Goal: Information Seeking & Learning: Find specific fact

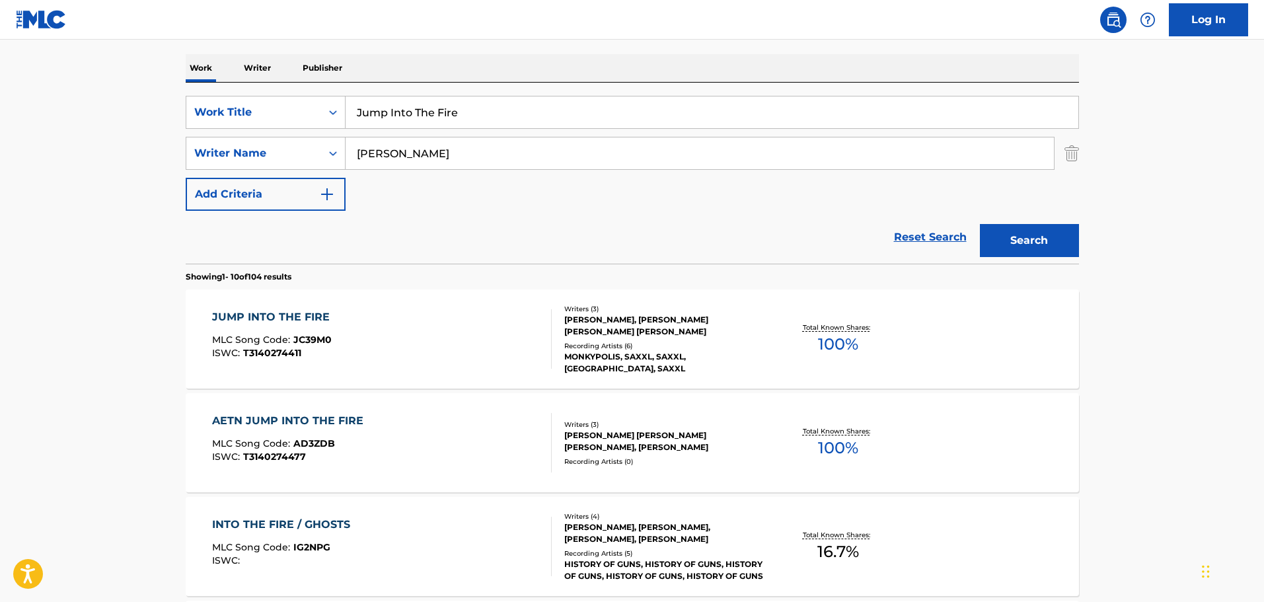
drag, startPoint x: 450, startPoint y: 112, endPoint x: 211, endPoint y: 92, distance: 240.5
click at [211, 92] on div "SearchWithCriteria6ef2582c-ee29-49aa-8439-a5d08c658d7d Work Title Jump Into The…" at bounding box center [632, 173] width 893 height 181
paste input "Bow Down To The King"
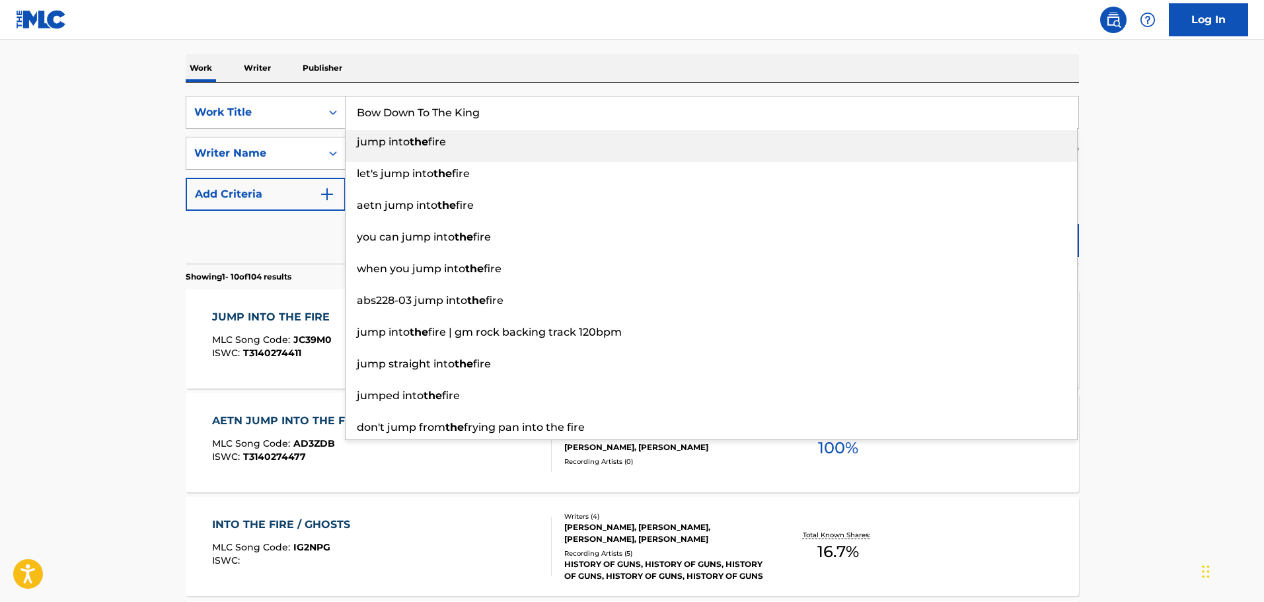
type input "Bow Down To The King"
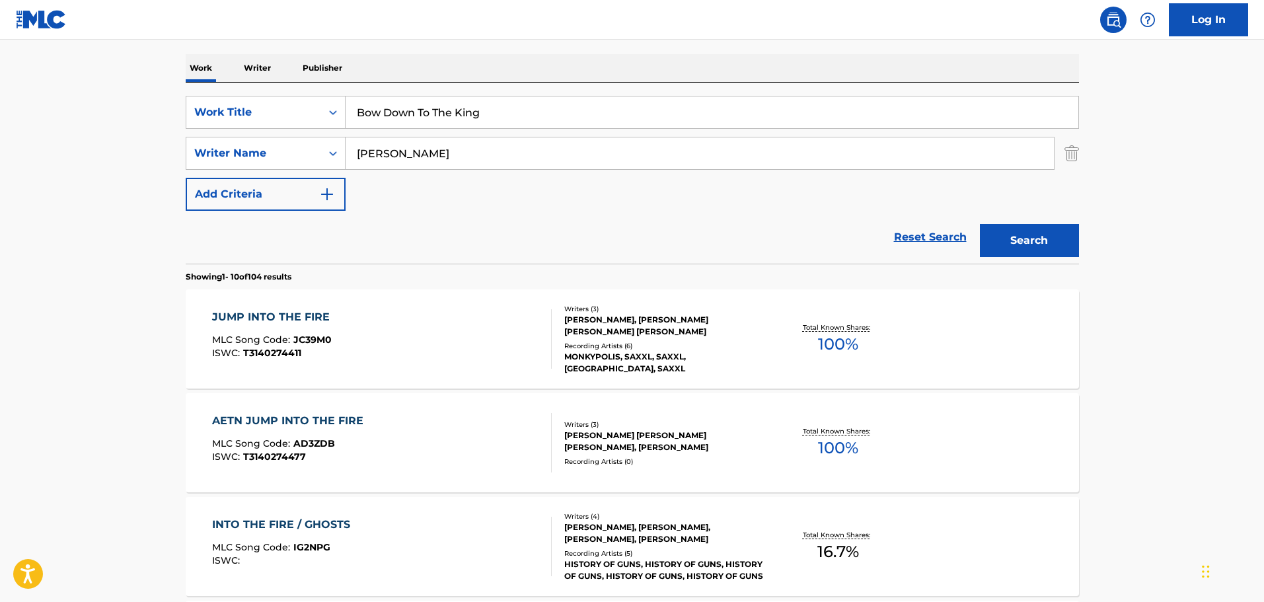
click at [1063, 248] on button "Search" at bounding box center [1029, 240] width 99 height 33
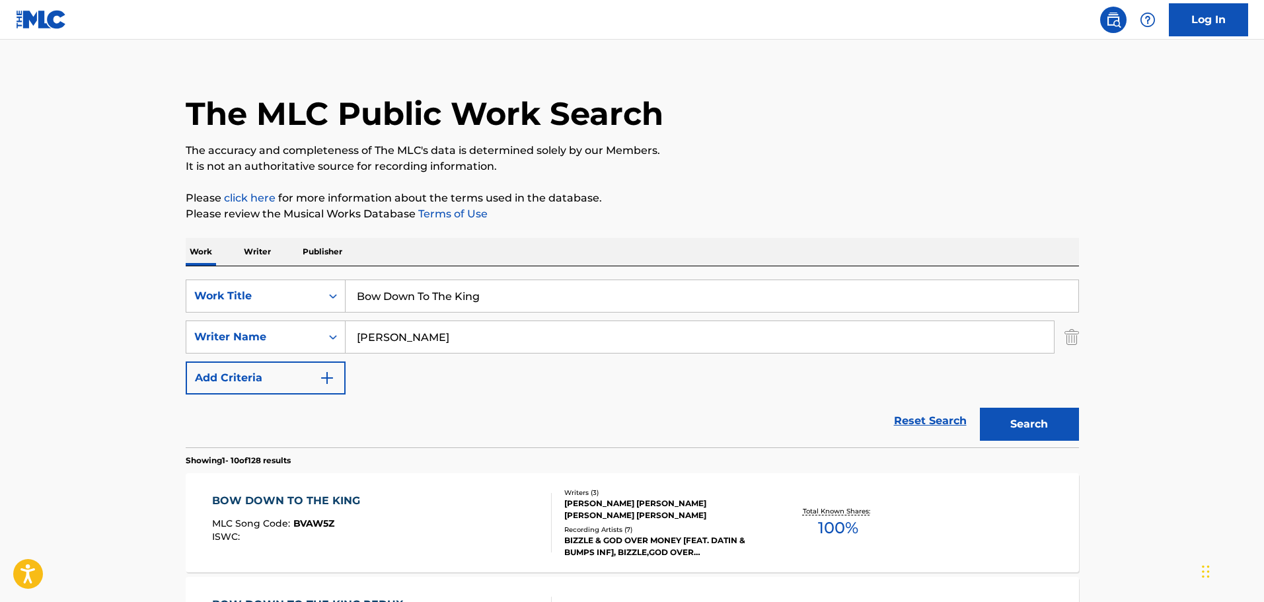
scroll to position [198, 0]
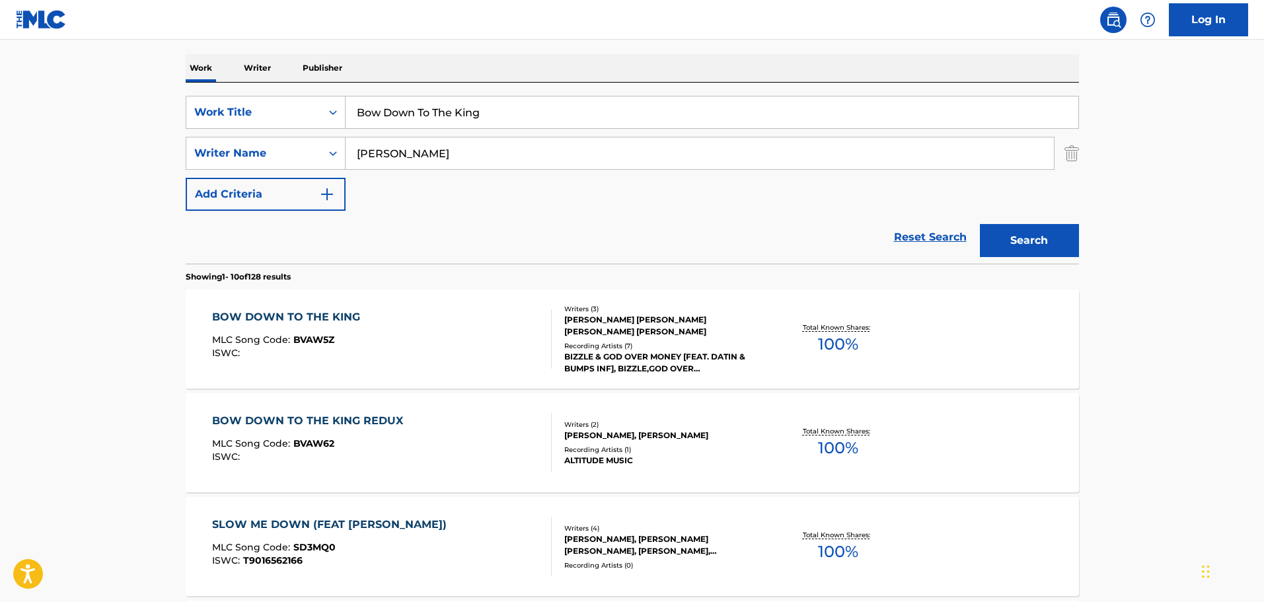
click at [482, 334] on div "BOW DOWN TO THE KING MLC Song Code : BVAW5Z ISWC :" at bounding box center [382, 338] width 340 height 59
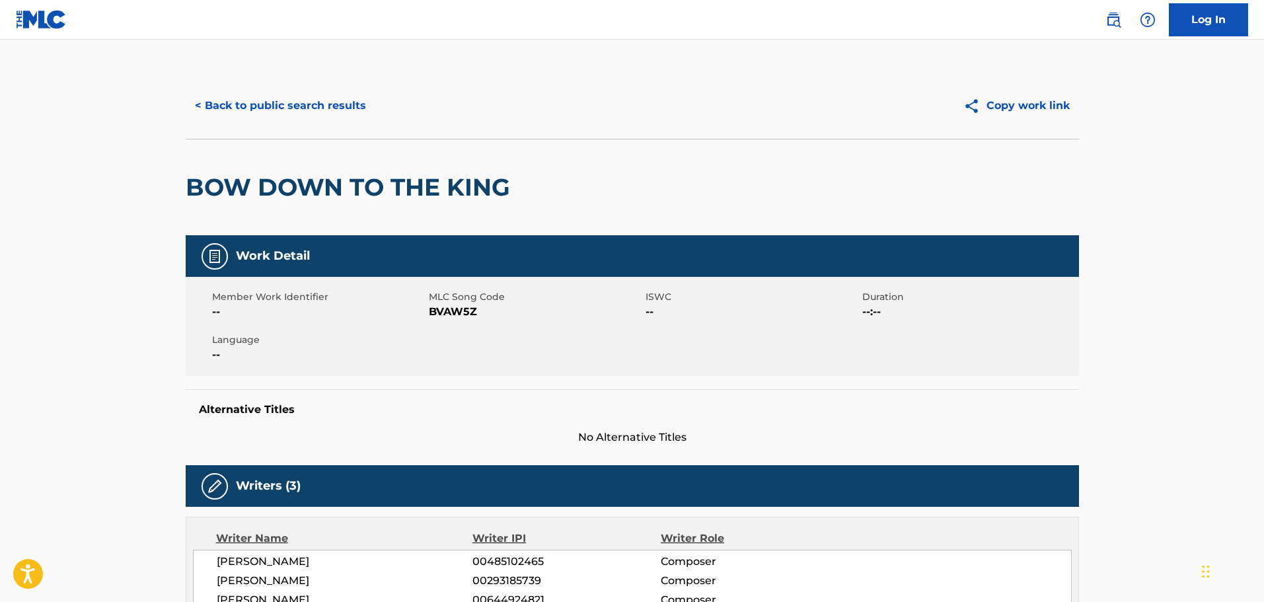
click at [244, 110] on button "< Back to public search results" at bounding box center [281, 105] width 190 height 33
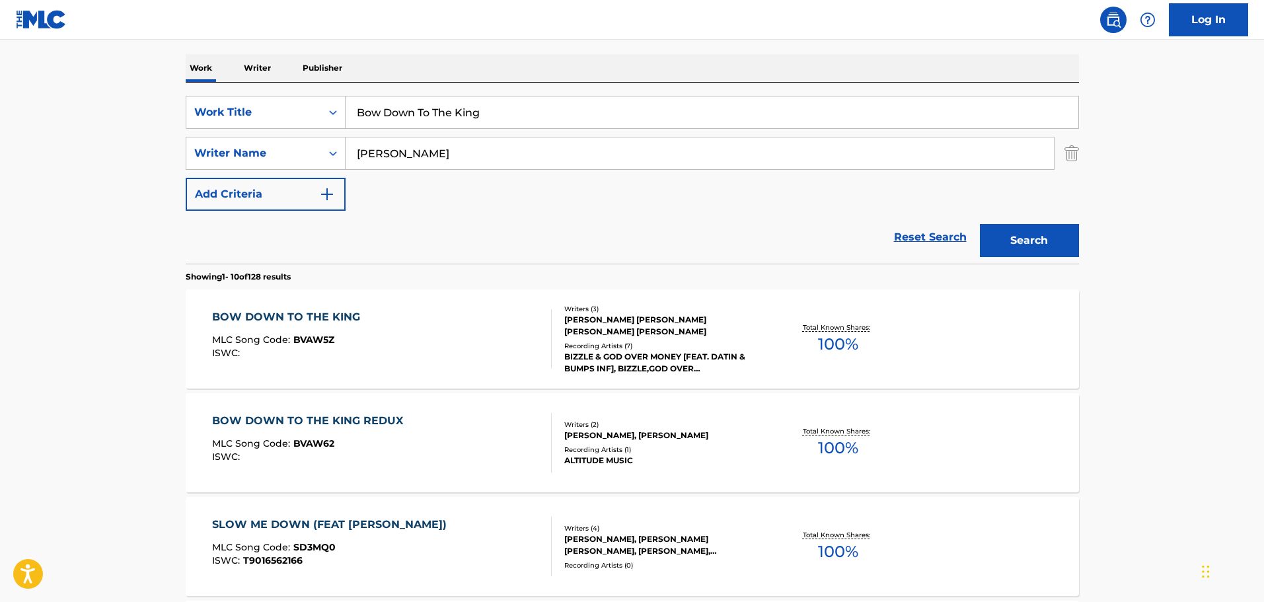
drag, startPoint x: 293, startPoint y: 108, endPoint x: 98, endPoint y: 108, distance: 194.2
paste input "You Win"
drag, startPoint x: 104, startPoint y: 114, endPoint x: 92, endPoint y: 112, distance: 11.3
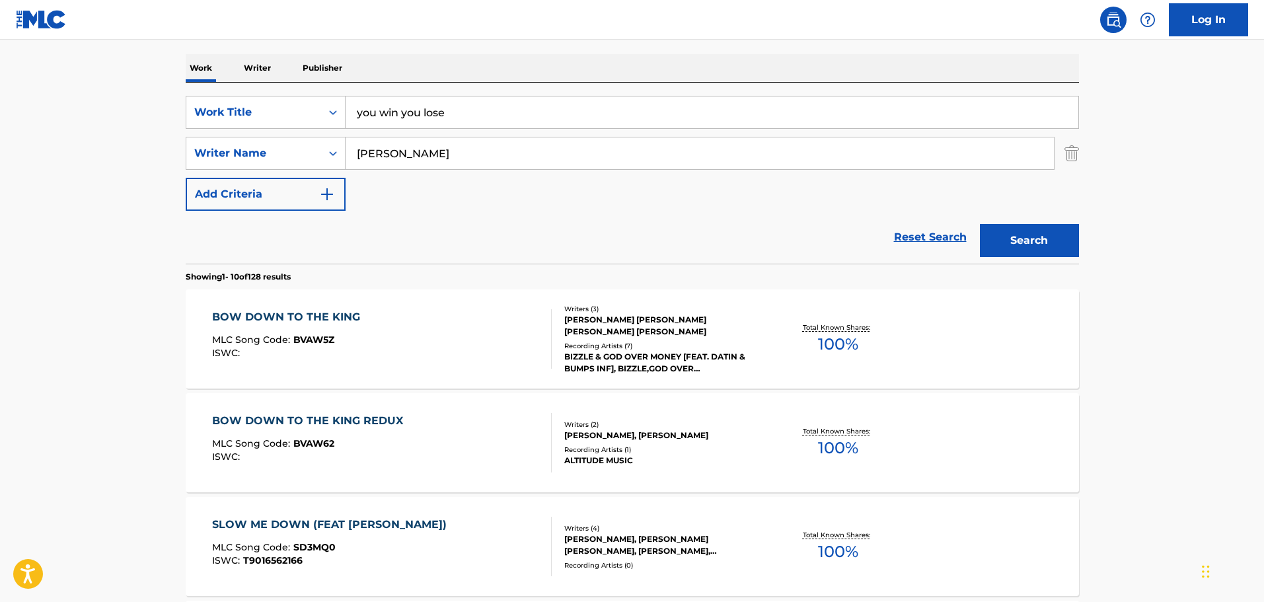
paste input "You Win"
click at [990, 232] on button "Search" at bounding box center [1029, 240] width 99 height 33
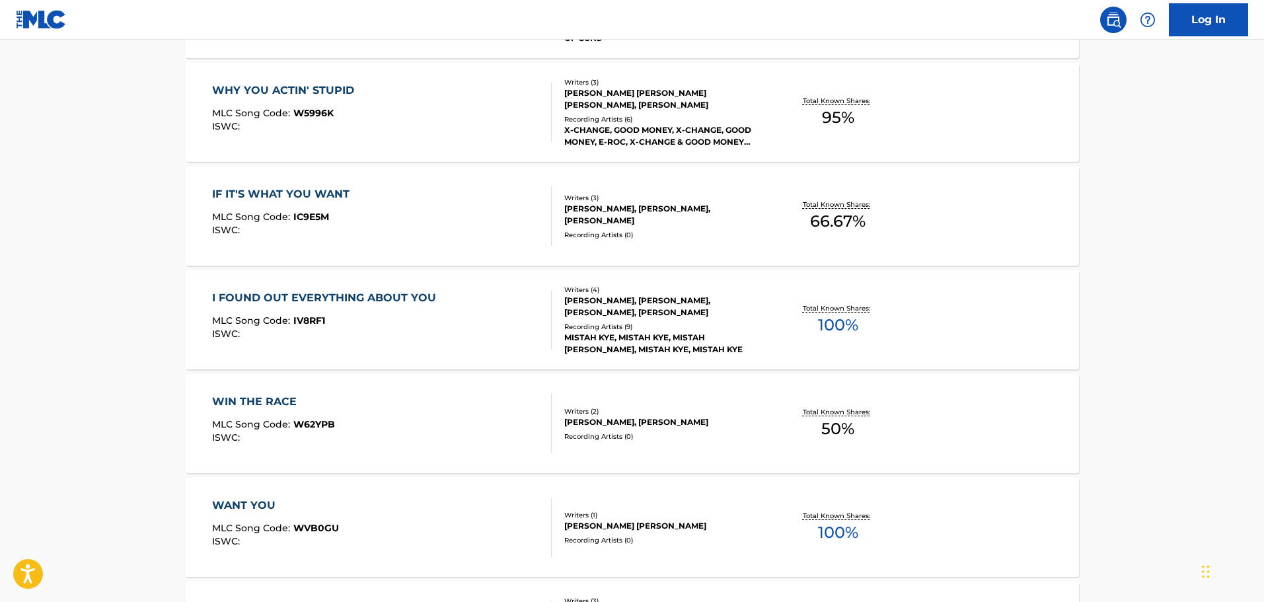
scroll to position [0, 0]
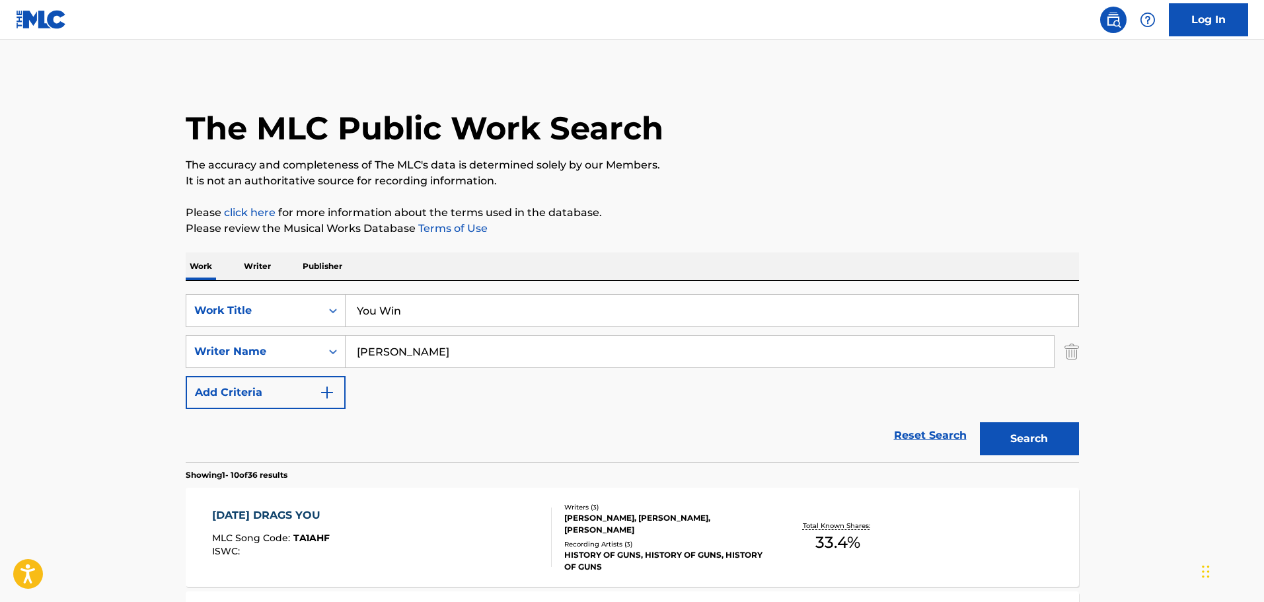
drag, startPoint x: 443, startPoint y: 310, endPoint x: 142, endPoint y: 310, distance: 301.2
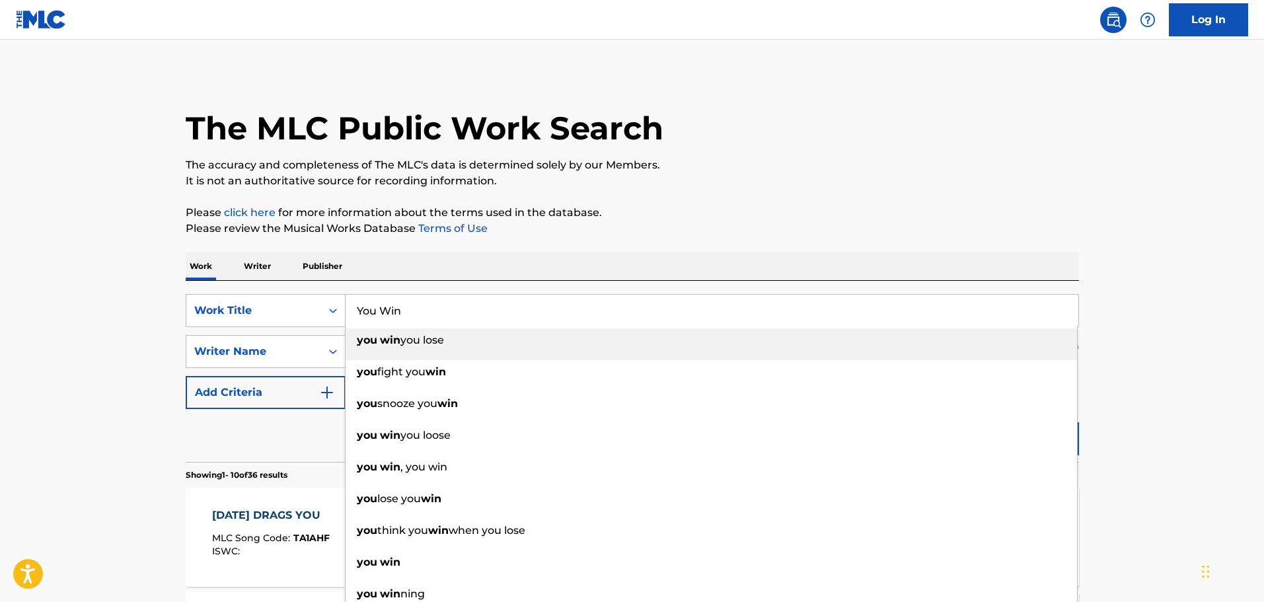
paste input "Blue Silk"
type input "Blue Silk"
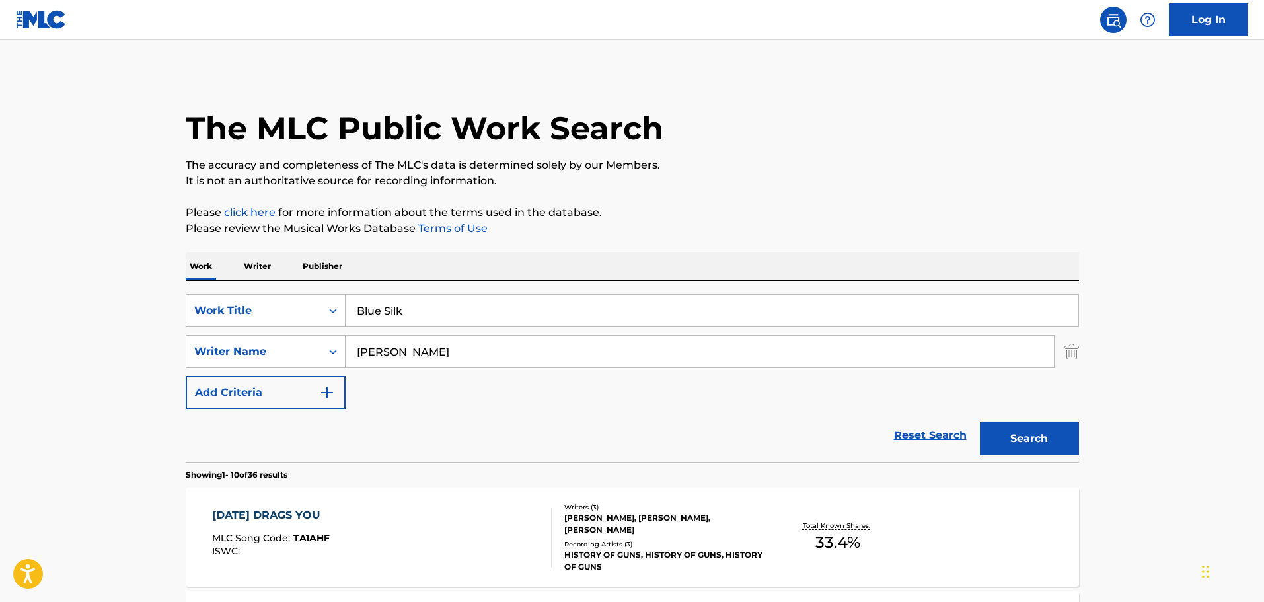
click at [1043, 445] on button "Search" at bounding box center [1029, 438] width 99 height 33
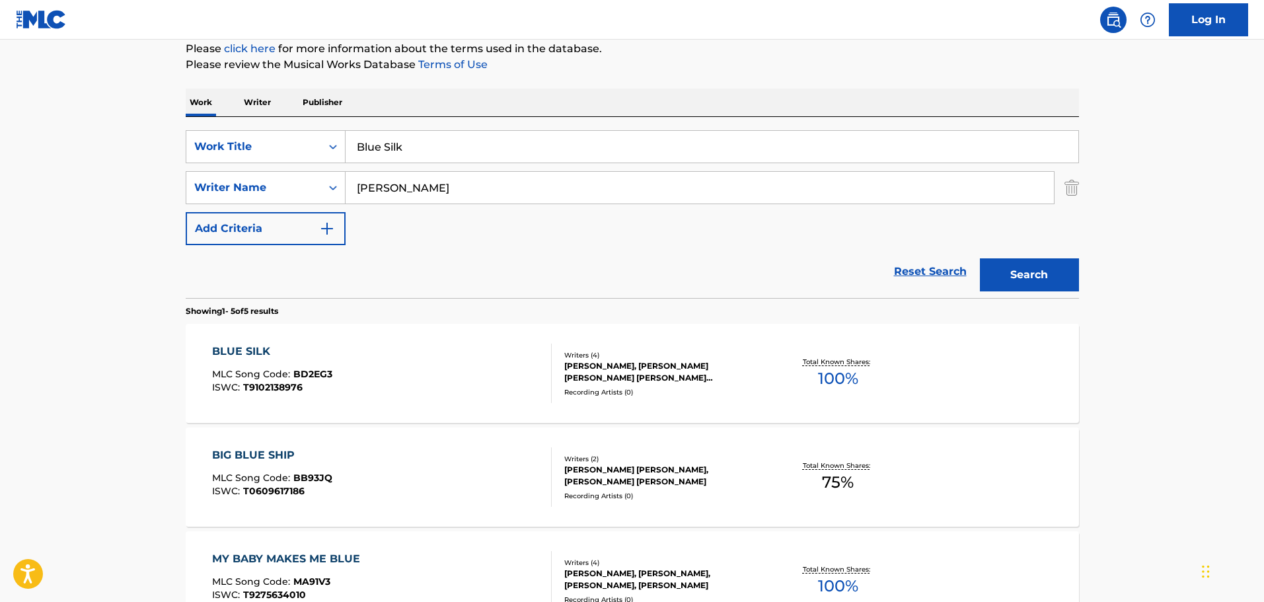
scroll to position [198, 0]
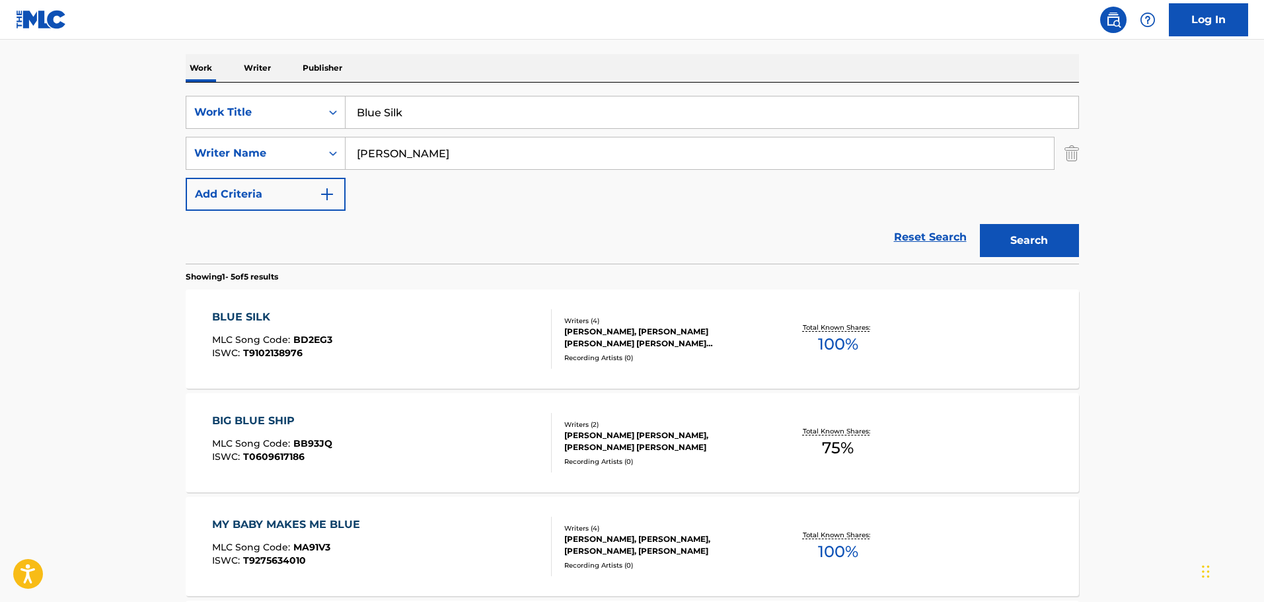
click at [439, 335] on div "BLUE SILK MLC Song Code : BD2EG3 ISWC : T9102138976" at bounding box center [382, 338] width 340 height 59
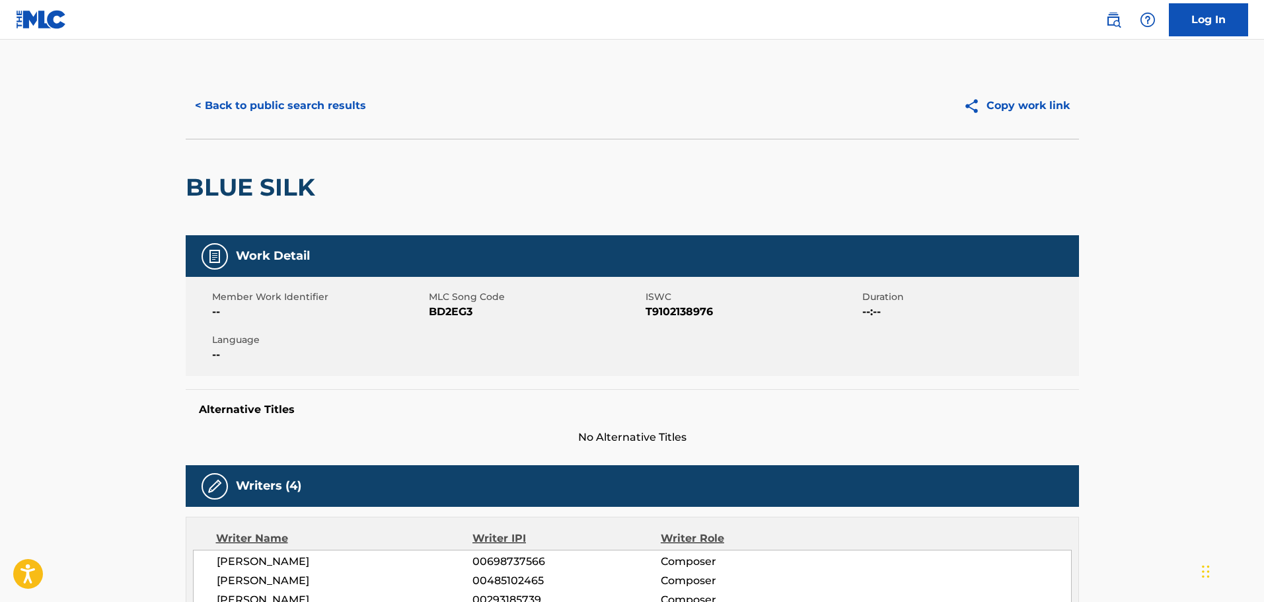
scroll to position [198, 0]
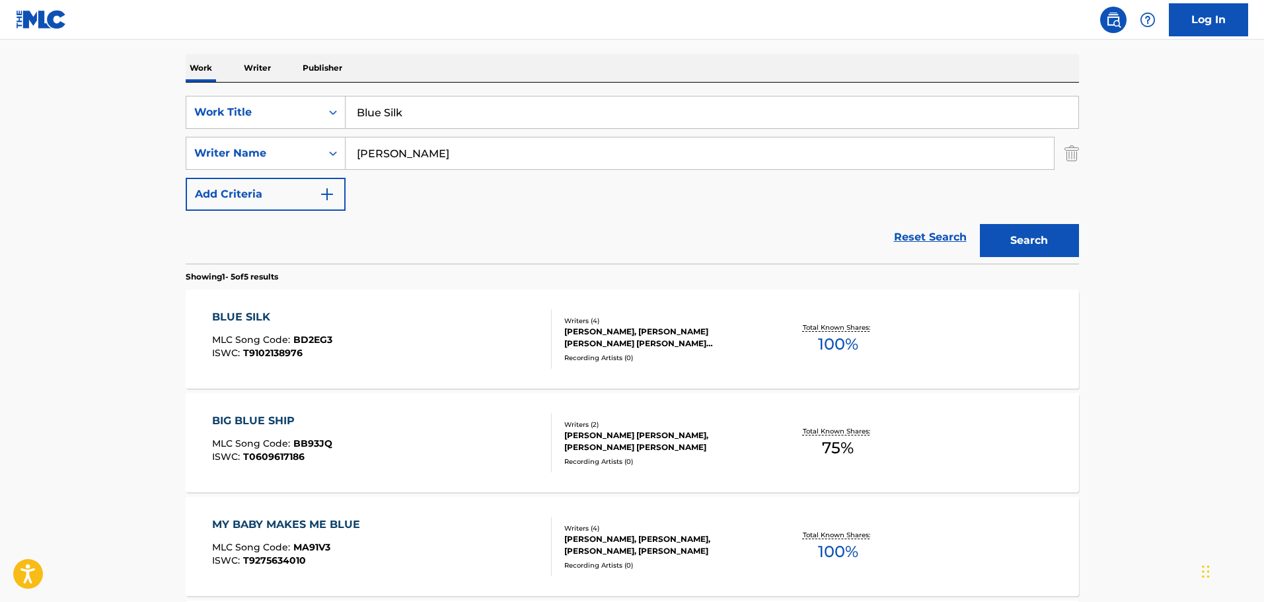
drag, startPoint x: 472, startPoint y: 108, endPoint x: 44, endPoint y: 108, distance: 427.4
click at [44, 108] on main "The MLC Public Work Search The accuracy and completeness of The MLC's data is d…" at bounding box center [632, 356] width 1264 height 1030
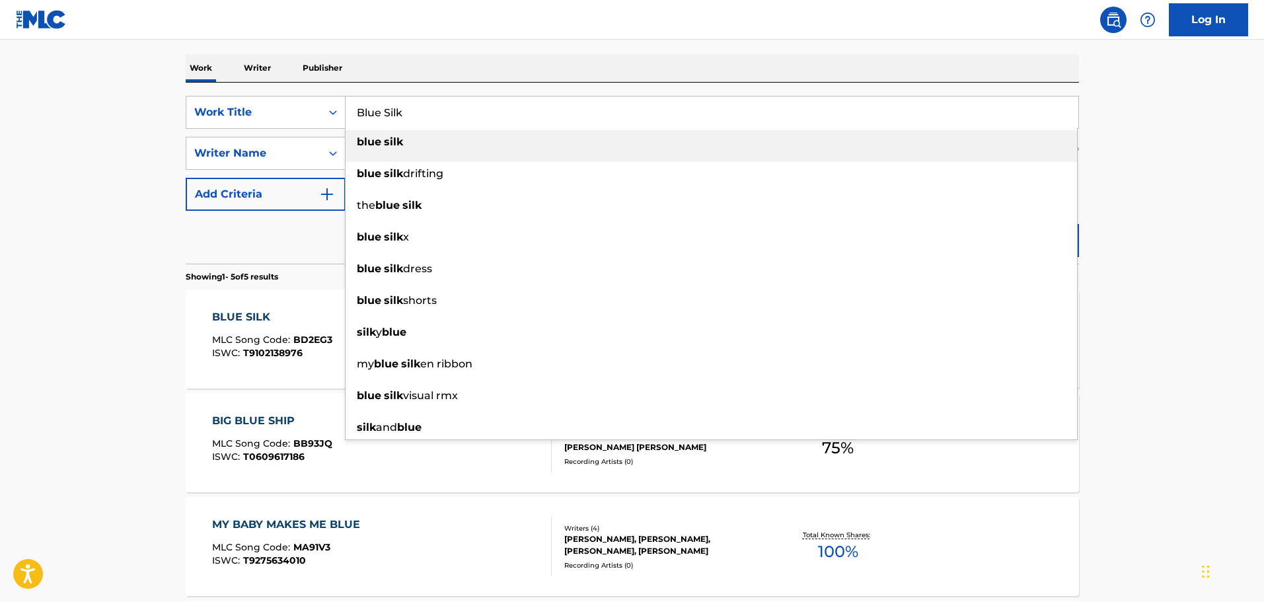
paste input "Let The Games Begin"
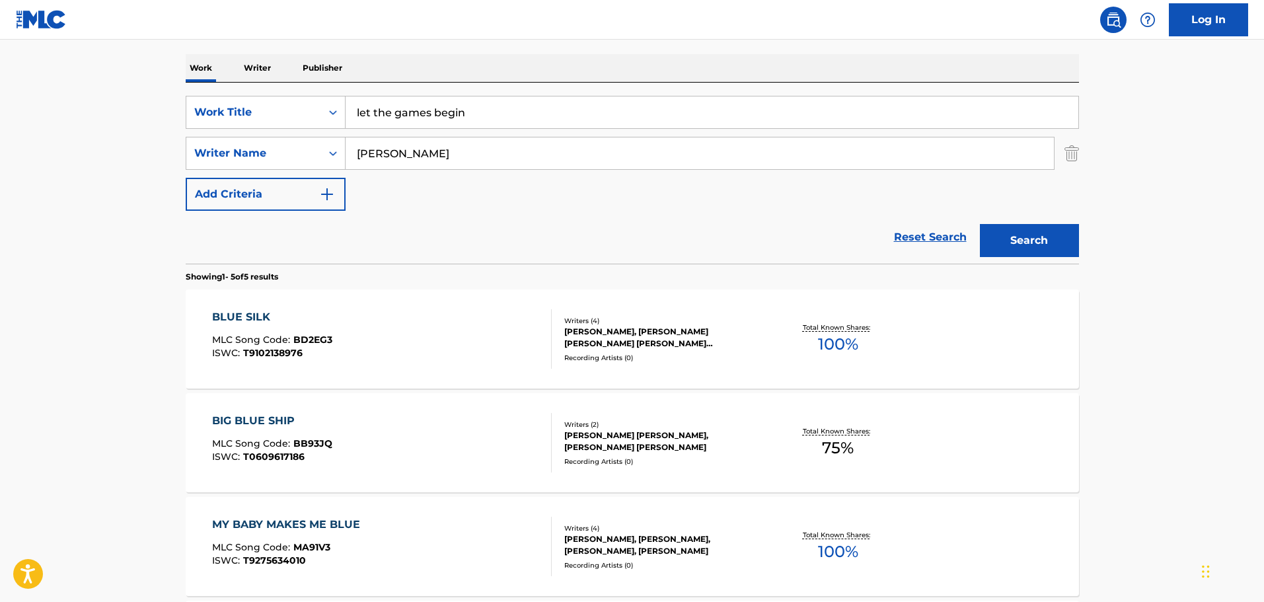
type input "let the games begin"
click at [1001, 234] on button "Search" at bounding box center [1029, 240] width 99 height 33
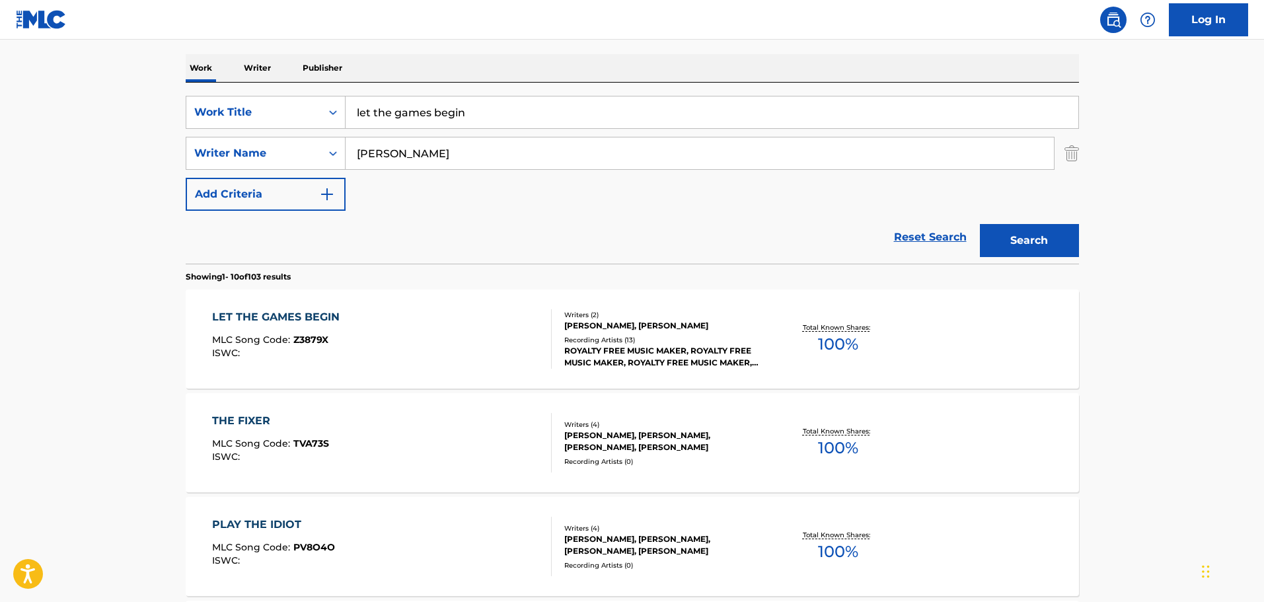
click at [437, 330] on div "LET THE GAMES BEGIN MLC Song Code : Z3879X ISWC :" at bounding box center [382, 338] width 340 height 59
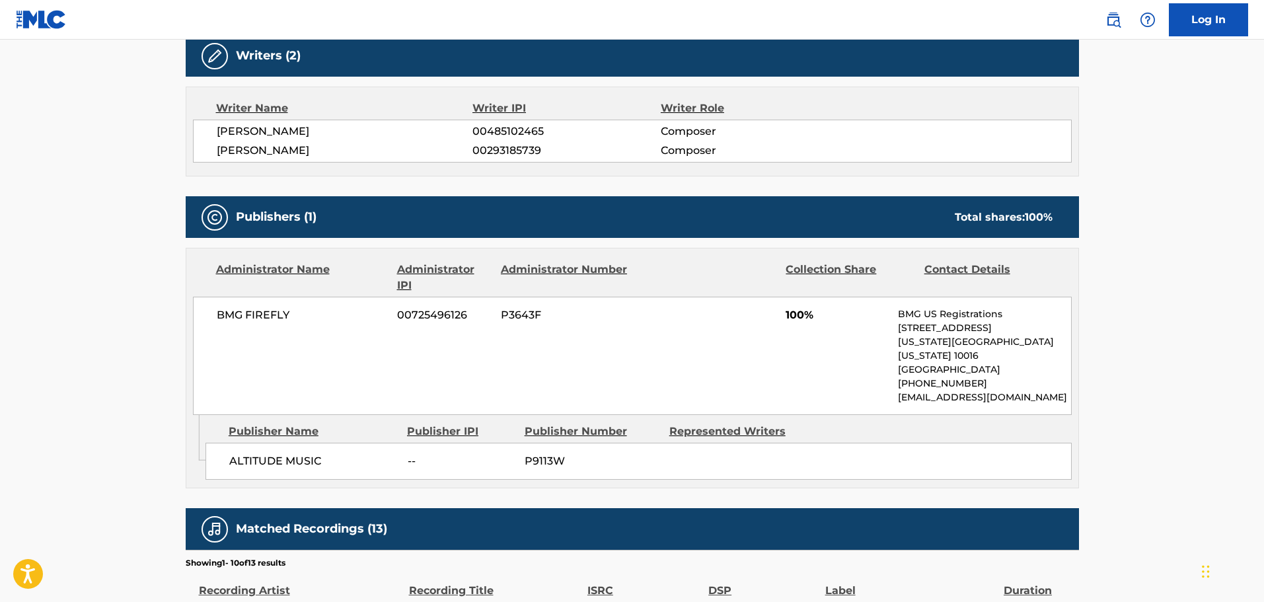
scroll to position [462, 0]
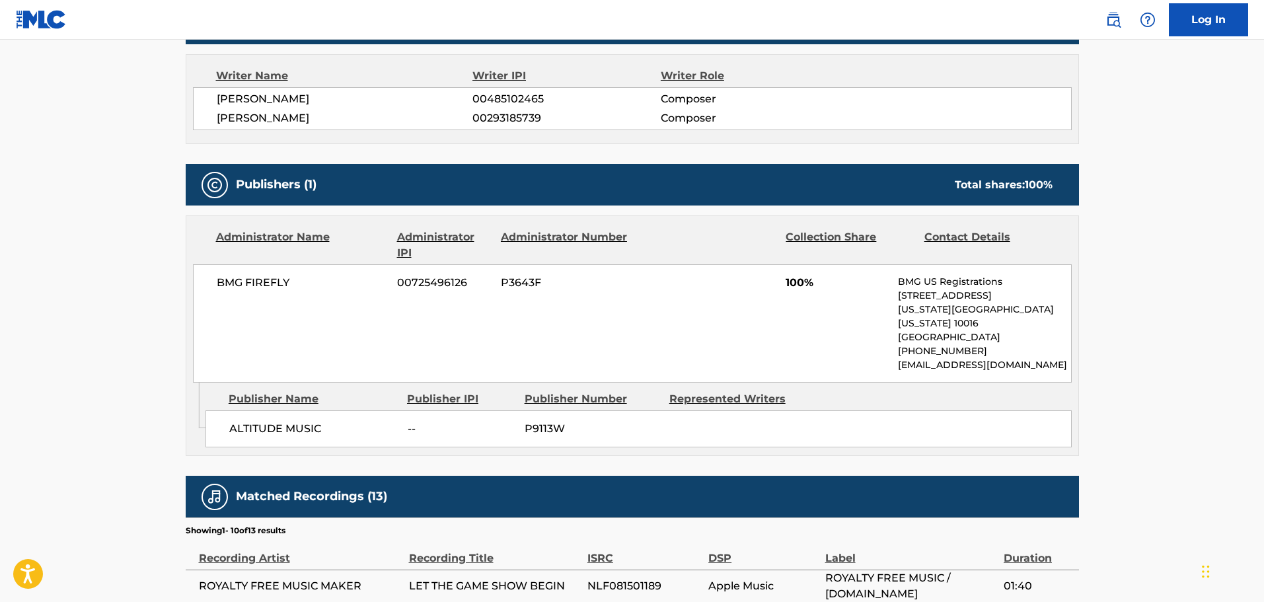
scroll to position [198, 0]
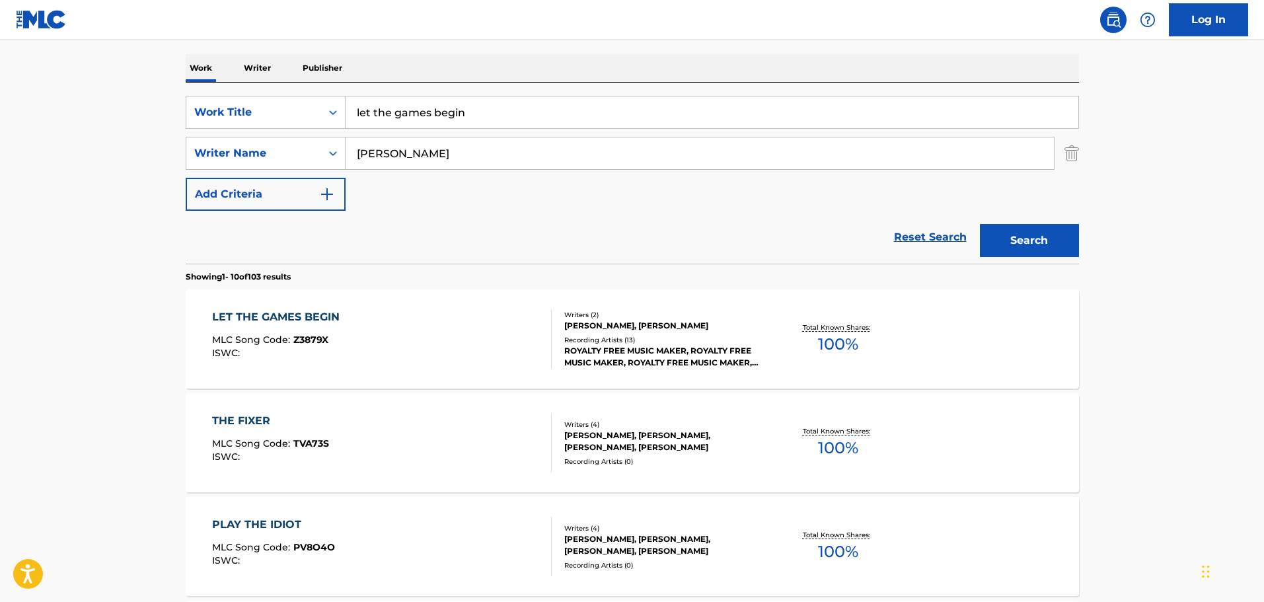
drag, startPoint x: 481, startPoint y: 114, endPoint x: 81, endPoint y: 77, distance: 402.0
paste input "Brass Knuckles"
type input "brass knuckles"
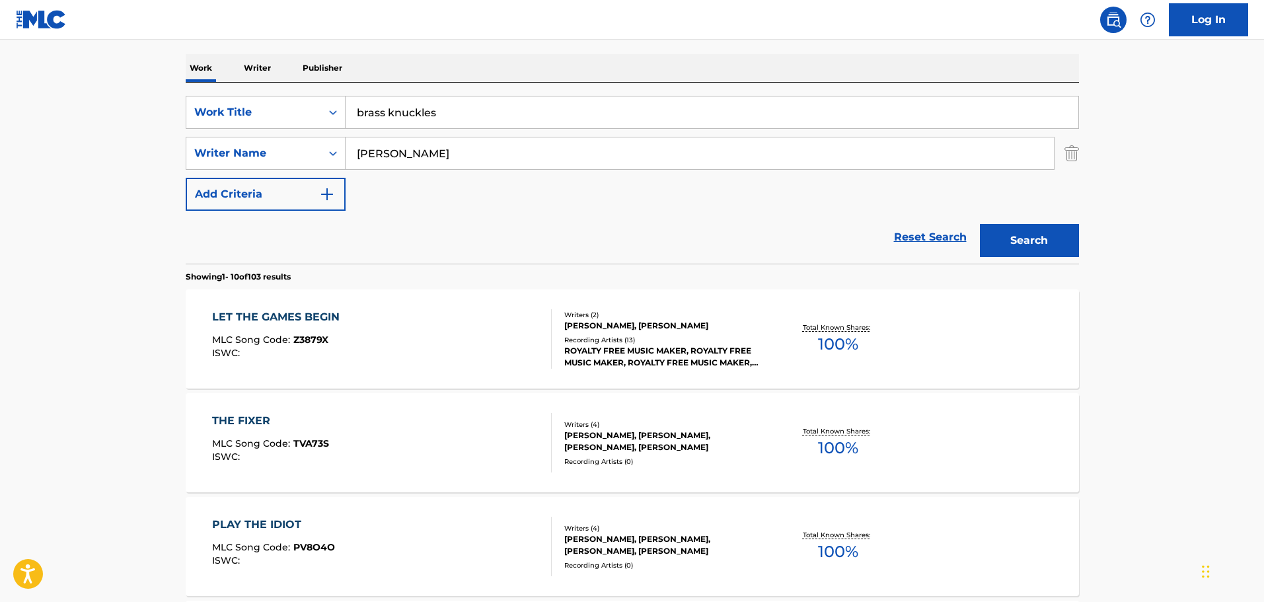
click at [589, 354] on div "ROYALTY FREE MUSIC MAKER, ROYALTY FREE MUSIC MAKER, ROYALTY FREE MUSIC MAKER, R…" at bounding box center [663, 357] width 199 height 24
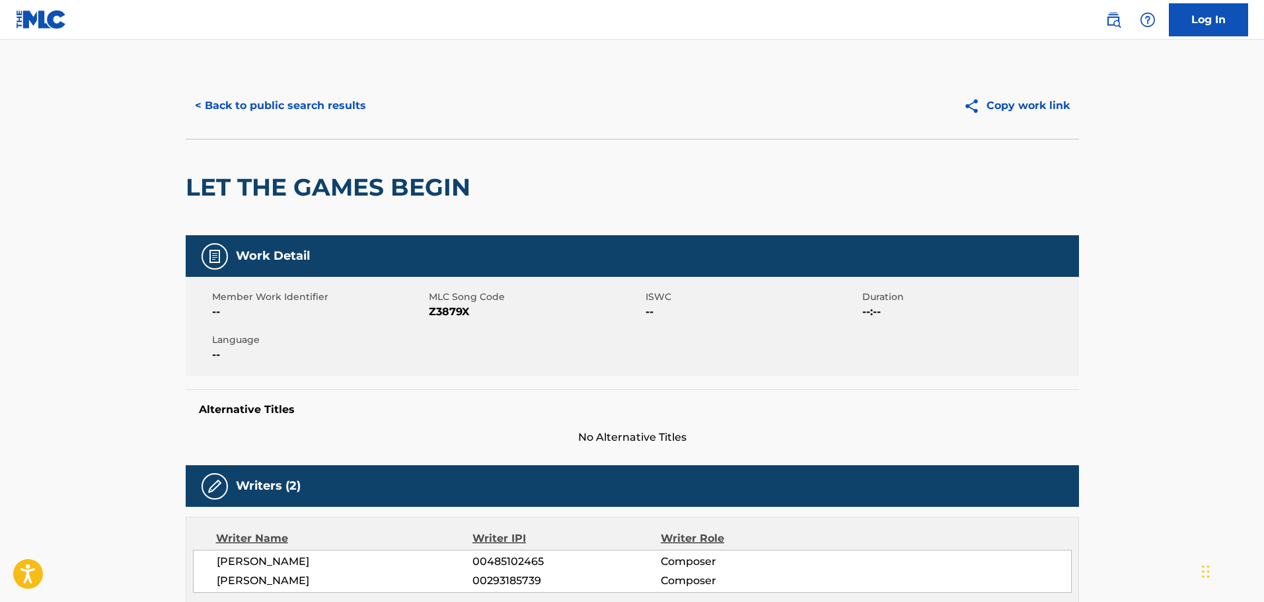
click at [294, 107] on button "< Back to public search results" at bounding box center [281, 105] width 190 height 33
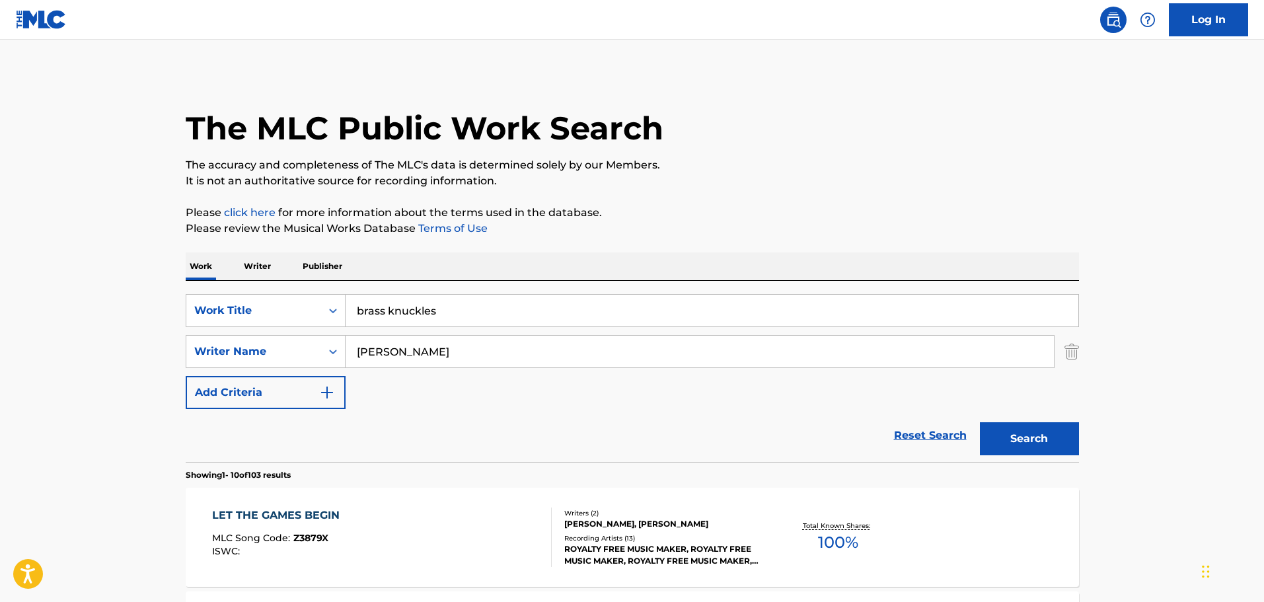
scroll to position [198, 0]
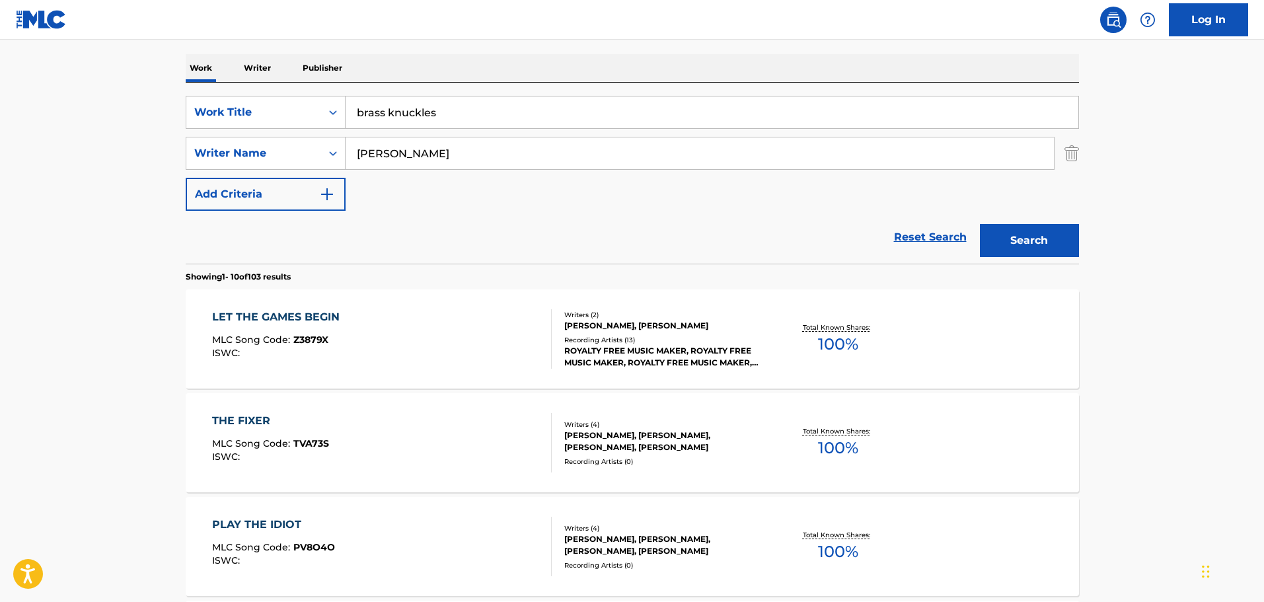
drag, startPoint x: 376, startPoint y: 110, endPoint x: 172, endPoint y: 108, distance: 204.1
paste input "Rock Blockin"
click at [1036, 233] on button "Search" at bounding box center [1029, 240] width 99 height 33
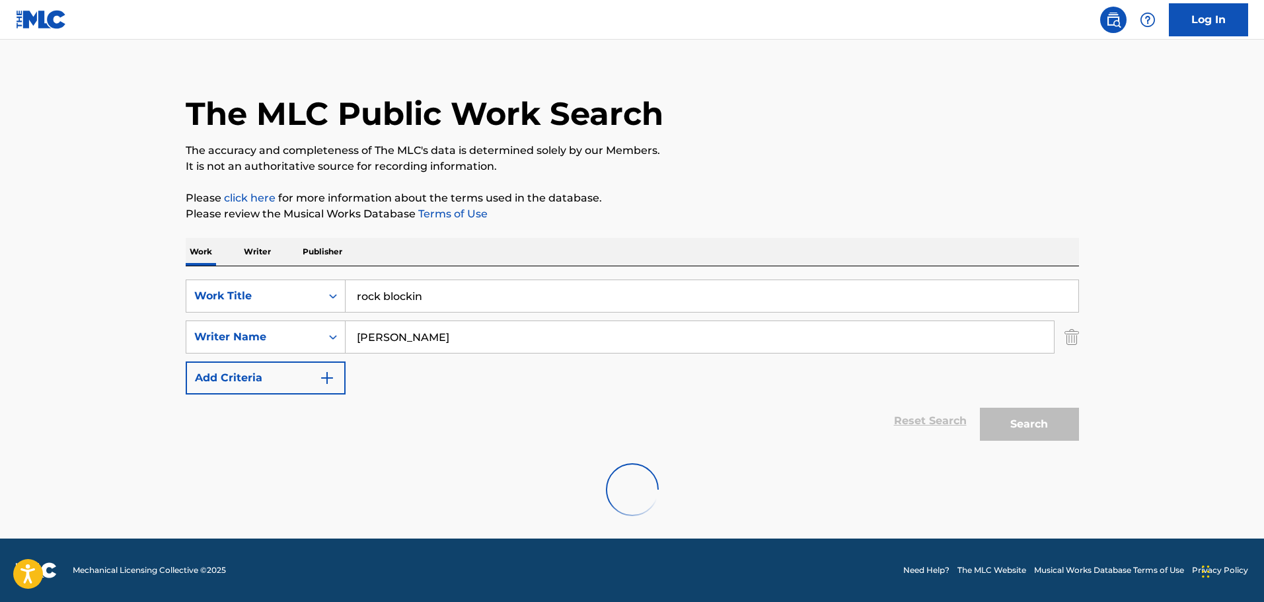
scroll to position [117, 0]
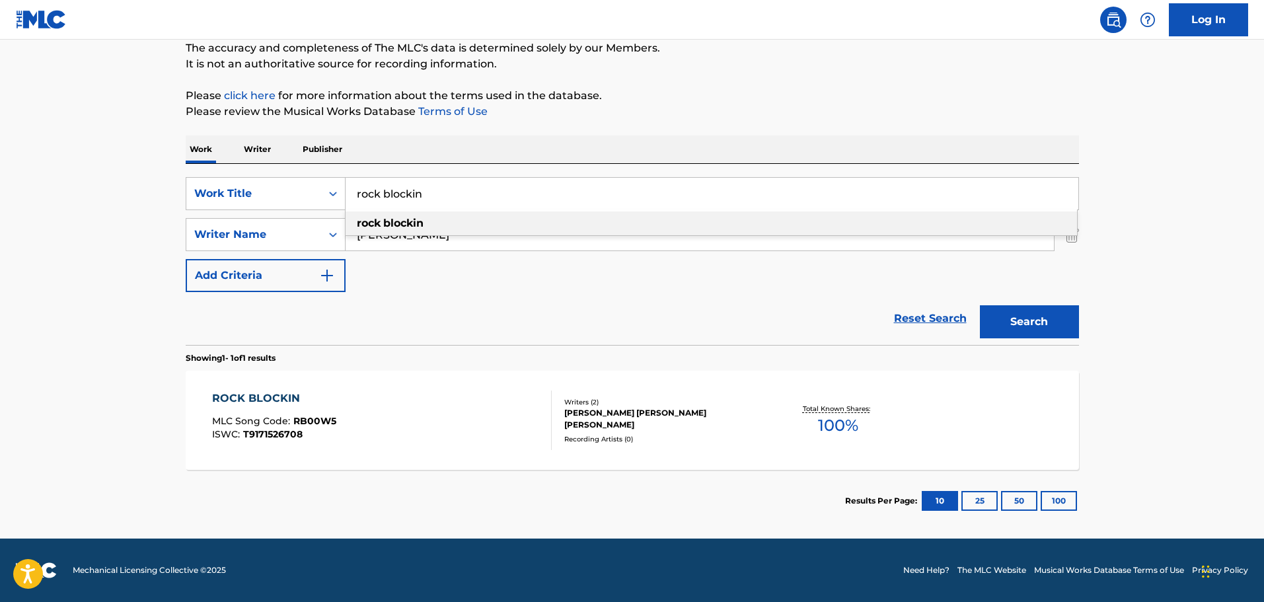
drag, startPoint x: 467, startPoint y: 197, endPoint x: 157, endPoint y: 184, distance: 310.1
click at [157, 184] on main "The MLC Public Work Search The accuracy and completeness of The MLC's data is d…" at bounding box center [632, 231] width 1264 height 616
paste input "Heavenly Joy"
click at [1013, 320] on button "Search" at bounding box center [1029, 321] width 99 height 33
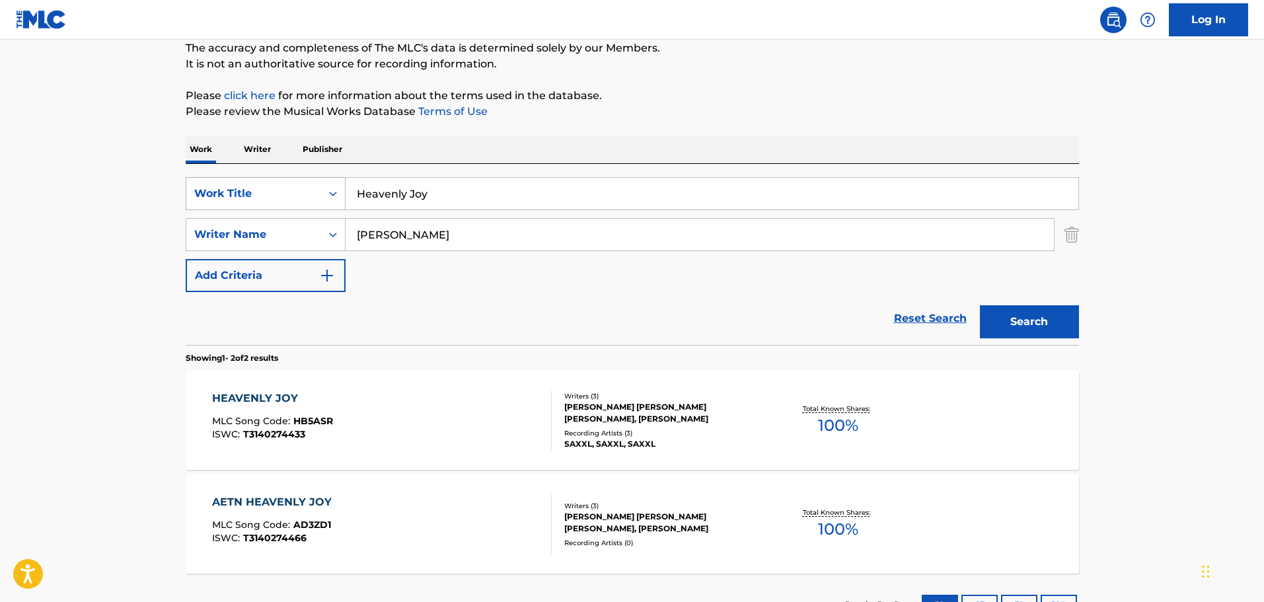
drag, startPoint x: 431, startPoint y: 196, endPoint x: 195, endPoint y: 203, distance: 235.9
click at [195, 203] on div "SearchWithCriteria6ef2582c-ee29-49aa-8439-a5d08c658d7d Work Title Heavenly Joy" at bounding box center [632, 193] width 893 height 33
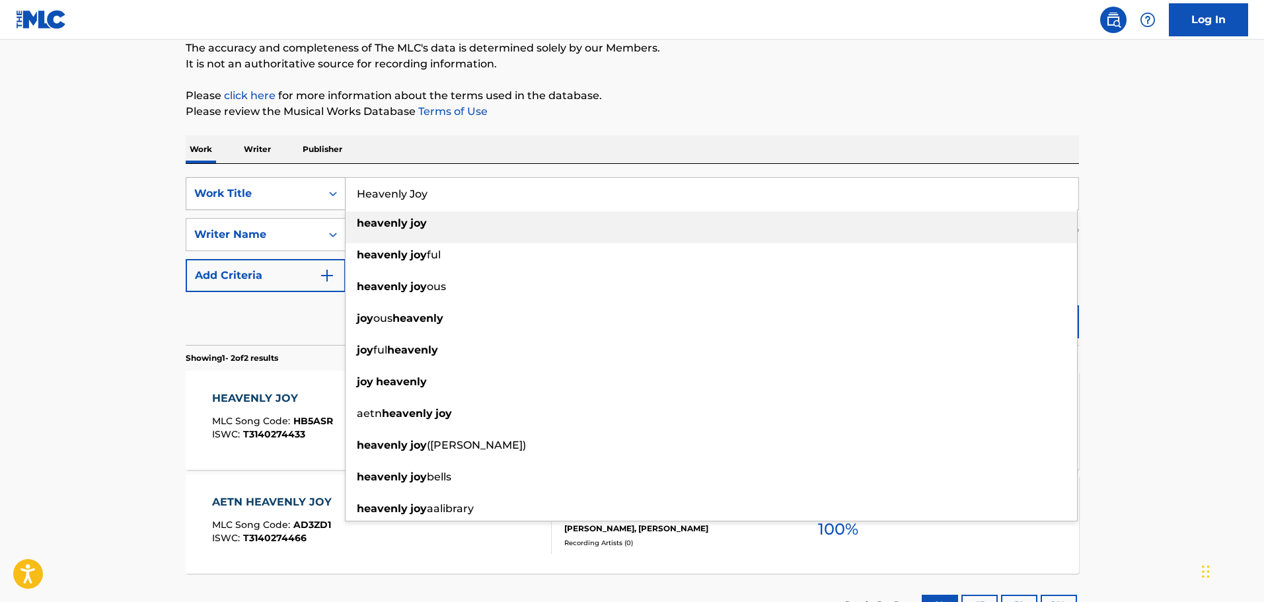
paste input "Dixieland"
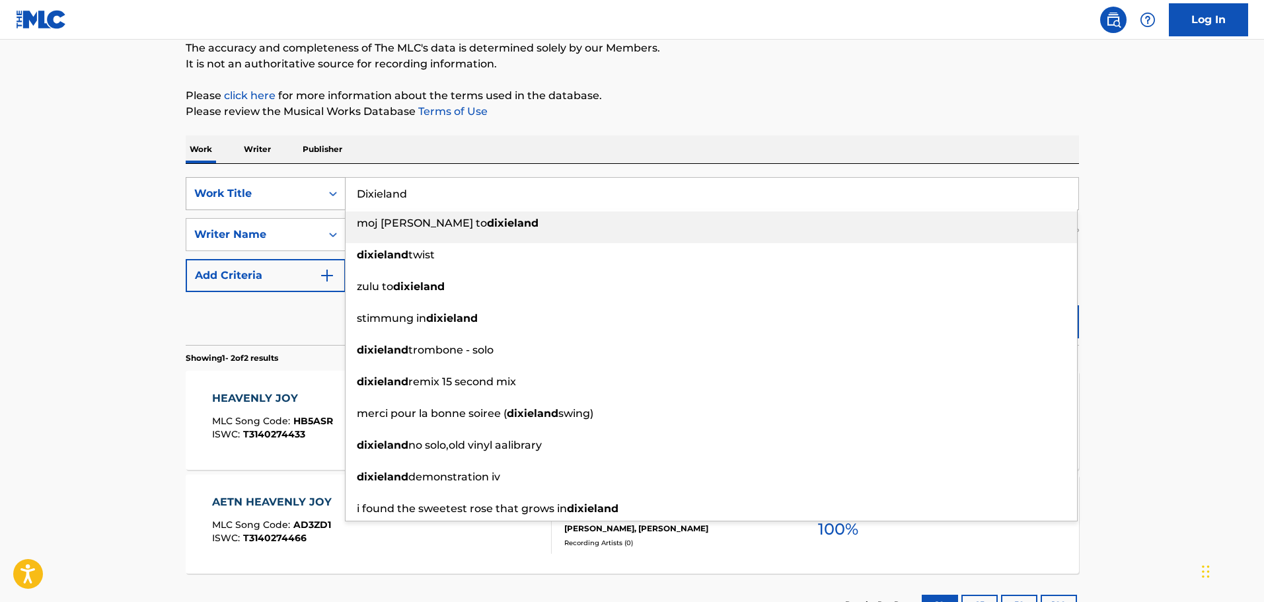
type input "Dixieland"
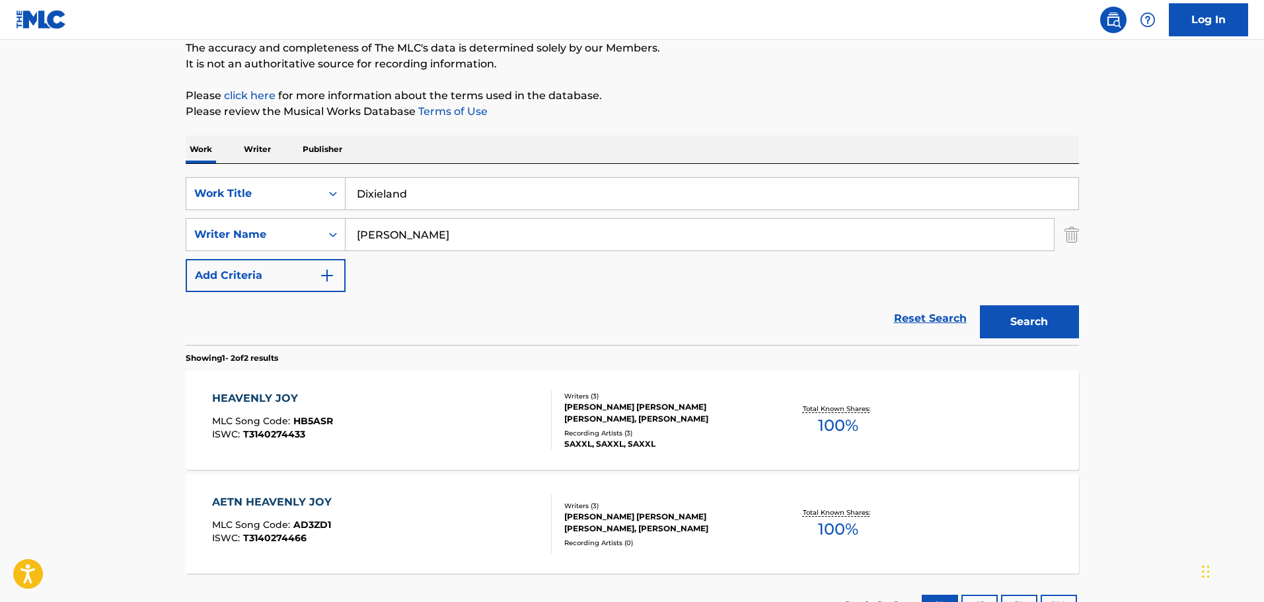
click at [1011, 328] on button "Search" at bounding box center [1029, 321] width 99 height 33
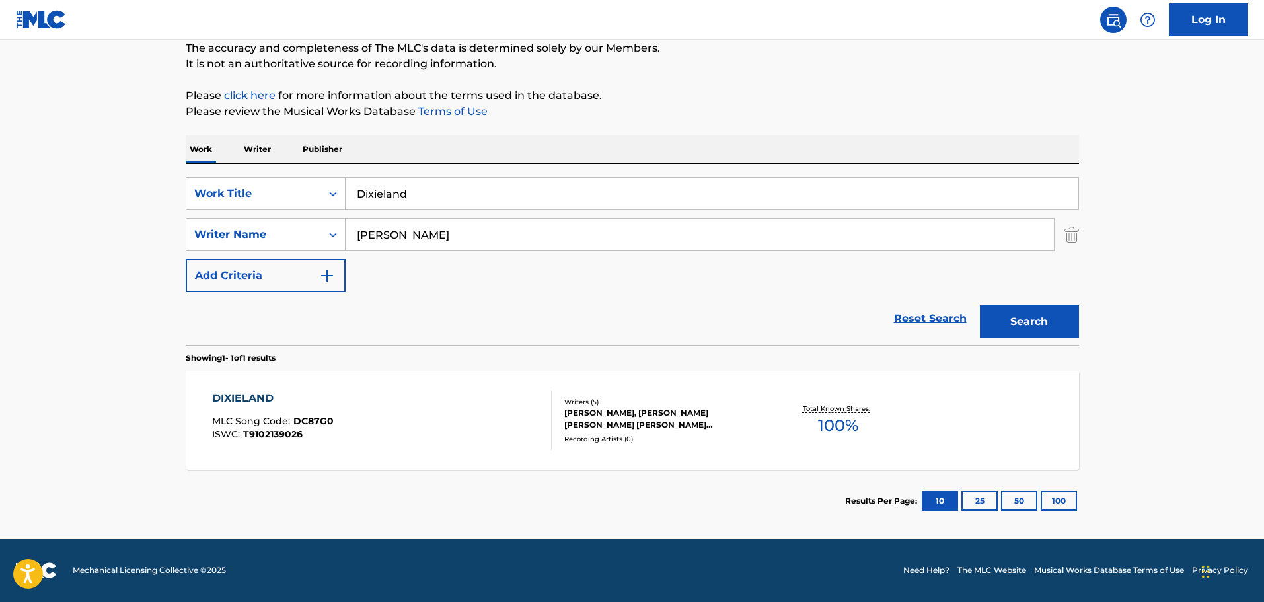
click at [449, 410] on div "DIXIELAND MLC Song Code : DC87G0 ISWC : T9102139026" at bounding box center [382, 419] width 340 height 59
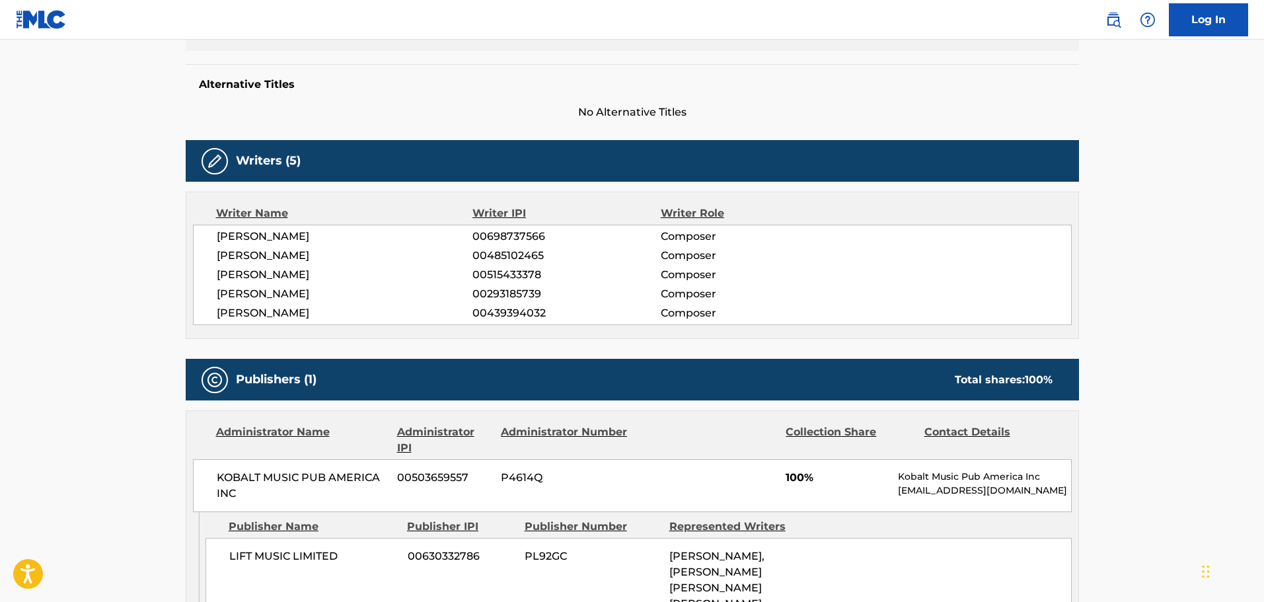
scroll to position [396, 0]
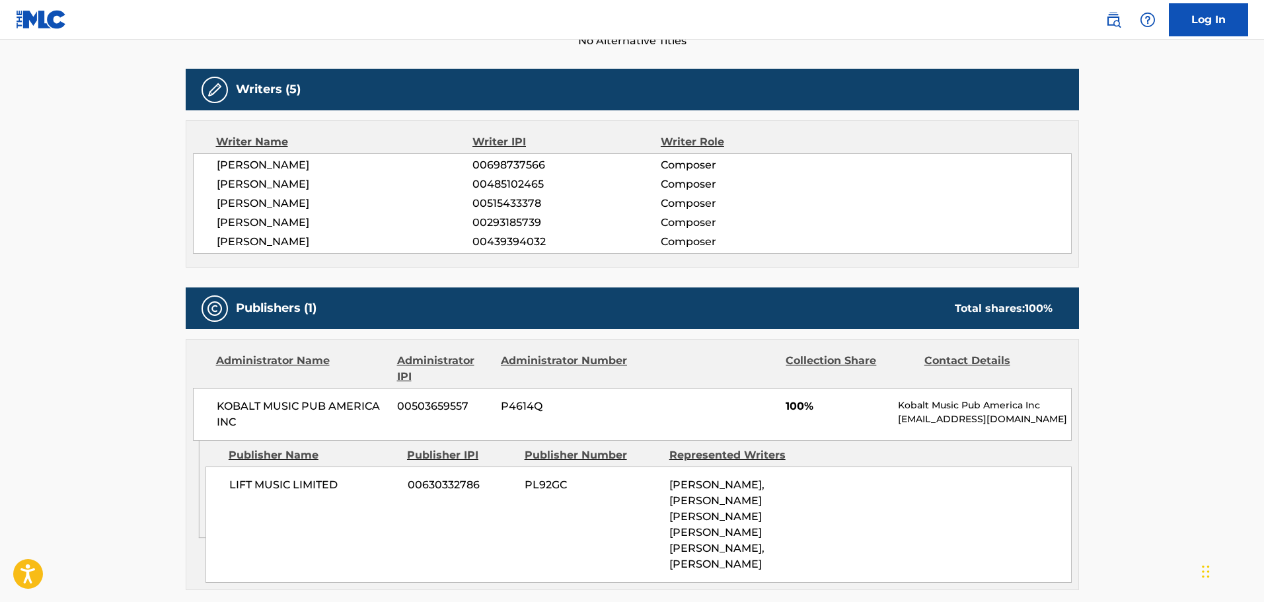
scroll to position [117, 0]
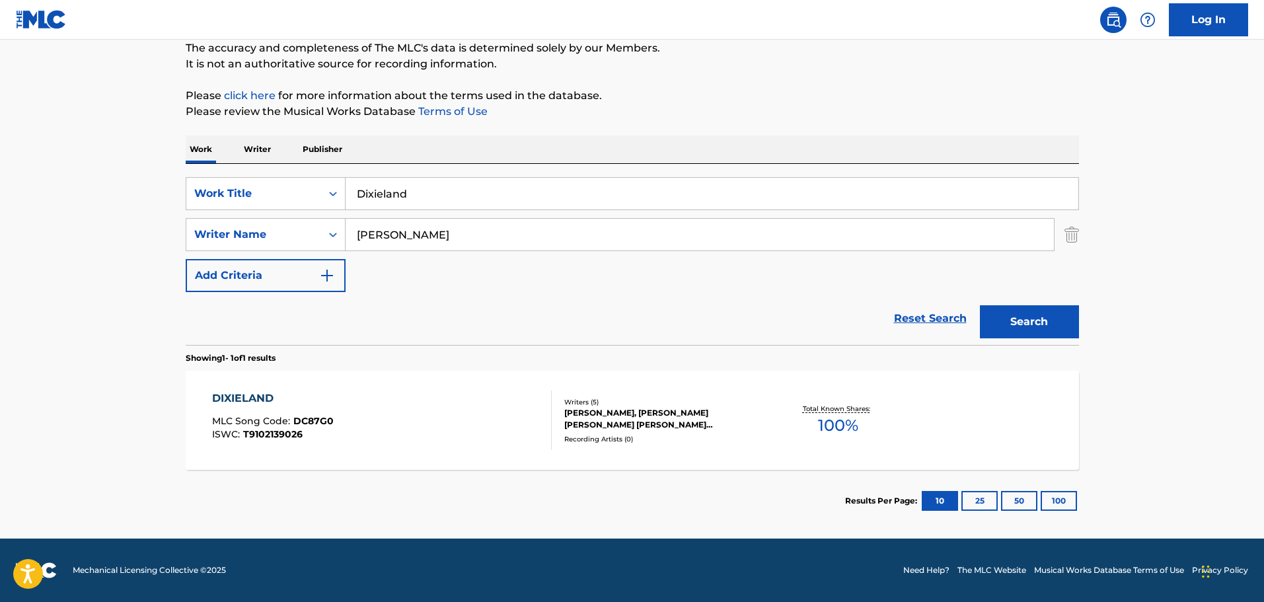
click at [164, 194] on main "The MLC Public Work Search The accuracy and completeness of The MLC's data is d…" at bounding box center [632, 231] width 1264 height 616
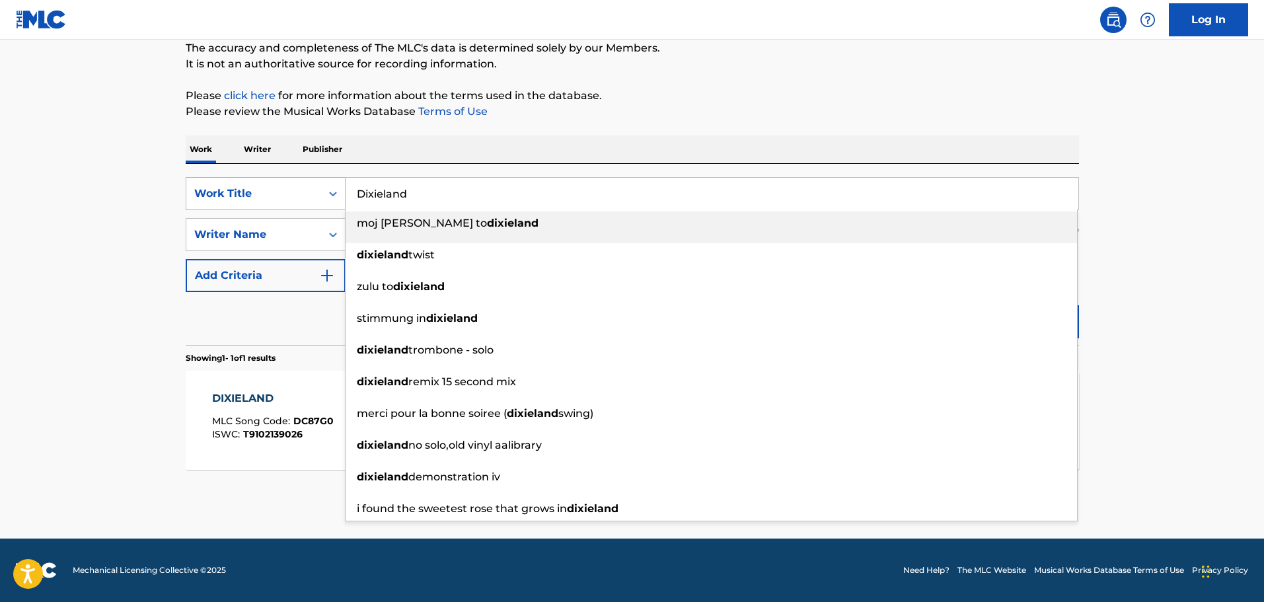
paste input "Crazy For Me"
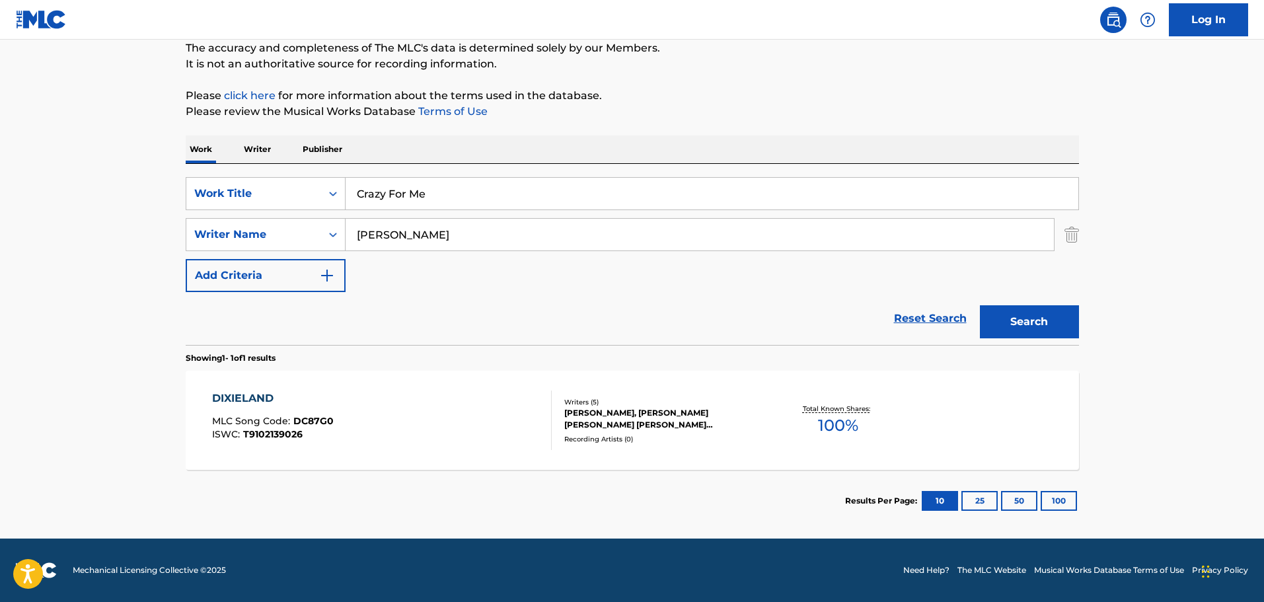
click at [1004, 309] on button "Search" at bounding box center [1029, 321] width 99 height 33
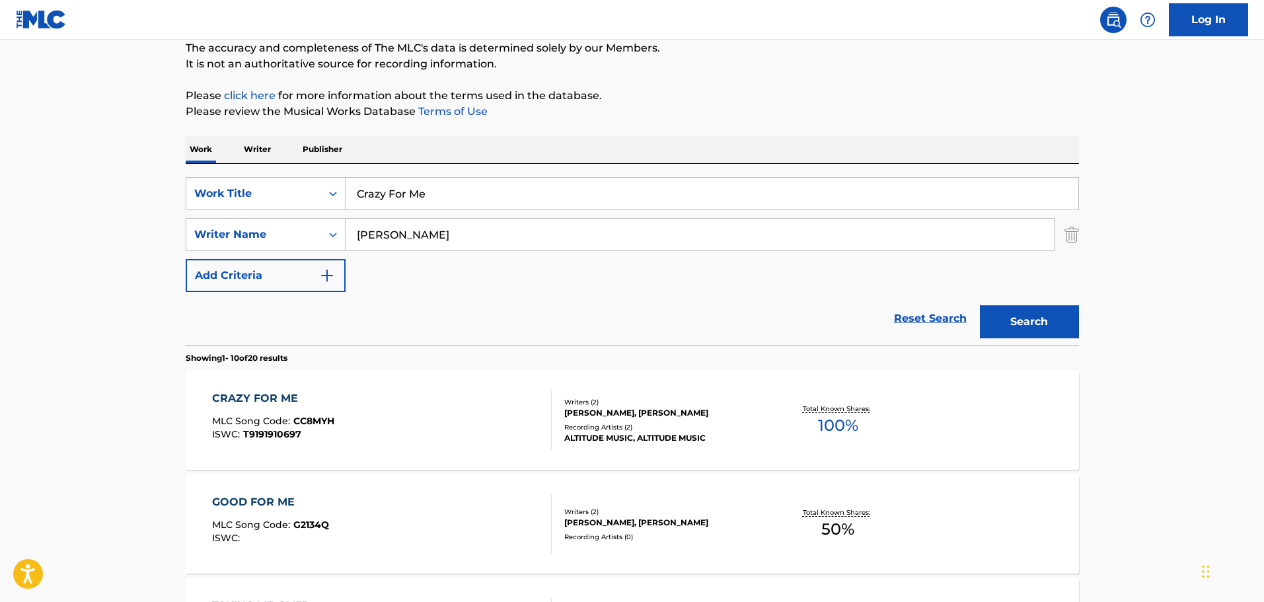
drag, startPoint x: 428, startPoint y: 189, endPoint x: 138, endPoint y: 180, distance: 290.1
paste input "Pass The Baton"
click at [1021, 339] on div "Search" at bounding box center [1026, 318] width 106 height 53
click at [1036, 314] on button "Search" at bounding box center [1029, 321] width 99 height 33
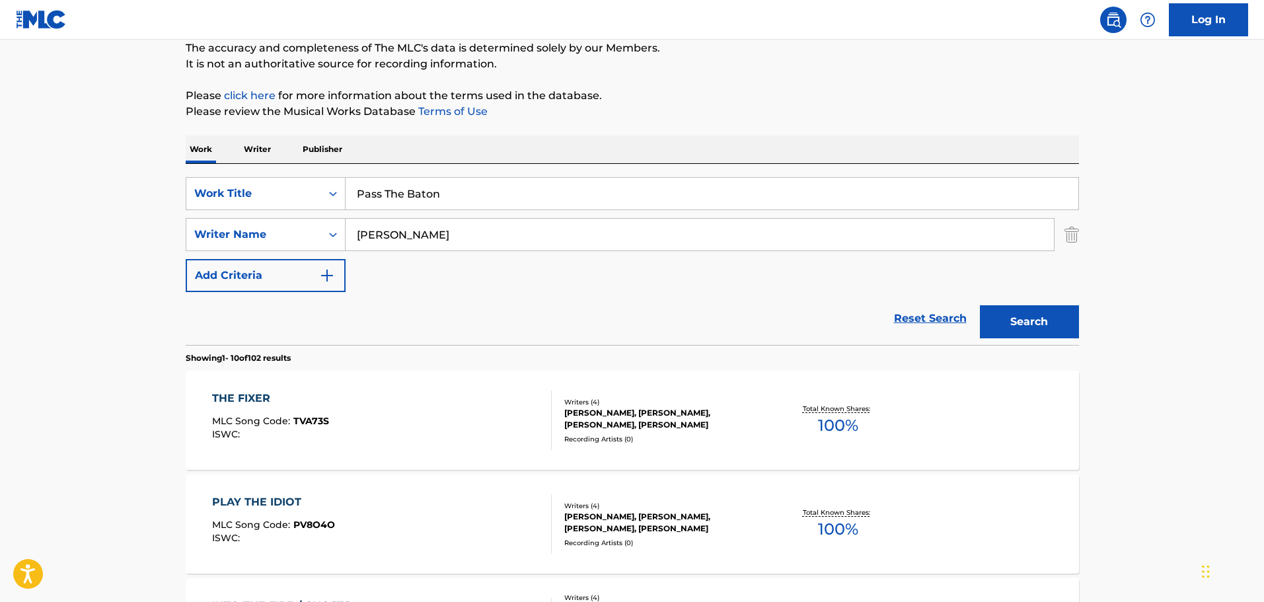
drag, startPoint x: 464, startPoint y: 197, endPoint x: 24, endPoint y: 174, distance: 440.5
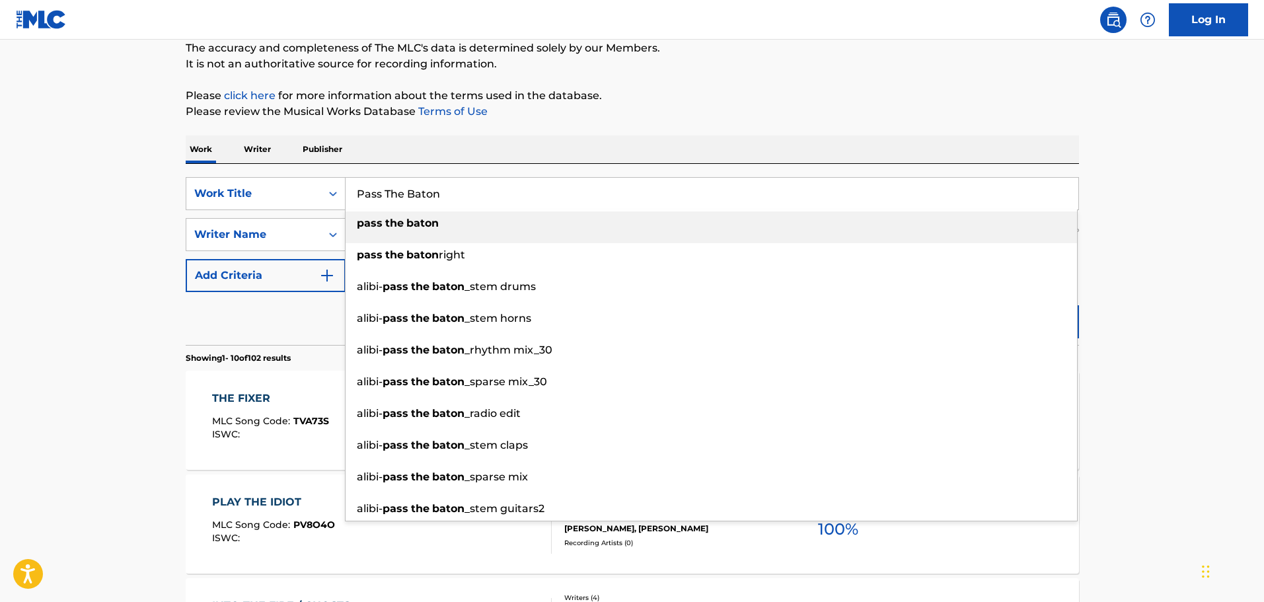
paste input "On That Bombshell"
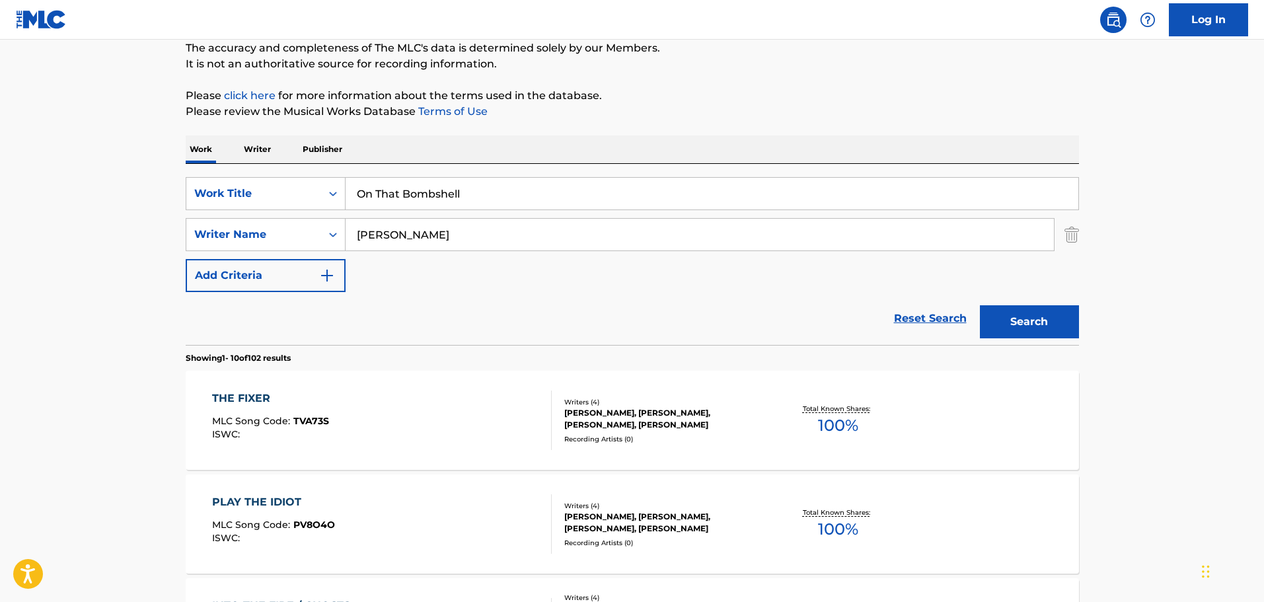
click at [1048, 306] on button "Search" at bounding box center [1029, 321] width 99 height 33
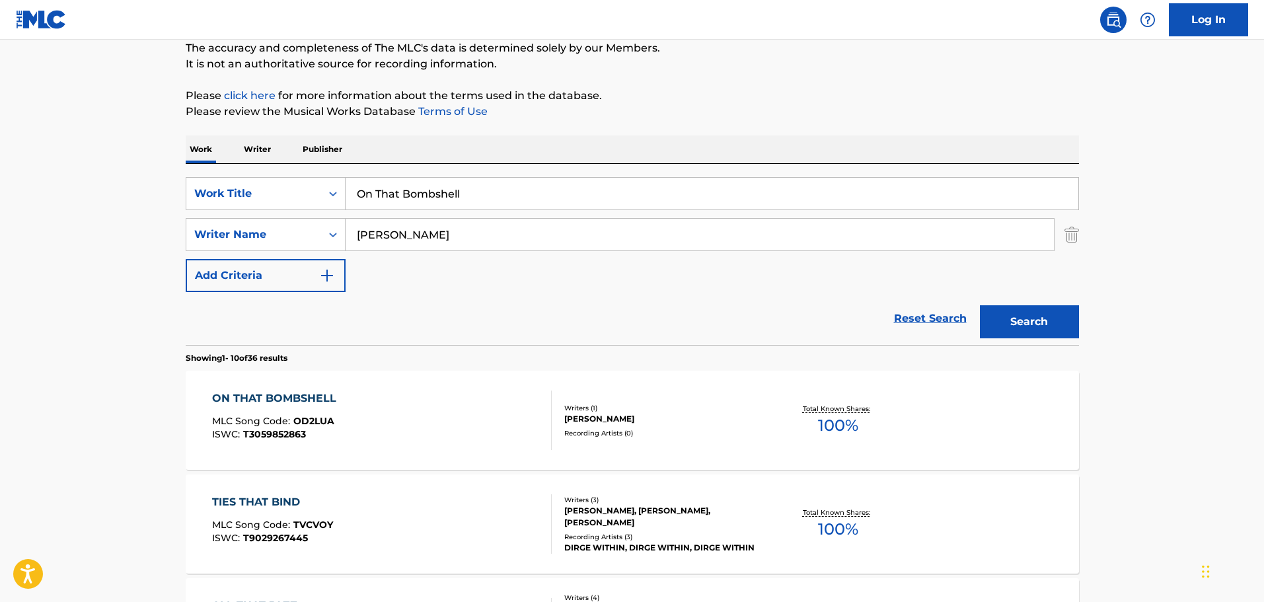
scroll to position [0, 0]
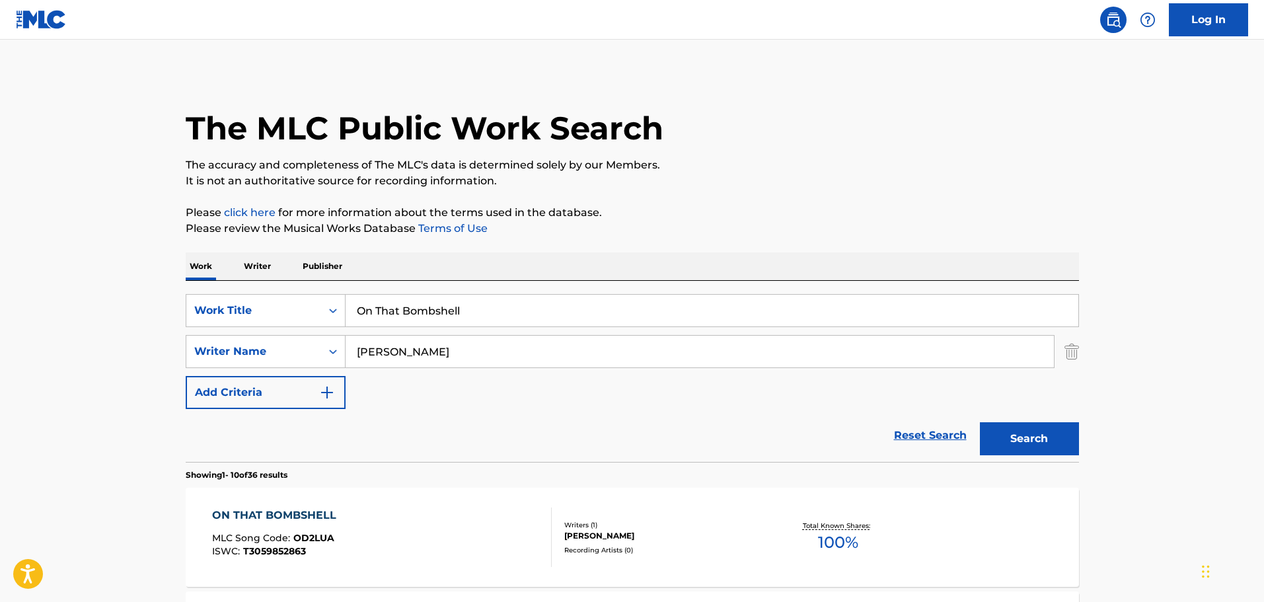
paste input "Far Out Fairground"
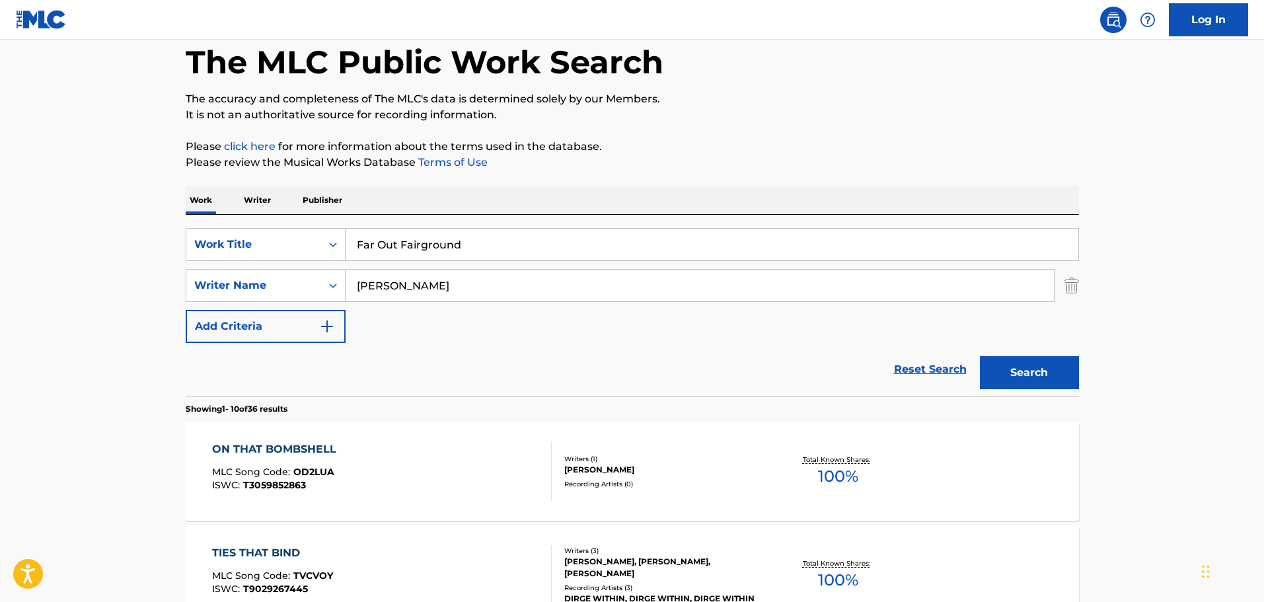
click at [1029, 362] on button "Search" at bounding box center [1029, 372] width 99 height 33
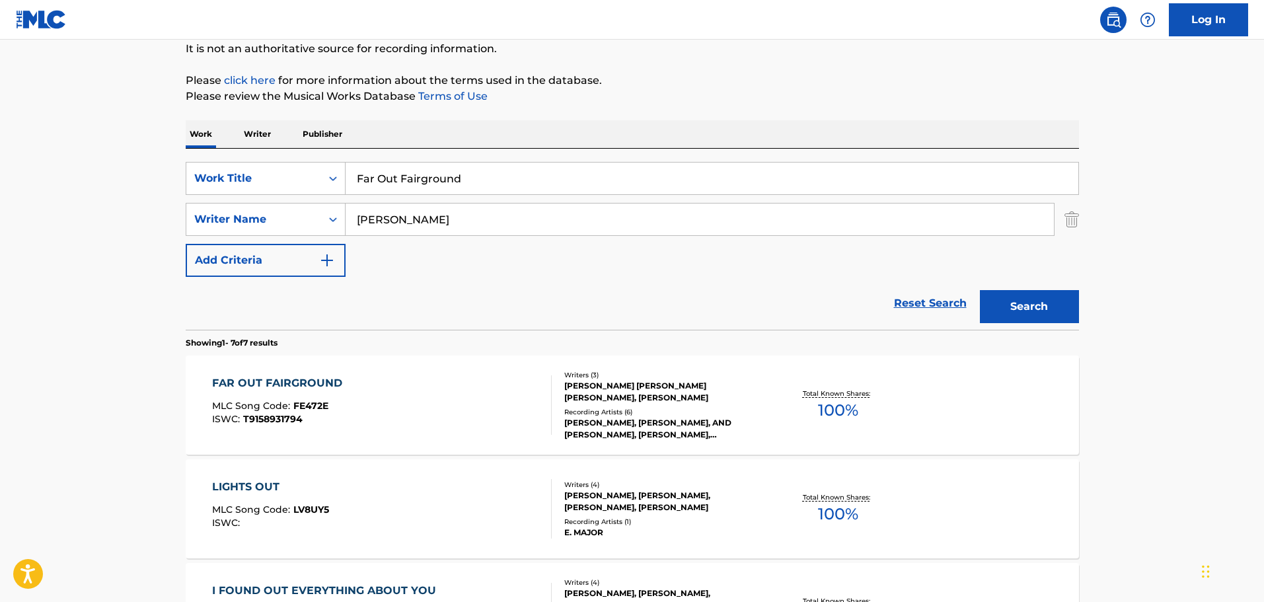
scroll to position [198, 0]
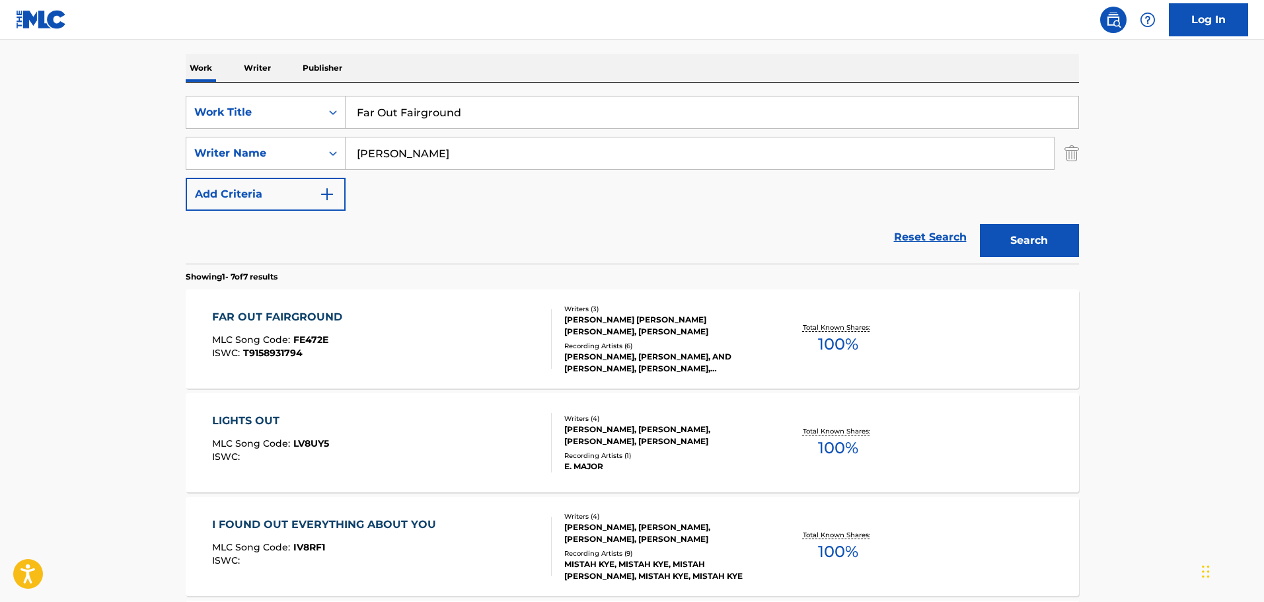
drag, startPoint x: 485, startPoint y: 114, endPoint x: 57, endPoint y: 125, distance: 428.8
click at [59, 125] on main "The MLC Public Work Search The accuracy and completeness of The MLC's data is d…" at bounding box center [632, 460] width 1264 height 1238
paste input "That's A Wrap"
click at [1034, 239] on button "Search" at bounding box center [1029, 240] width 99 height 33
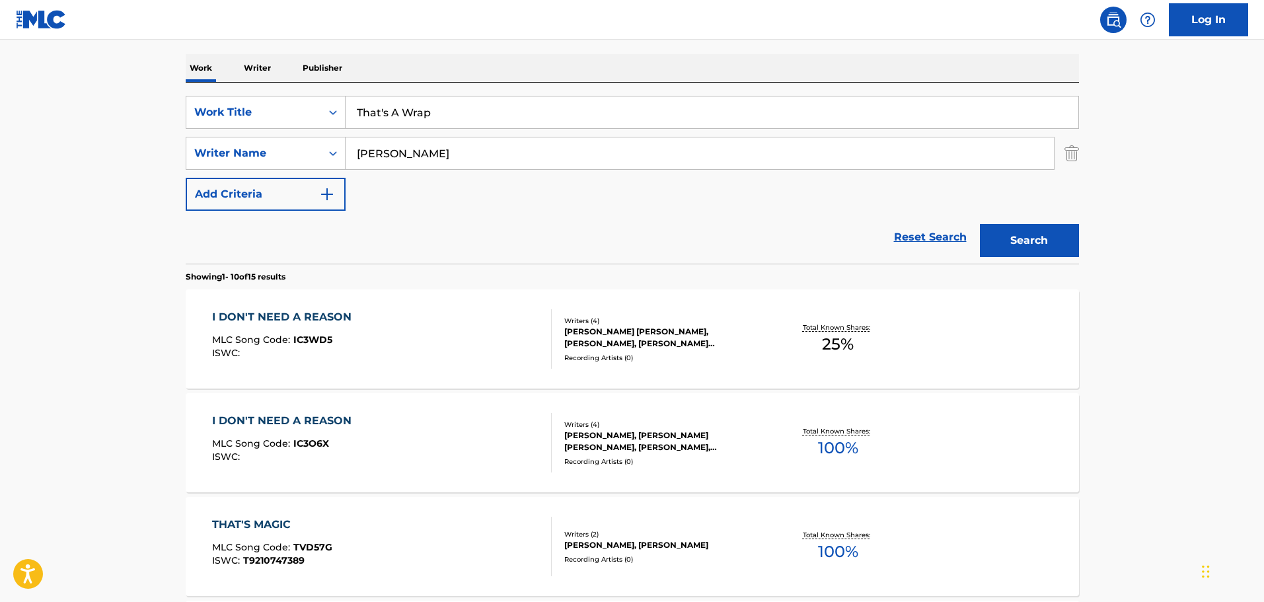
drag, startPoint x: 318, startPoint y: 90, endPoint x: 125, endPoint y: 74, distance: 192.9
paste input "Joy This Christmas"
click at [1026, 250] on button "Search" at bounding box center [1029, 240] width 99 height 33
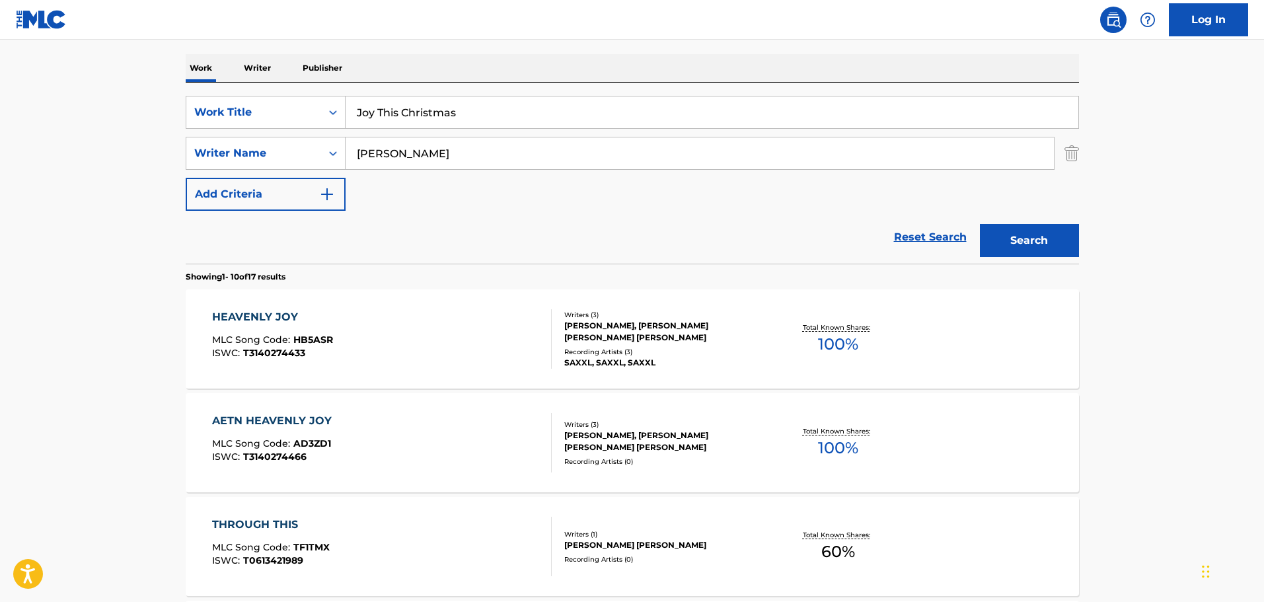
drag, startPoint x: 491, startPoint y: 111, endPoint x: 145, endPoint y: 110, distance: 346.8
paste input "The Winner I"
click at [1040, 240] on button "Search" at bounding box center [1029, 240] width 99 height 33
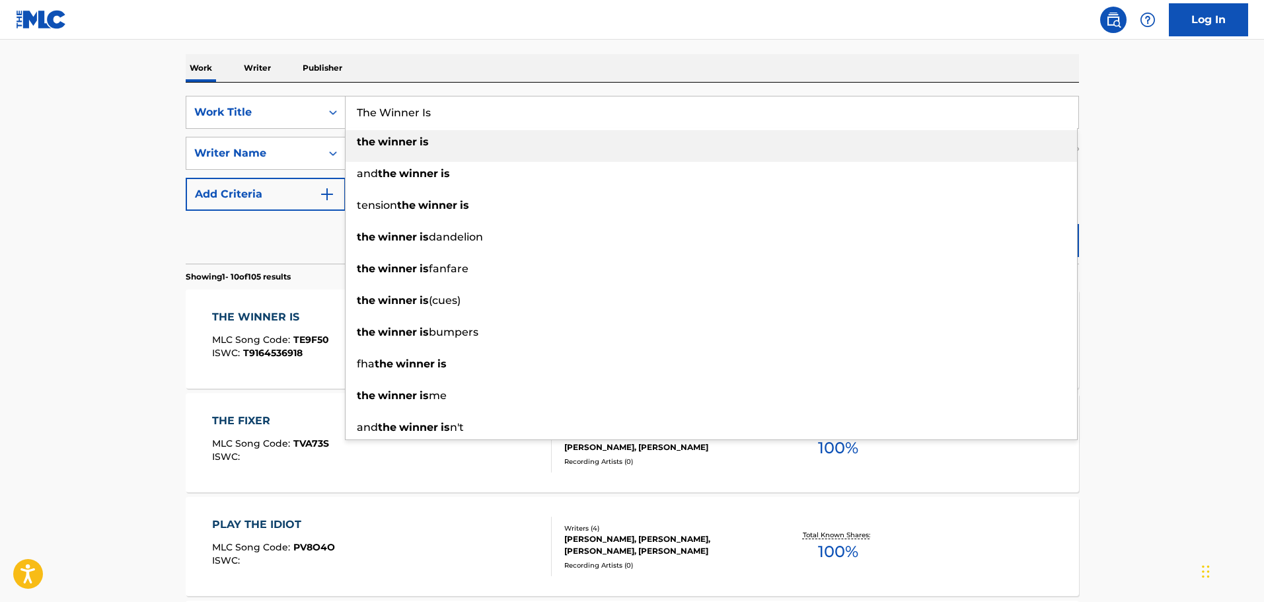
drag, startPoint x: 443, startPoint y: 113, endPoint x: -44, endPoint y: 110, distance: 486.8
click at [0, 110] on html "Accessibility Screen-Reader Guide, Feedback, and Issue Reporting | New window C…" at bounding box center [632, 103] width 1264 height 602
paste input "Come Sing With Me"
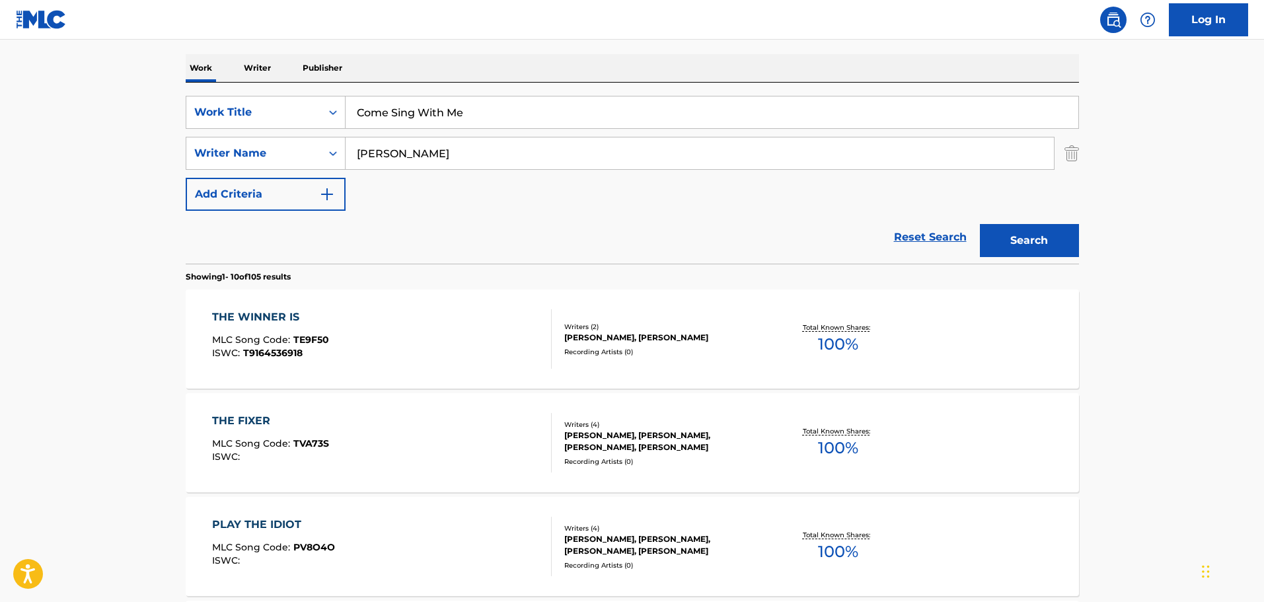
click at [997, 242] on button "Search" at bounding box center [1029, 240] width 99 height 33
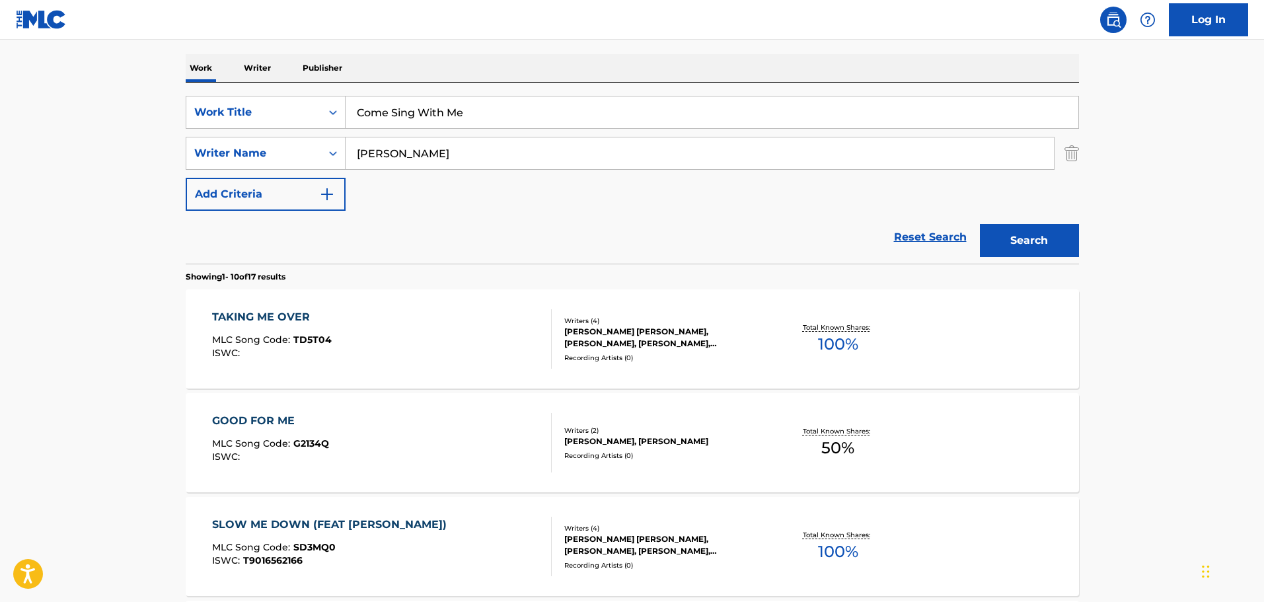
drag, startPoint x: 53, startPoint y: 97, endPoint x: 1, endPoint y: 97, distance: 51.5
paste input "Swing Your Thing"
click at [1038, 243] on button "Search" at bounding box center [1029, 240] width 99 height 33
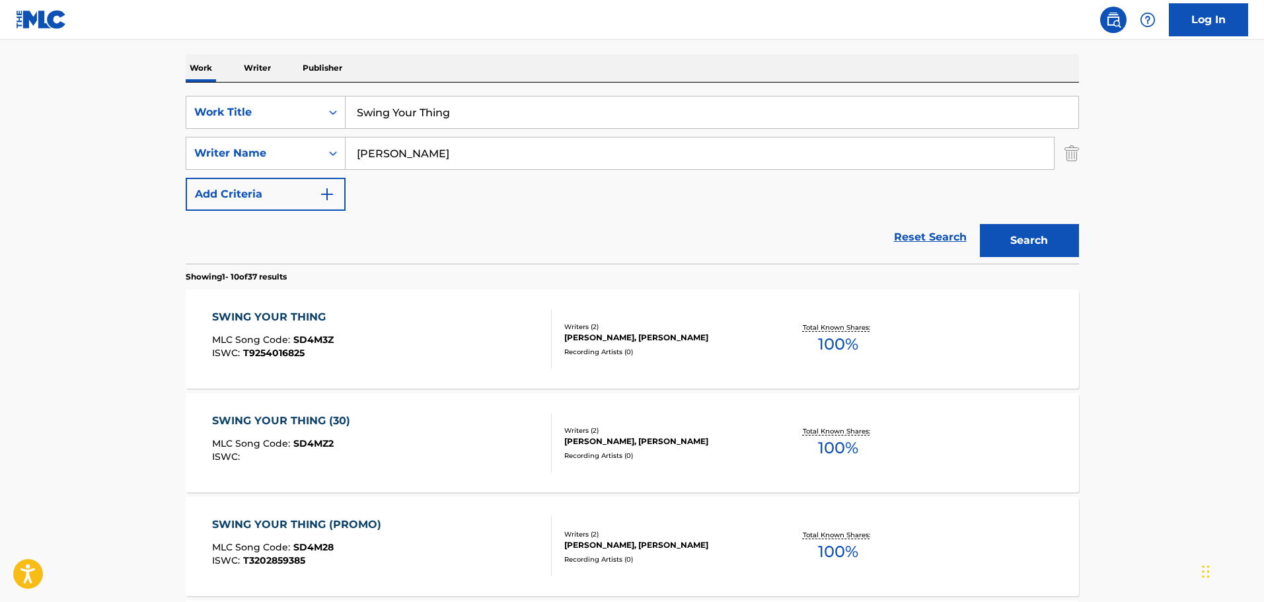
drag, startPoint x: 160, startPoint y: 120, endPoint x: 106, endPoint y: 125, distance: 54.4
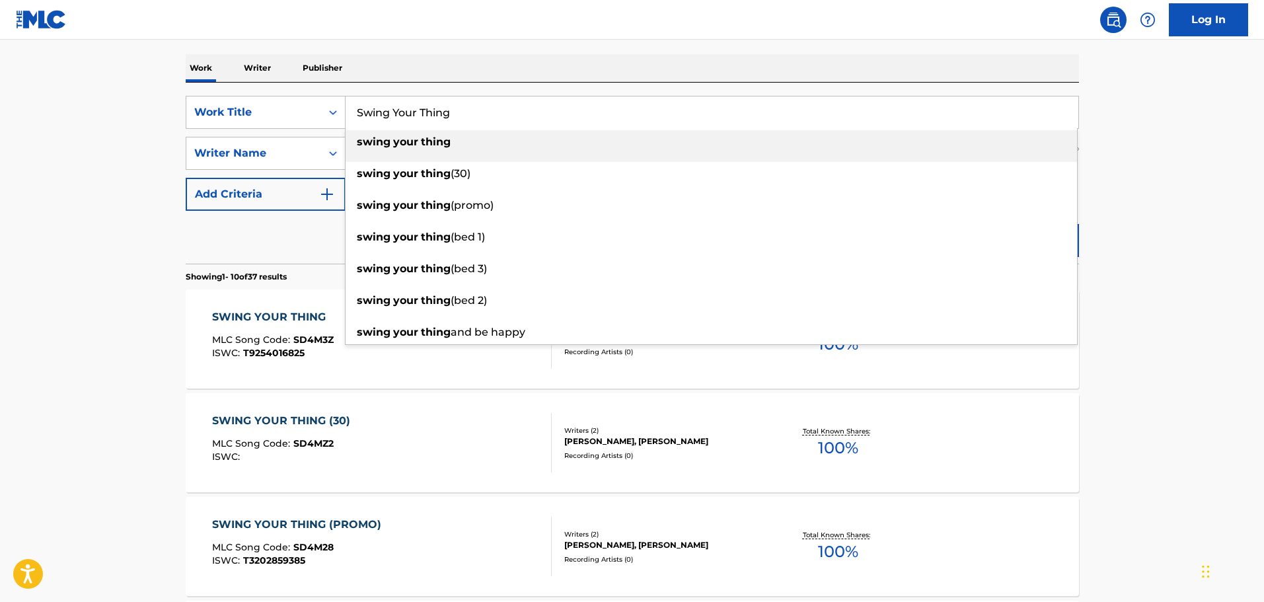
paste input "Portents Of The East"
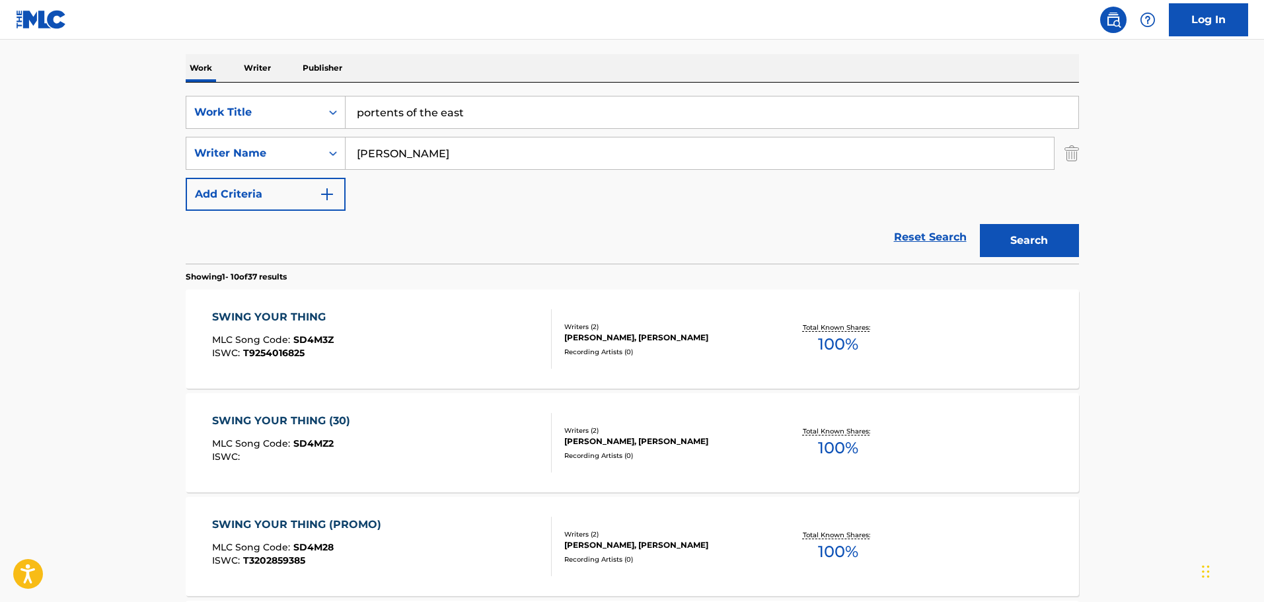
click at [1051, 240] on button "Search" at bounding box center [1029, 240] width 99 height 33
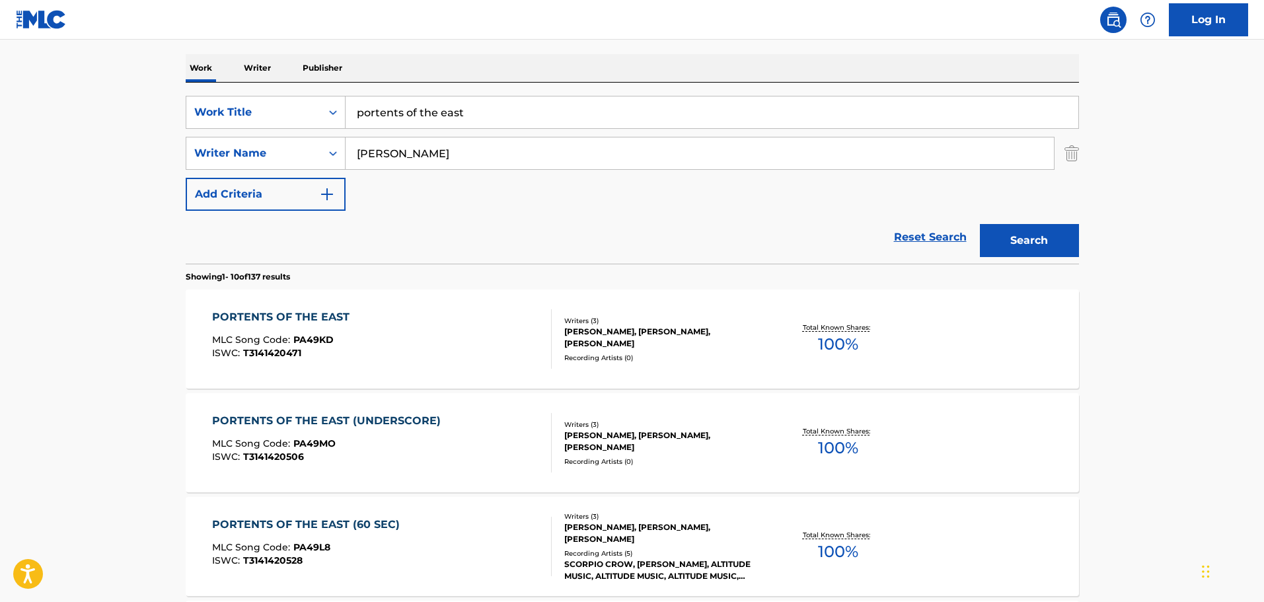
drag, startPoint x: 204, startPoint y: 100, endPoint x: 181, endPoint y: 100, distance: 23.1
paste input "Ready For The Weekend"
click at [1050, 240] on button "Search" at bounding box center [1029, 240] width 99 height 33
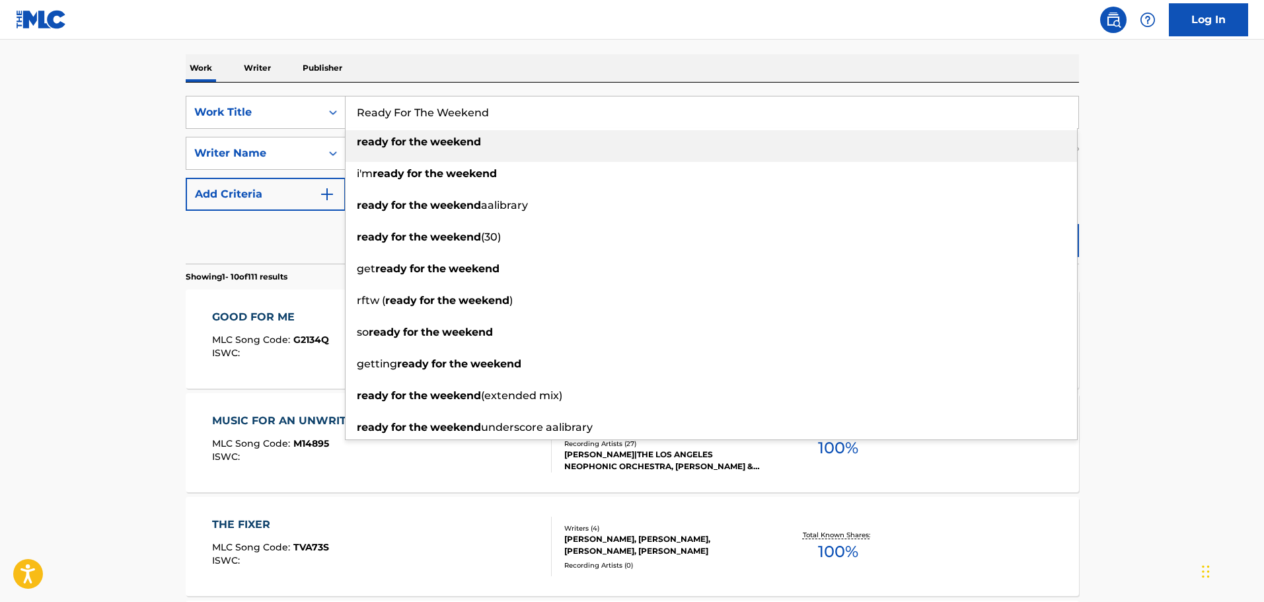
drag, startPoint x: 454, startPoint y: 106, endPoint x: 125, endPoint y: 104, distance: 328.3
paste input "Let's Be Christmas Happy"
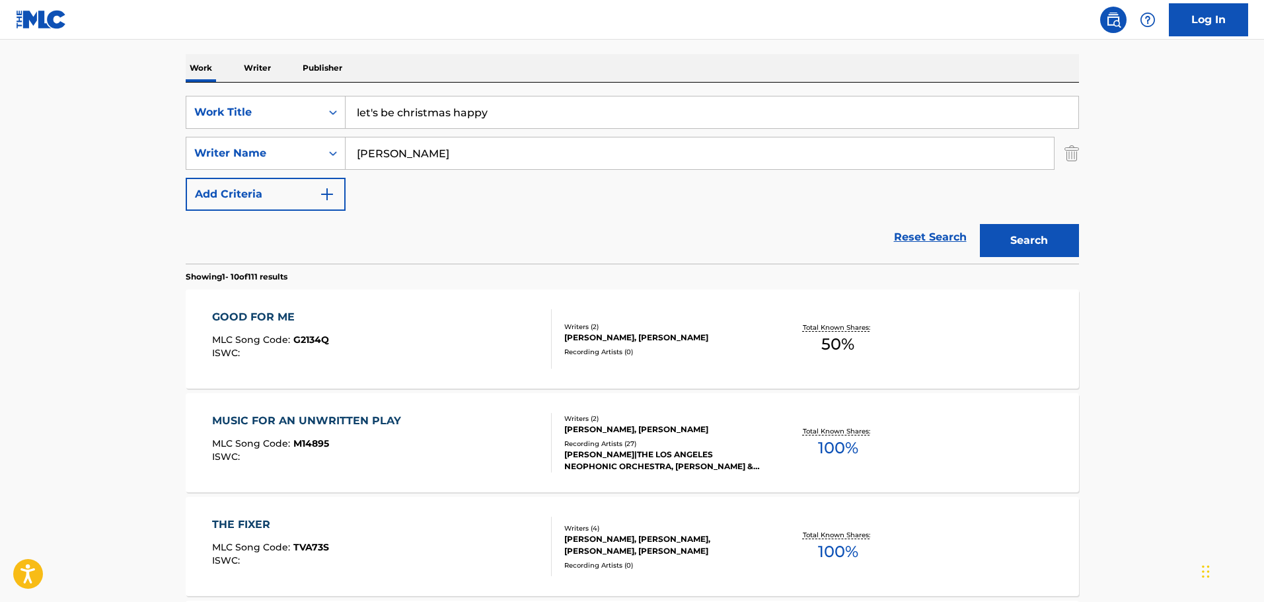
click at [1069, 254] on button "Search" at bounding box center [1029, 240] width 99 height 33
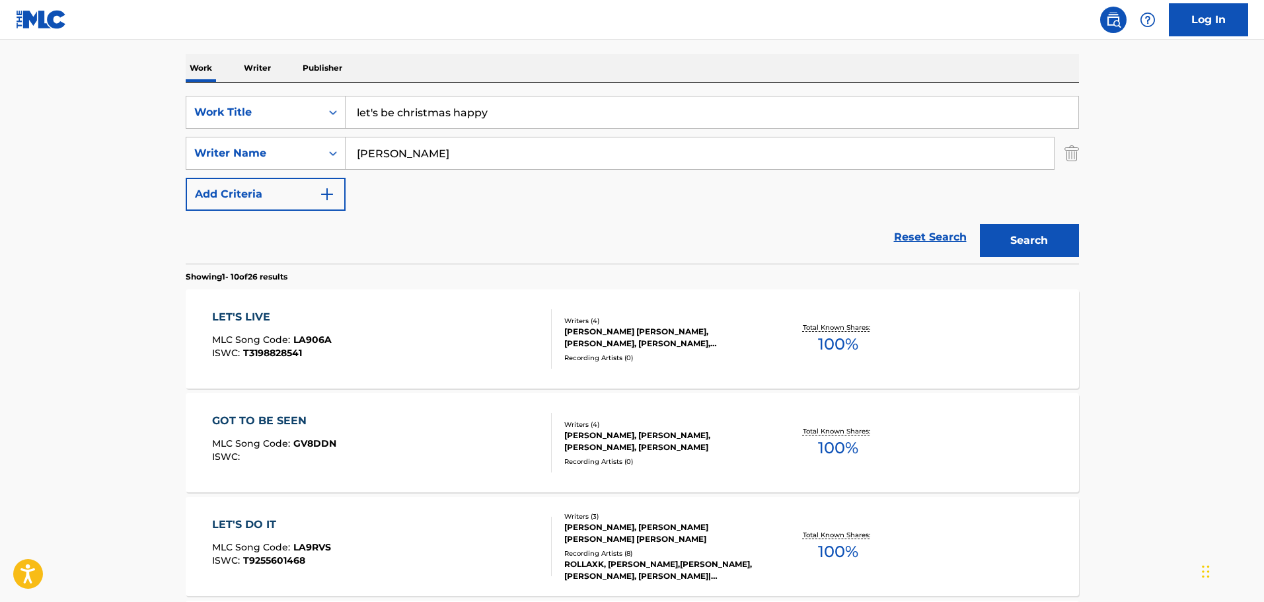
drag, startPoint x: 59, startPoint y: 101, endPoint x: 28, endPoint y: 103, distance: 31.1
paste input "Robots Return"
click at [1038, 240] on button "Search" at bounding box center [1029, 240] width 99 height 33
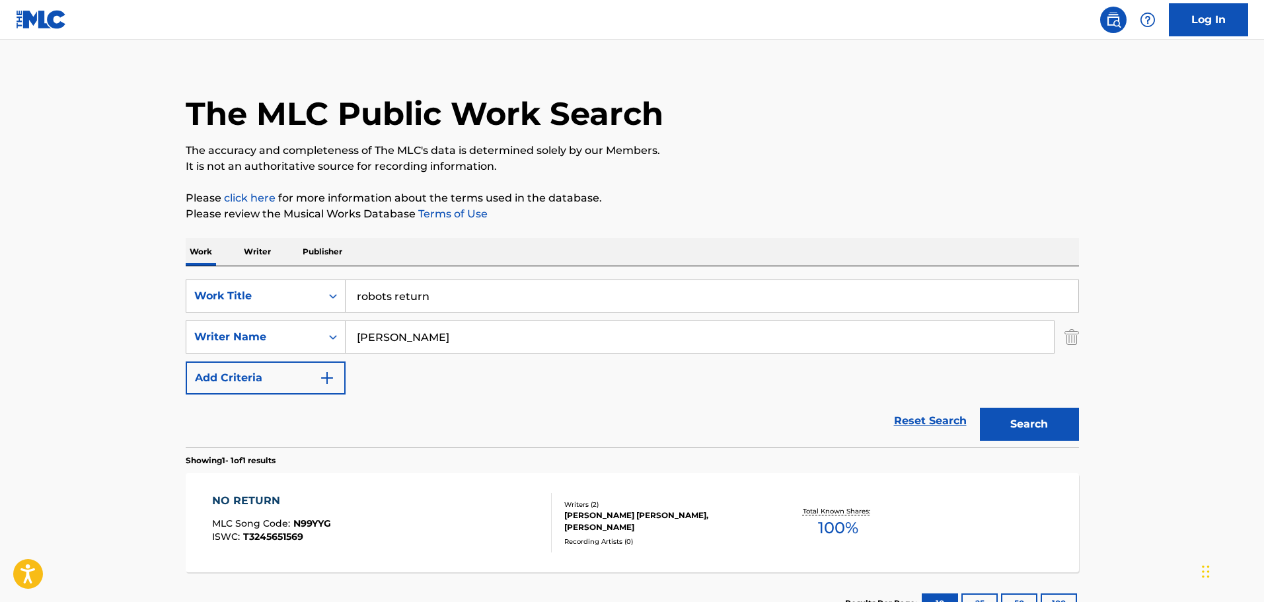
scroll to position [117, 0]
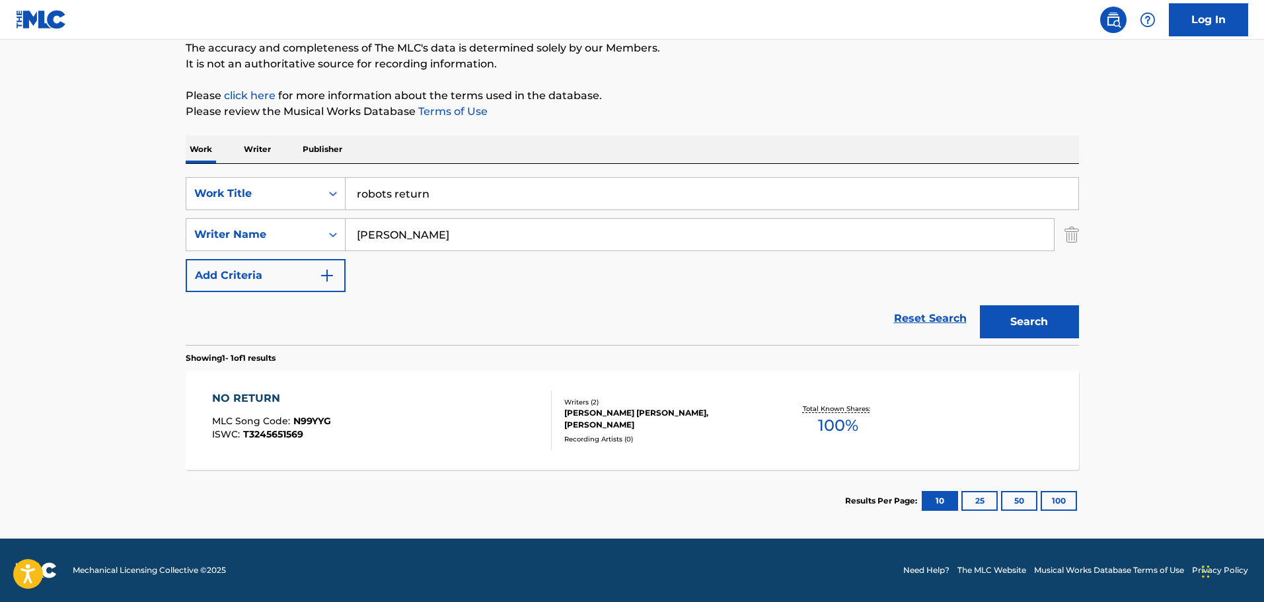
drag, startPoint x: 330, startPoint y: 187, endPoint x: 28, endPoint y: 169, distance: 303.0
click at [28, 169] on main "The MLC Public Work Search The accuracy and completeness of The MLC's data is d…" at bounding box center [632, 231] width 1264 height 616
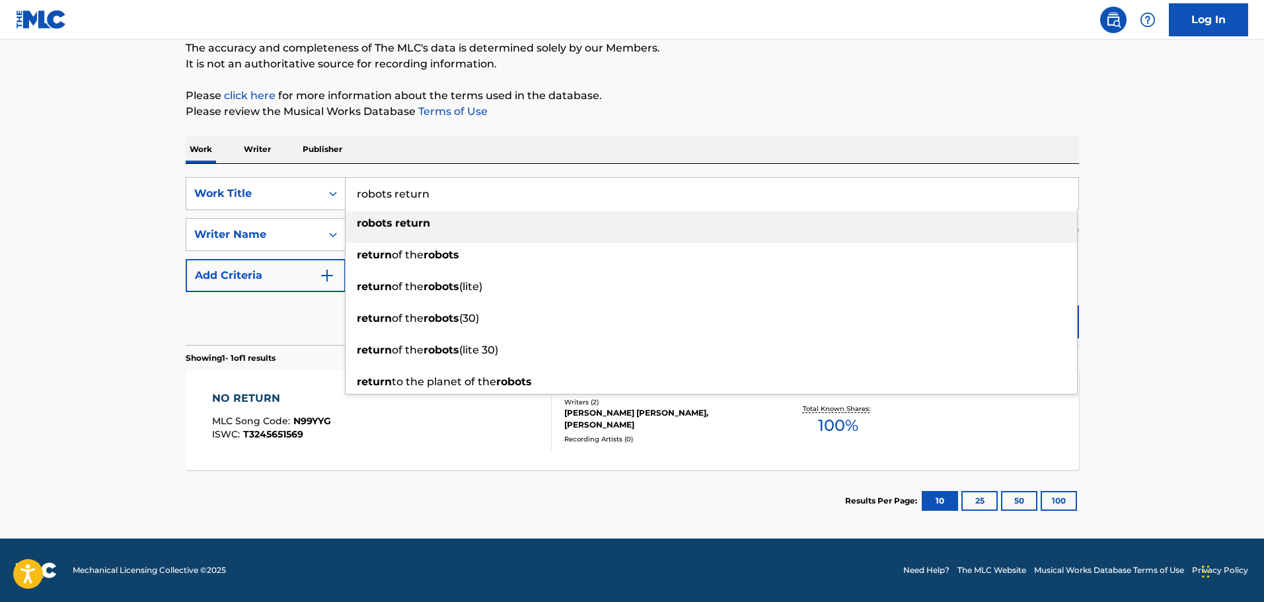
paste input "Come Get Some"
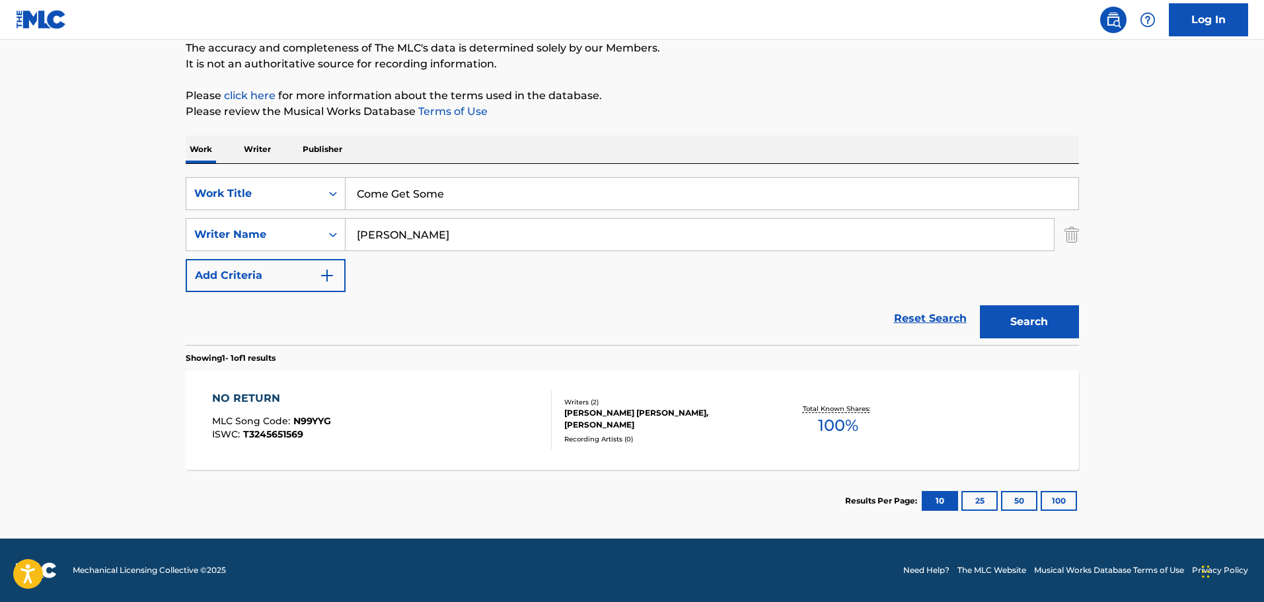
click at [1049, 317] on button "Search" at bounding box center [1029, 321] width 99 height 33
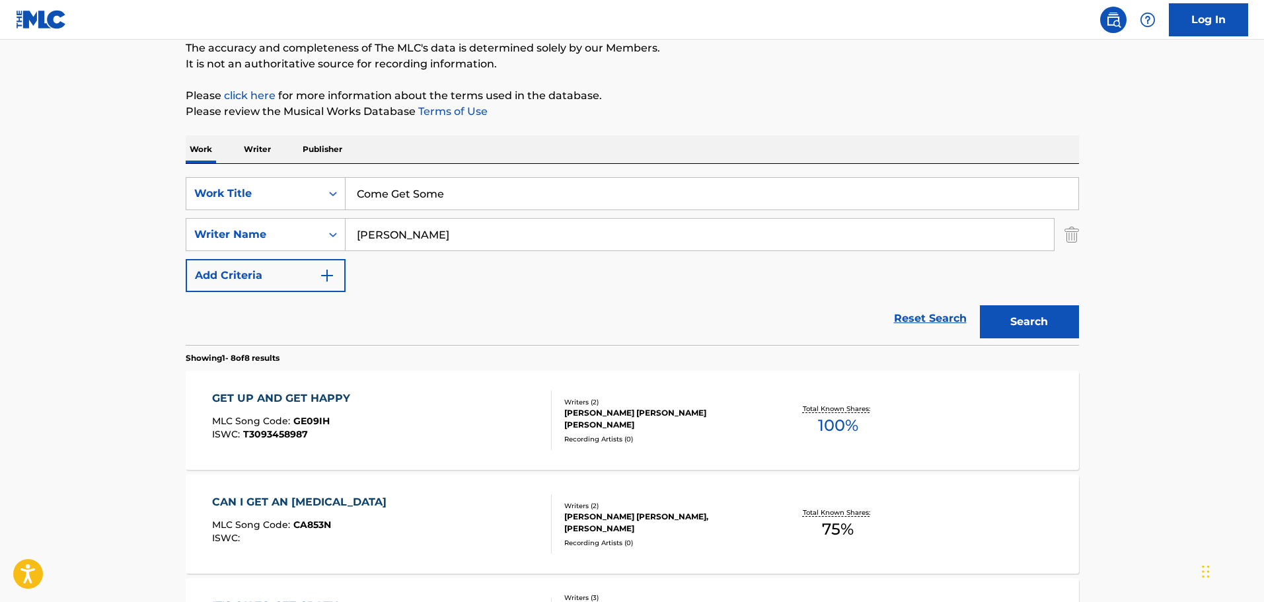
drag, startPoint x: 347, startPoint y: 175, endPoint x: 38, endPoint y: 154, distance: 310.5
click at [38, 153] on main "The MLC Public Work Search The accuracy and completeness of The MLC's data is d…" at bounding box center [632, 594] width 1264 height 1342
paste input "Gypsy Swing"
click at [1028, 306] on button "Search" at bounding box center [1029, 321] width 99 height 33
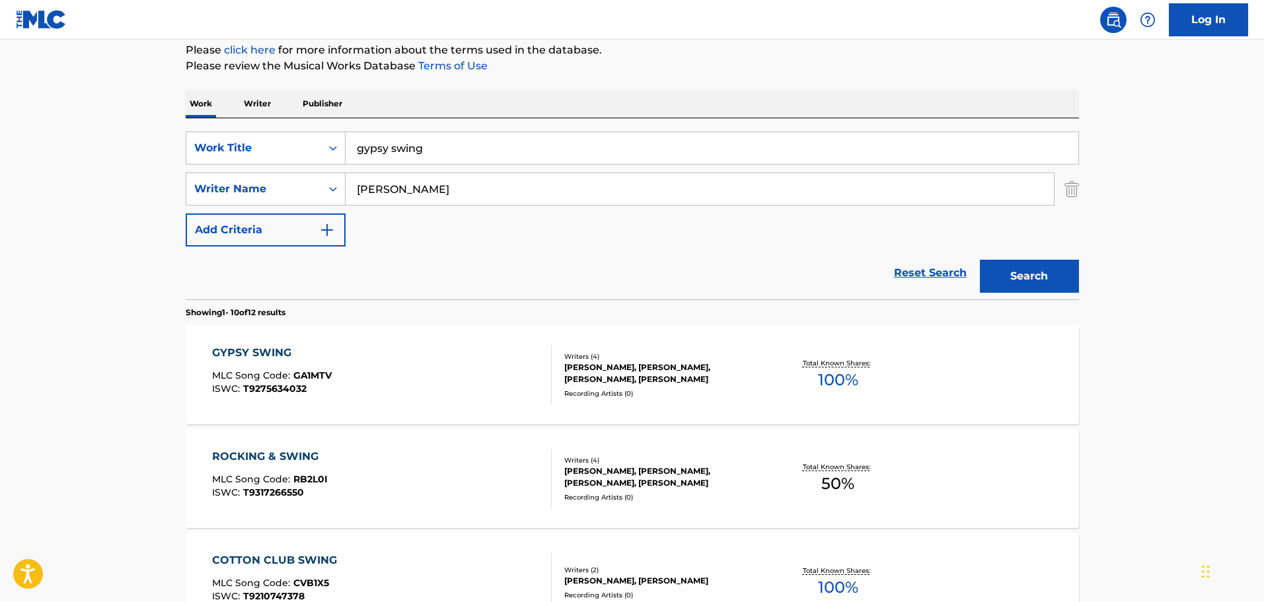
scroll to position [183, 0]
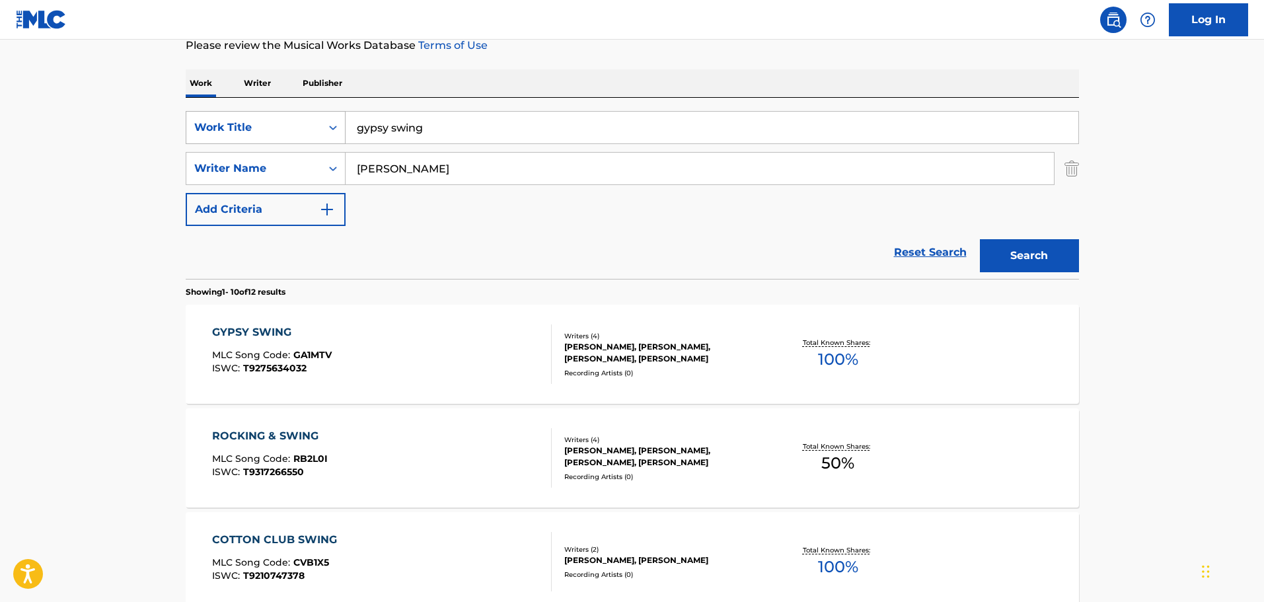
drag, startPoint x: 450, startPoint y: 125, endPoint x: 199, endPoint y: 125, distance: 251.7
click at [208, 125] on div "SearchWithCriteria6ef2582c-ee29-49aa-8439-a5d08c658d7d Work Title gypsy swing" at bounding box center [632, 127] width 893 height 33
paste input "Latin Frenzy"
click at [1052, 249] on button "Search" at bounding box center [1029, 255] width 99 height 33
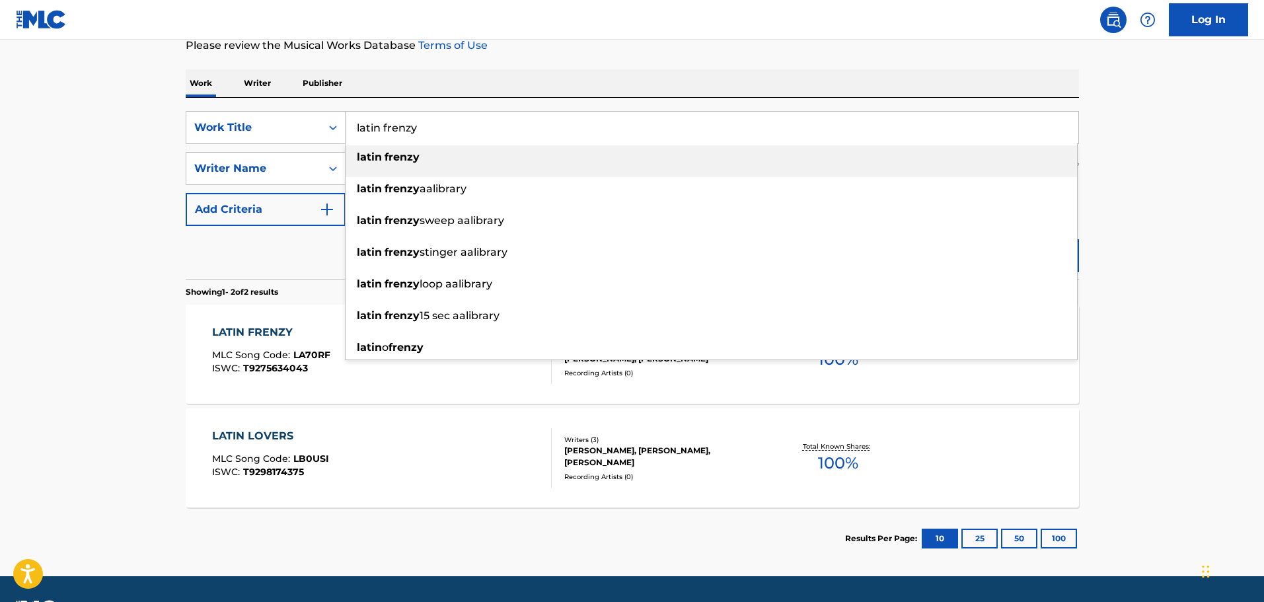
drag, startPoint x: 155, startPoint y: 124, endPoint x: 63, endPoint y: 124, distance: 91.8
click at [63, 124] on main "The MLC Public Work Search The accuracy and completeness of The MLC's data is d…" at bounding box center [632, 216] width 1264 height 719
paste input "Love Island"
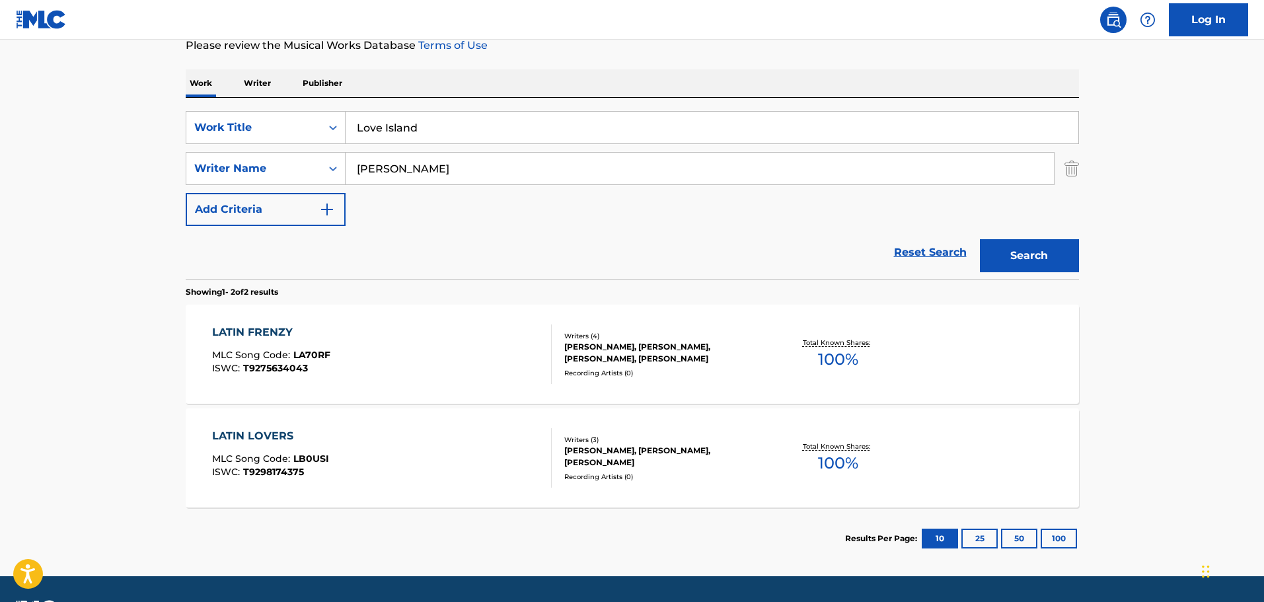
click at [1028, 247] on button "Search" at bounding box center [1029, 255] width 99 height 33
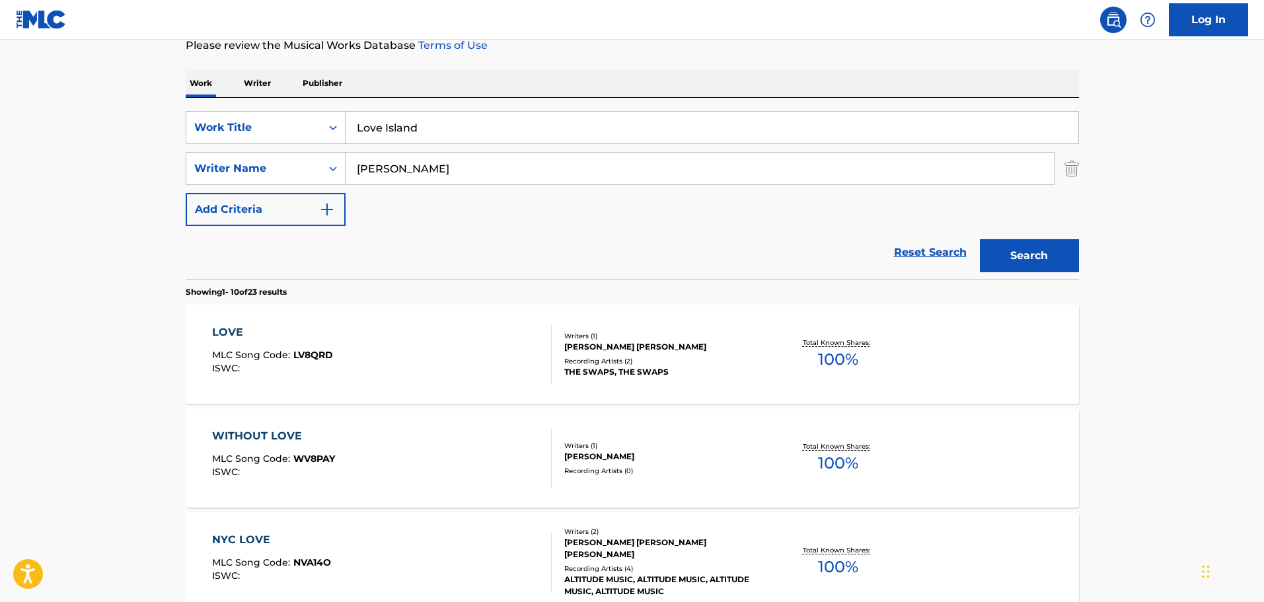
drag, startPoint x: 438, startPoint y: 124, endPoint x: 49, endPoint y: 122, distance: 389.1
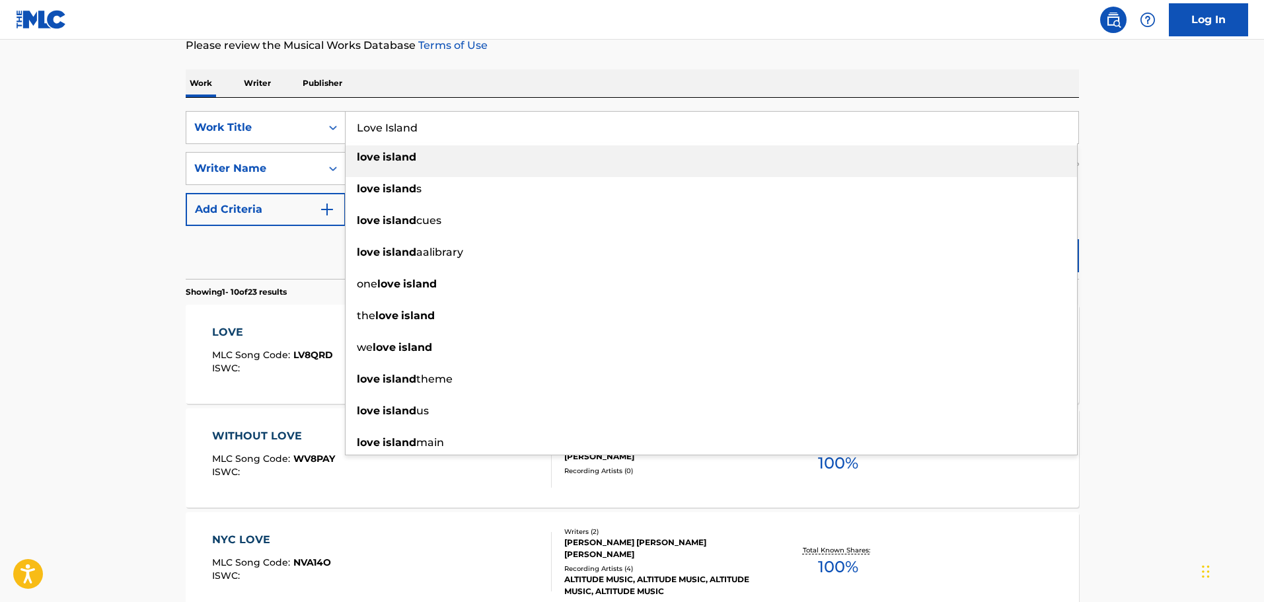
paste input "The Manual Of Love"
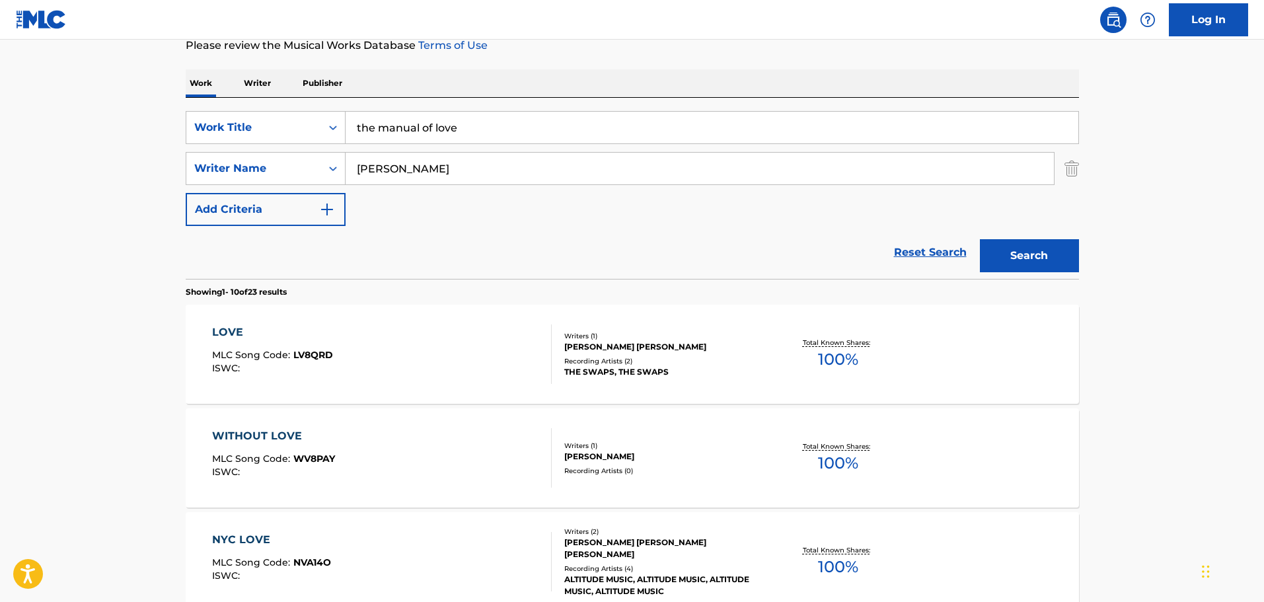
click at [1058, 264] on button "Search" at bounding box center [1029, 255] width 99 height 33
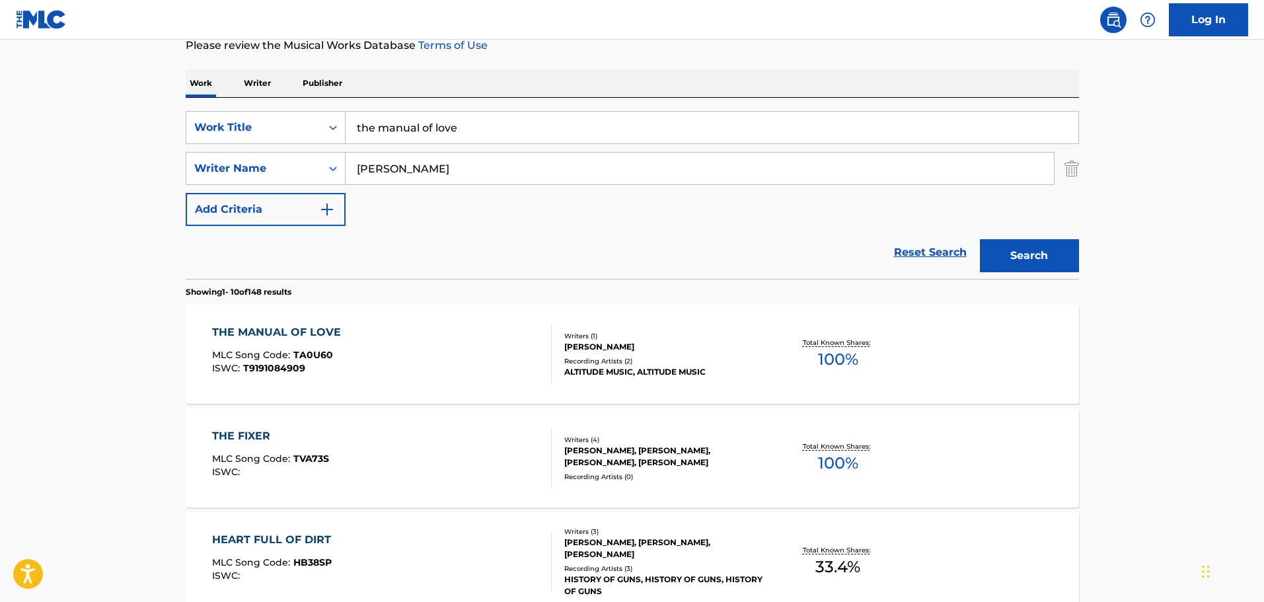
drag, startPoint x: 153, startPoint y: 91, endPoint x: 125, endPoint y: 90, distance: 28.4
paste input "Aetn See You In My Dreams"
click at [1040, 258] on button "Search" at bounding box center [1029, 255] width 99 height 33
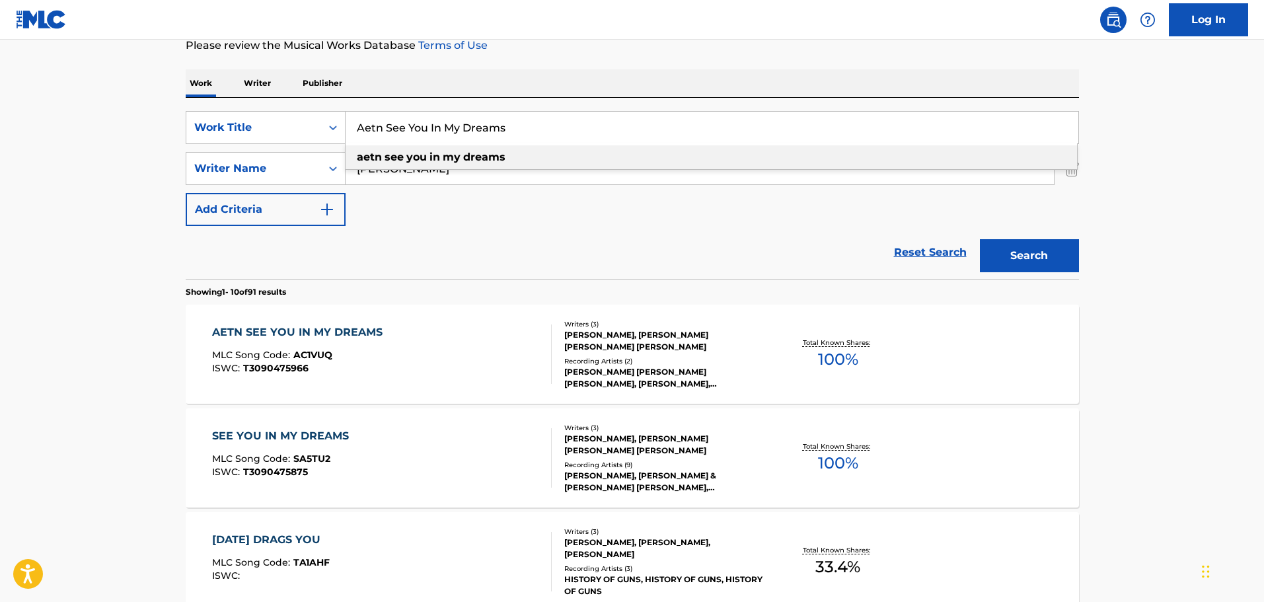
drag, startPoint x: -49, startPoint y: 95, endPoint x: -425, endPoint y: 109, distance: 376.8
click at [0, 109] on html "Accessibility Screen-Reader Guide, Feedback, and Issue Reporting | New window C…" at bounding box center [632, 118] width 1264 height 602
paste input "[DATE] Scream"
click at [1031, 258] on button "Search" at bounding box center [1029, 255] width 99 height 33
drag, startPoint x: 495, startPoint y: 122, endPoint x: 77, endPoint y: 110, distance: 418.3
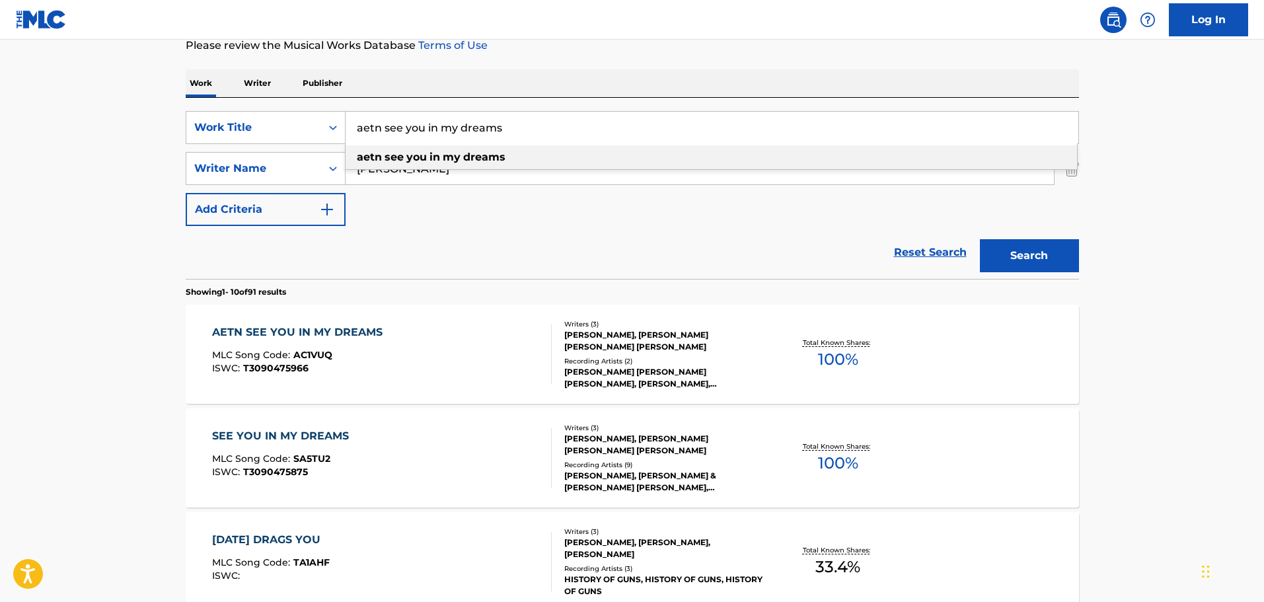
paste input "[DATE] Scream"
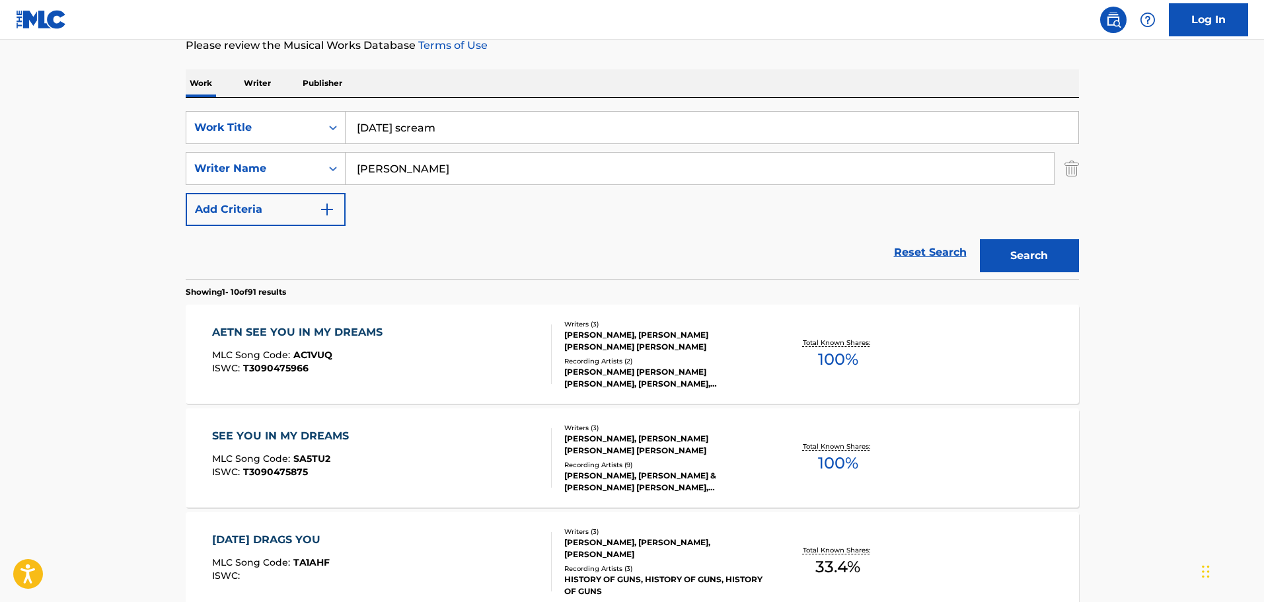
click at [1036, 252] on button "Search" at bounding box center [1029, 255] width 99 height 33
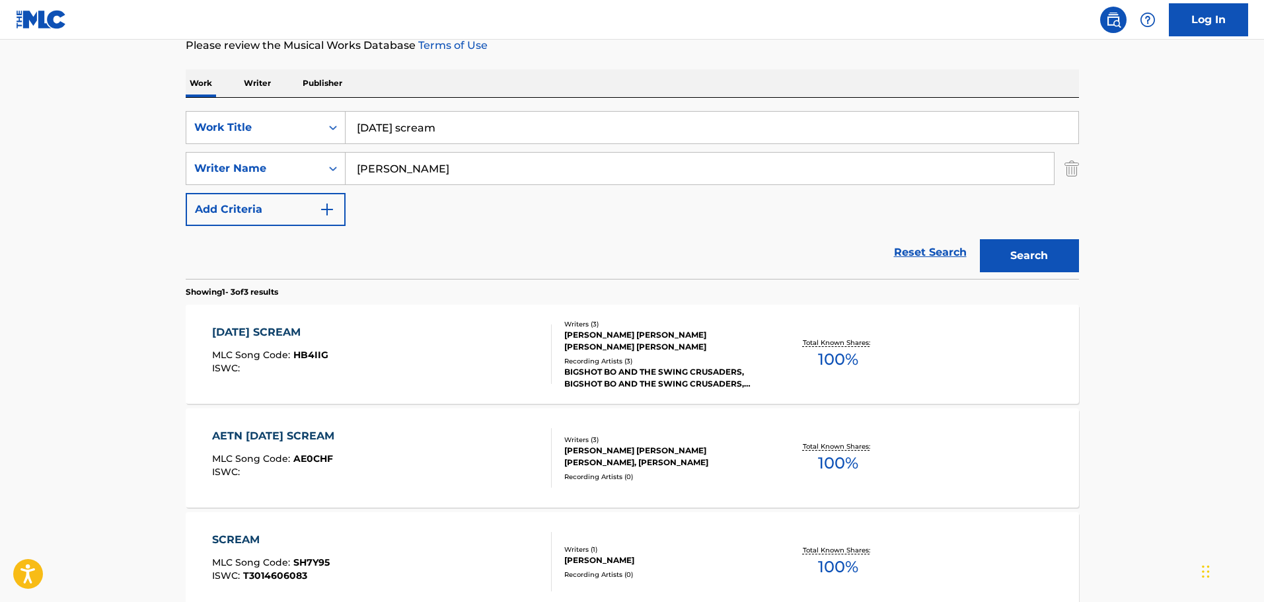
drag, startPoint x: 376, startPoint y: 122, endPoint x: 54, endPoint y: 122, distance: 322.3
click at [54, 122] on main "The MLC Public Work Search The accuracy and completeness of The MLC's data is d…" at bounding box center [632, 268] width 1264 height 823
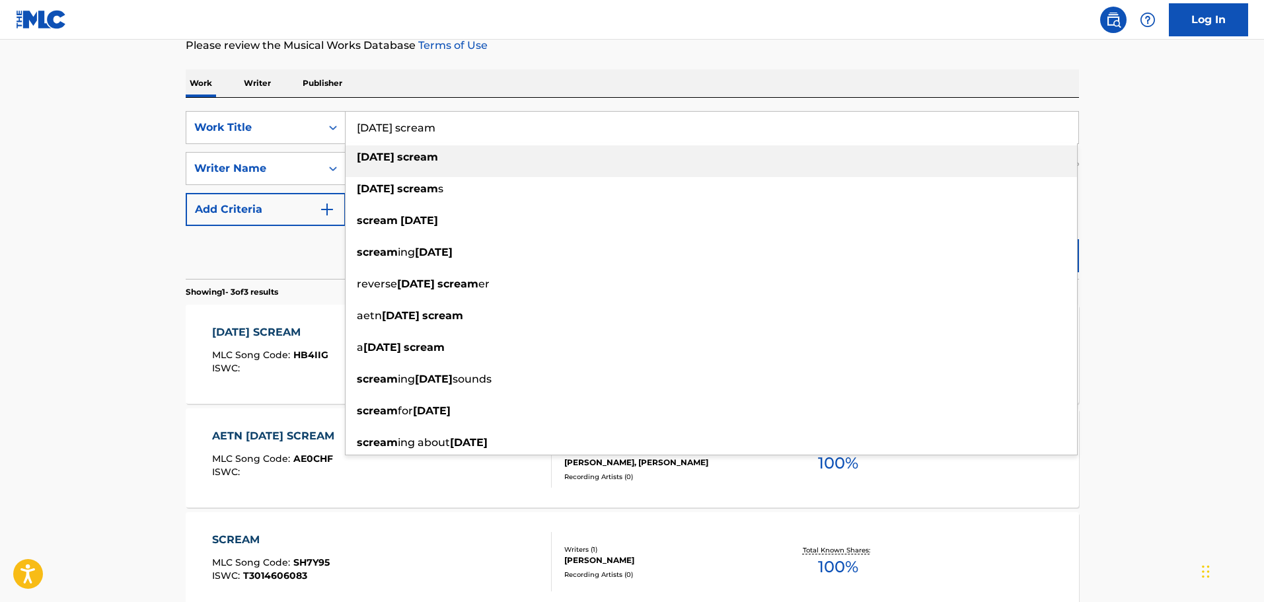
paste input "Glad As Glad Can Be"
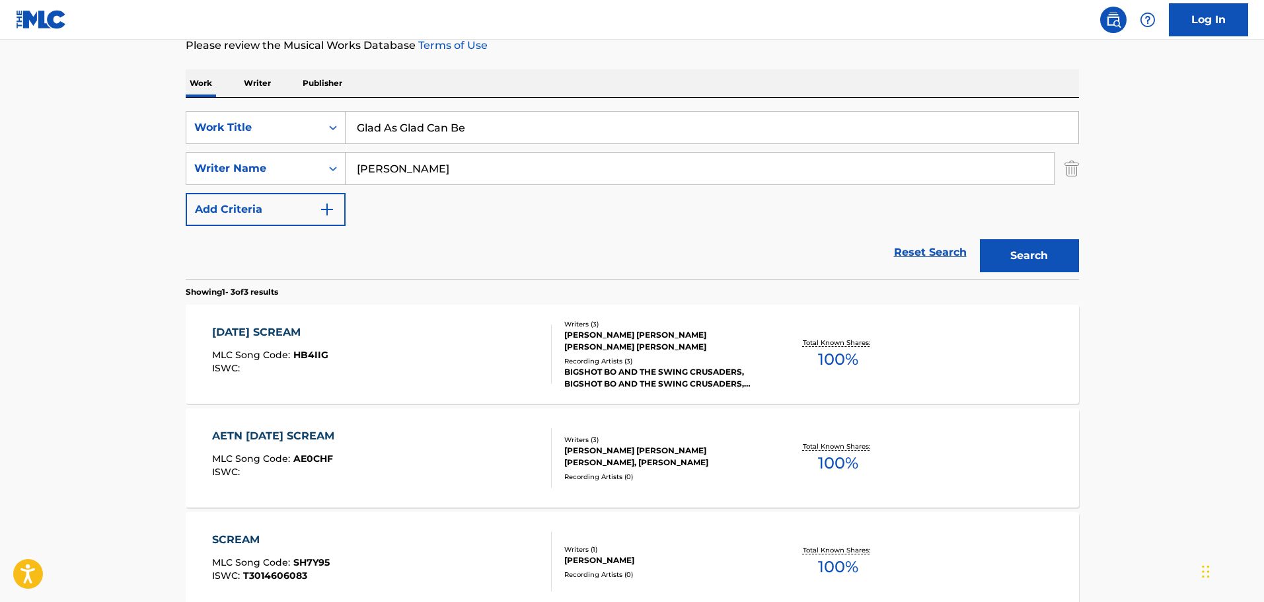
click at [1057, 252] on button "Search" at bounding box center [1029, 255] width 99 height 33
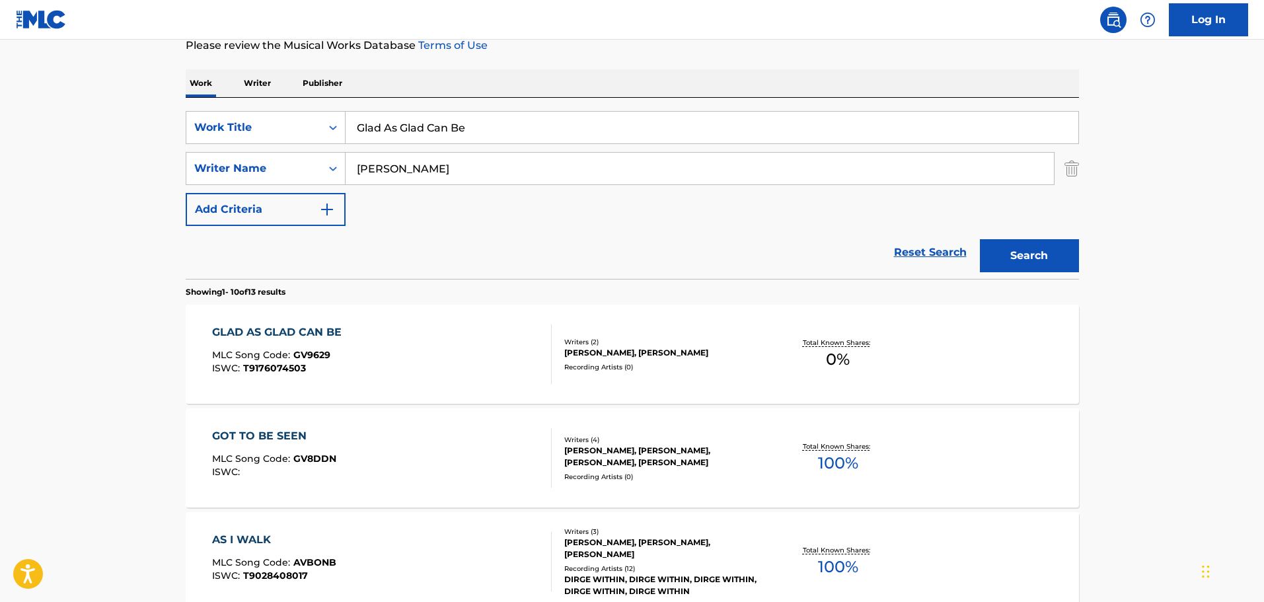
drag, startPoint x: 213, startPoint y: 120, endPoint x: -45, endPoint y: 121, distance: 257.6
click at [0, 121] on html "Accessibility Screen-Reader Guide, Feedback, and Issue Reporting | New window C…" at bounding box center [632, 118] width 1264 height 602
paste input "Keep Coming Back"
click at [1036, 250] on button "Search" at bounding box center [1029, 255] width 99 height 33
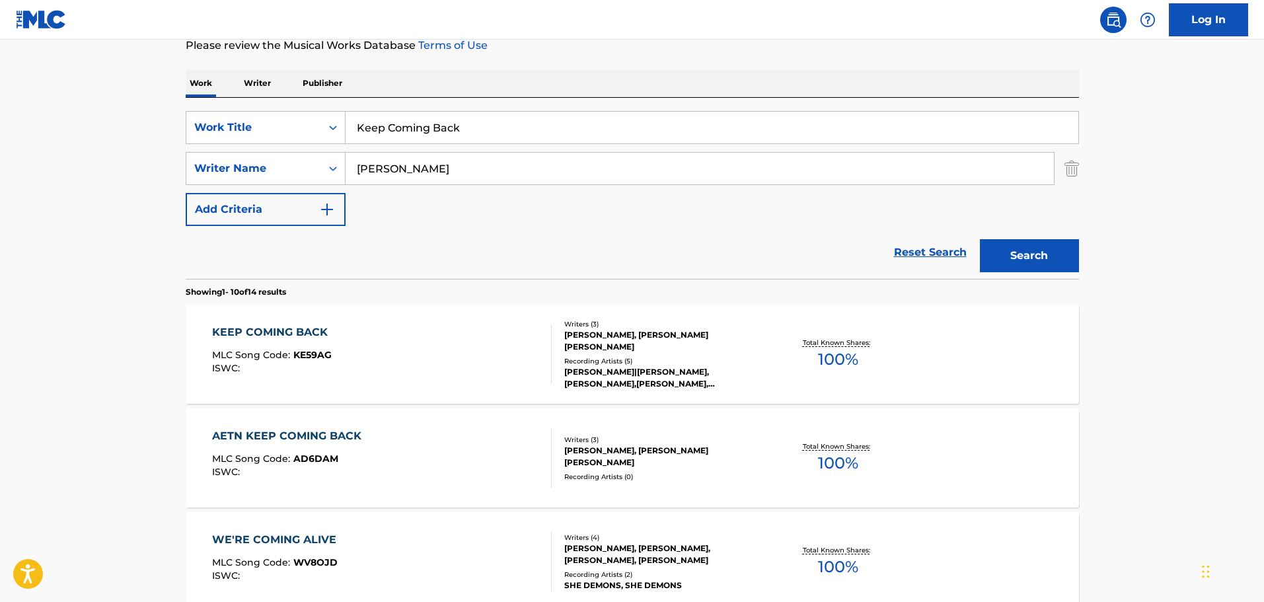
drag, startPoint x: 63, startPoint y: 89, endPoint x: 34, endPoint y: 88, distance: 28.4
paste input "We Are The Ones"
click at [1009, 251] on button "Search" at bounding box center [1029, 255] width 99 height 33
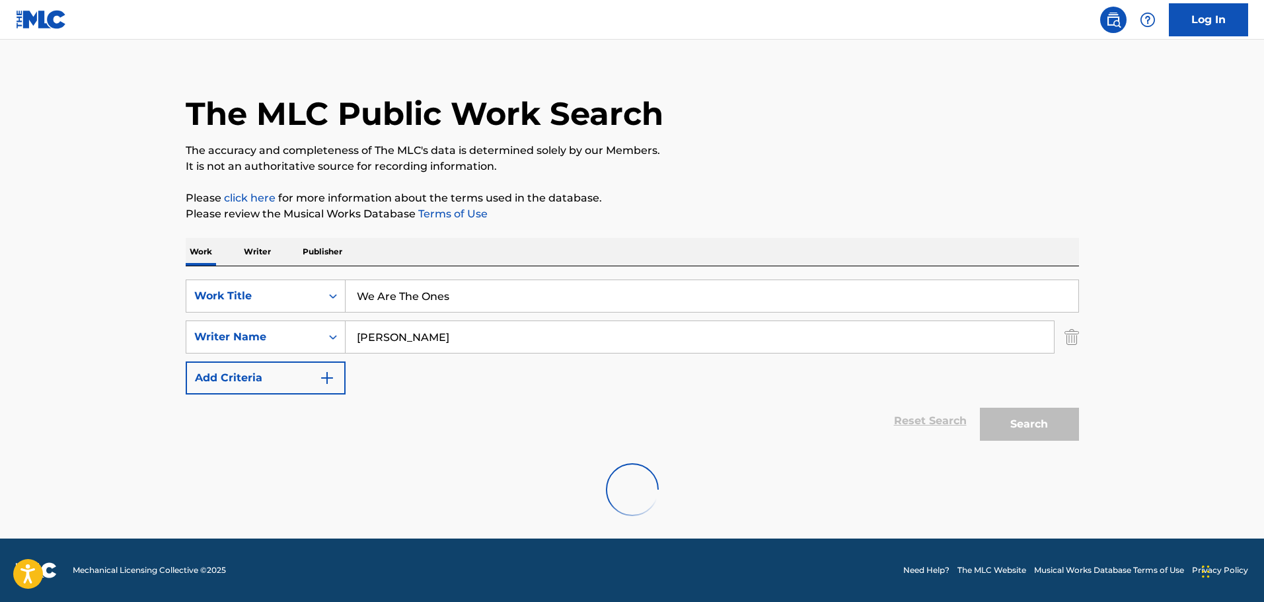
drag, startPoint x: 470, startPoint y: 295, endPoint x: 83, endPoint y: 276, distance: 388.2
click at [84, 277] on main "The MLC Public Work Search The accuracy and completeness of The MLC's data is d…" at bounding box center [632, 281] width 1264 height 513
paste input "A Beautiful [PERSON_NAME]"
type input "a beautiful christmas"
click at [1009, 425] on div "Search" at bounding box center [1026, 420] width 106 height 53
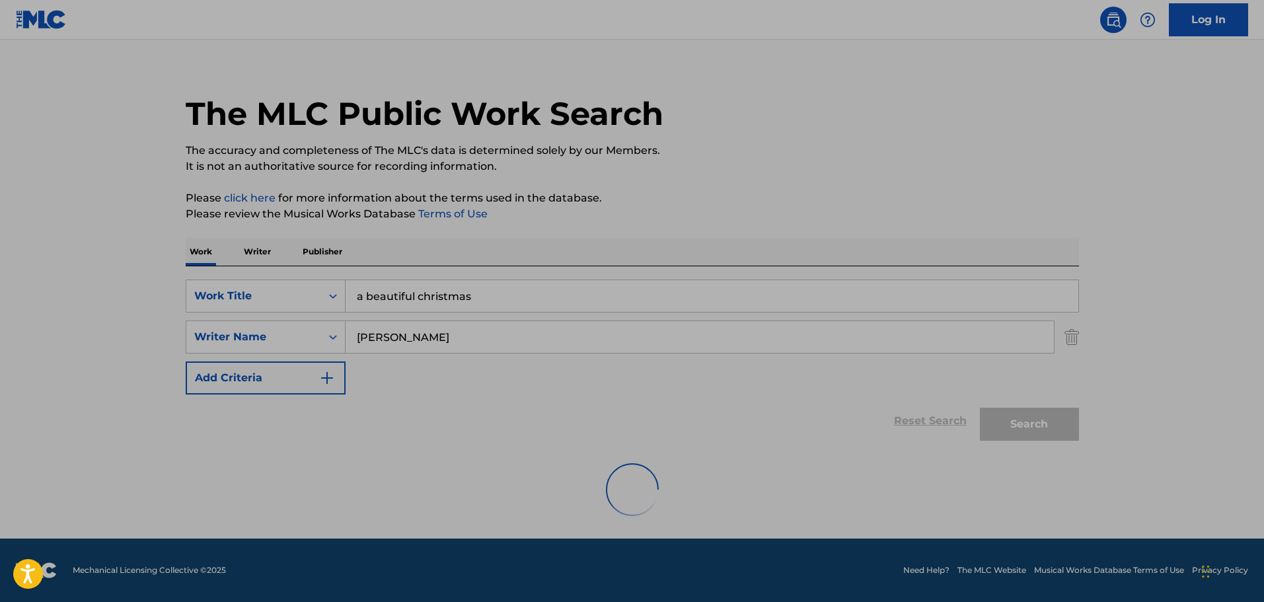
click at [286, 118] on h1 "The MLC Public Work Search" at bounding box center [425, 114] width 478 height 40
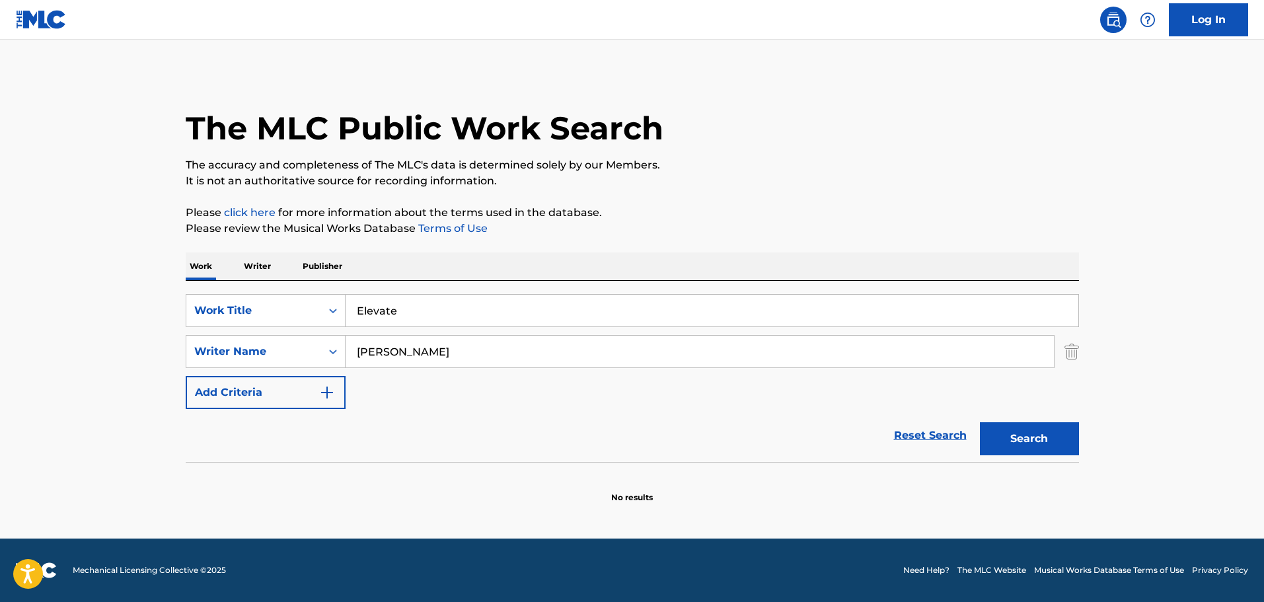
type input "[PERSON_NAME]"
click at [980, 422] on button "Search" at bounding box center [1029, 438] width 99 height 33
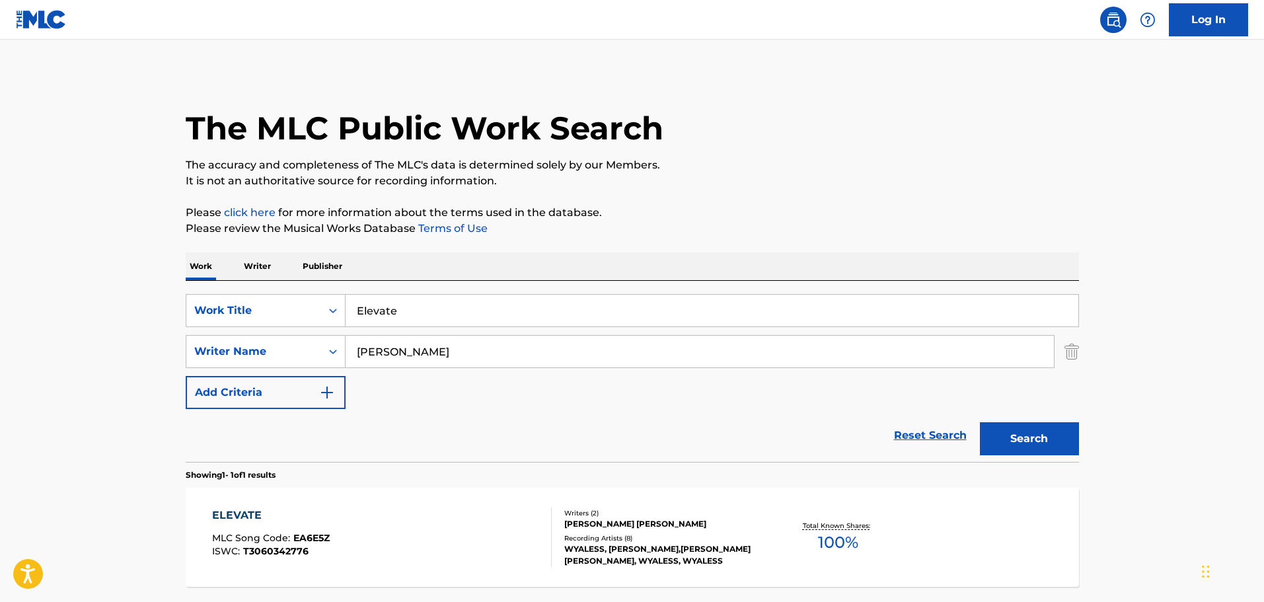
click at [679, 542] on div "Recording Artists ( 8 )" at bounding box center [663, 538] width 199 height 10
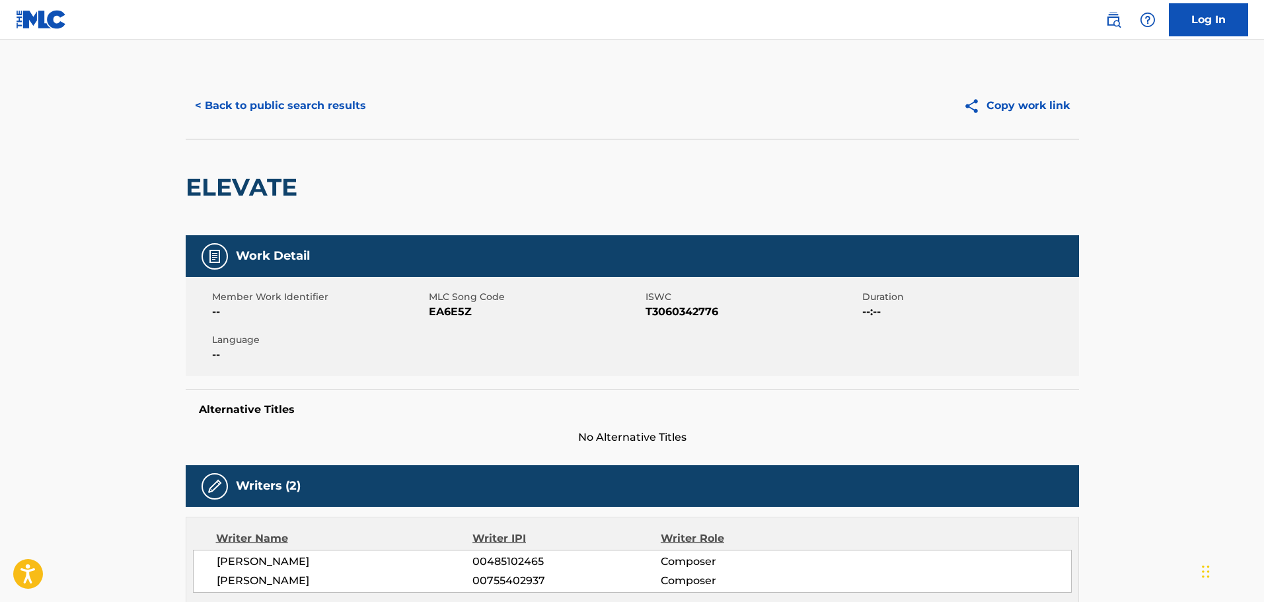
click at [296, 105] on button "< Back to public search results" at bounding box center [281, 105] width 190 height 33
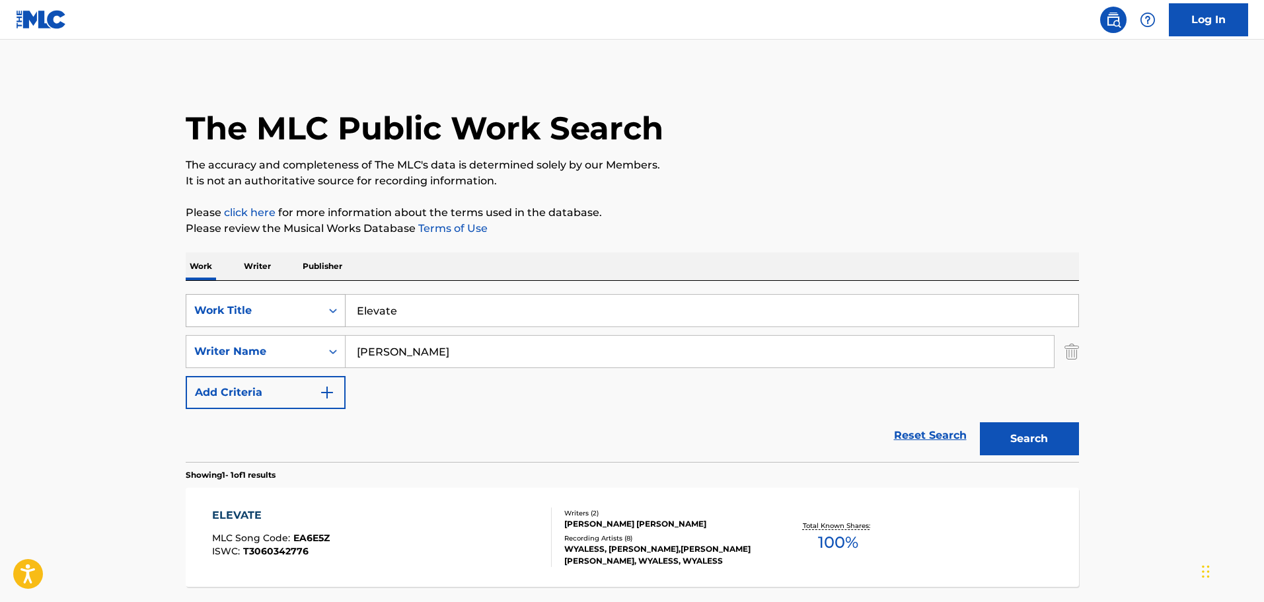
drag, startPoint x: 363, startPoint y: 309, endPoint x: 192, endPoint y: 305, distance: 170.5
click at [192, 308] on div "SearchWithCriteria646bc82a-406c-4b38-ac91-d8bcf834c300 Work Title Elevate" at bounding box center [632, 310] width 893 height 33
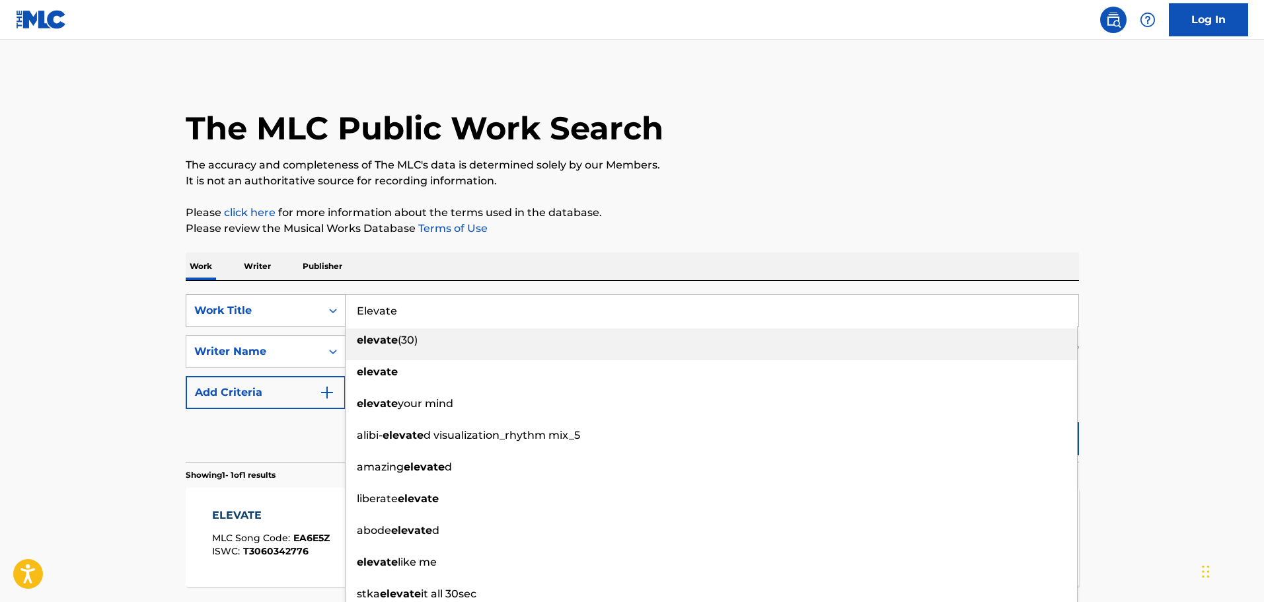
paste input "Past The Post"
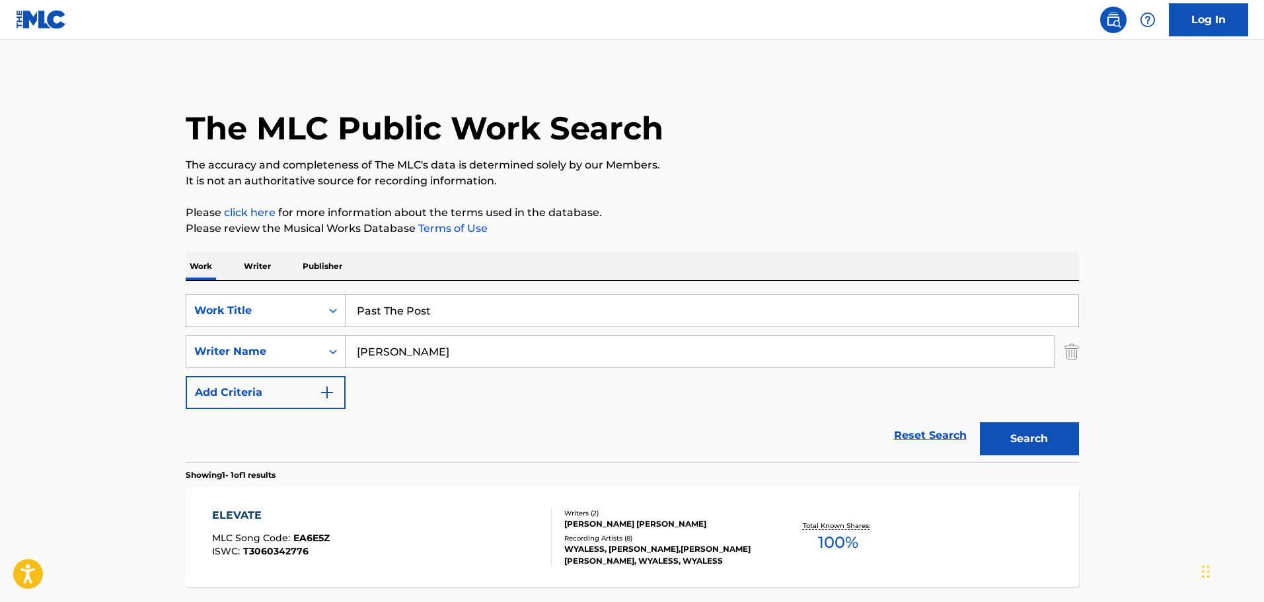
click at [1041, 425] on button "Search" at bounding box center [1029, 438] width 99 height 33
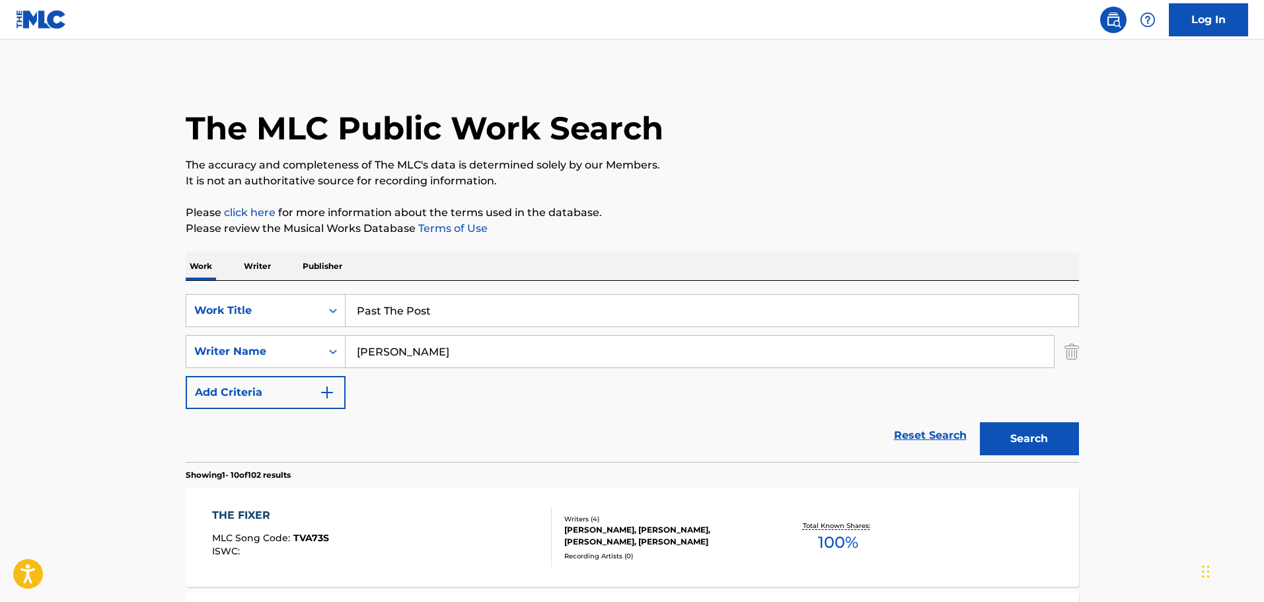
drag, startPoint x: 203, startPoint y: 277, endPoint x: -16, endPoint y: 275, distance: 219.3
click at [0, 275] on html "Accessibility Screen-Reader Guide, Feedback, and Issue Reporting | New window L…" at bounding box center [632, 301] width 1264 height 602
paste input "The Busy Boogie"
click at [1021, 436] on button "Search" at bounding box center [1029, 438] width 99 height 33
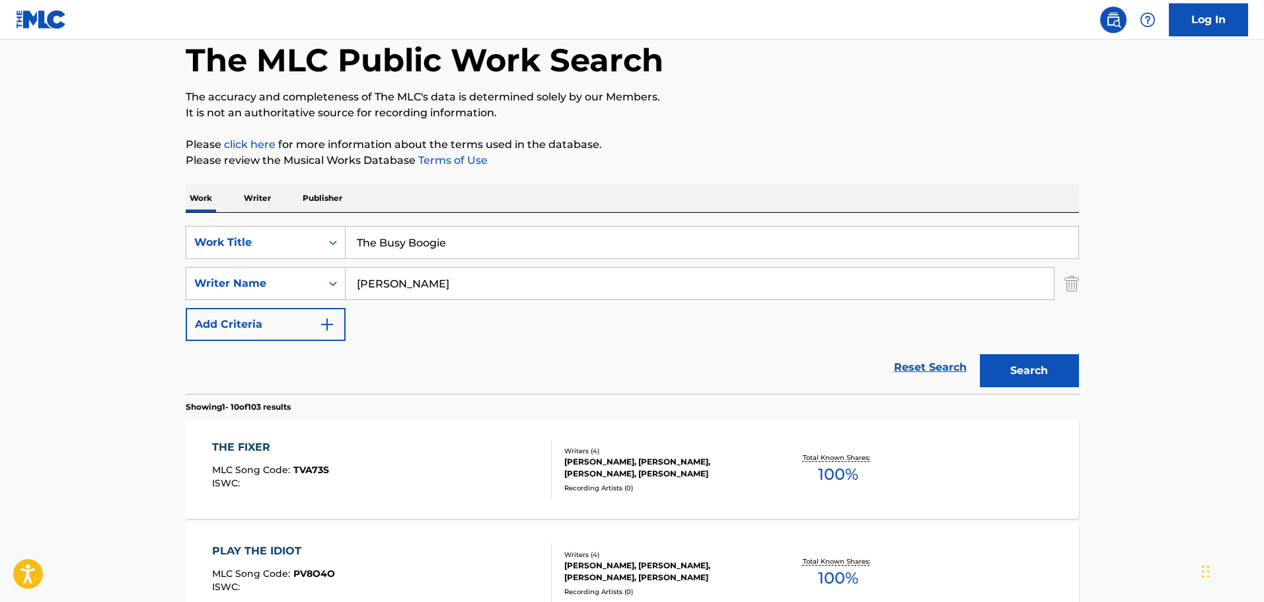
scroll to position [66, 0]
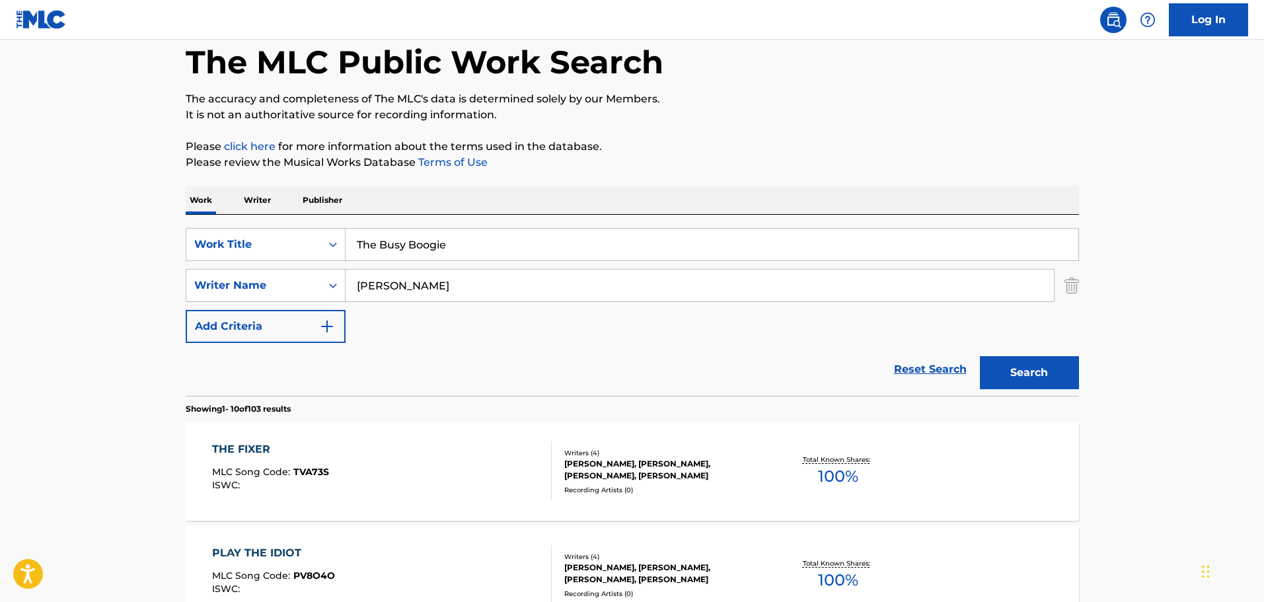
drag, startPoint x: 459, startPoint y: 254, endPoint x: 139, endPoint y: 235, distance: 320.3
paste input "Down The Market"
click at [1034, 373] on button "Search" at bounding box center [1029, 372] width 99 height 33
click at [1019, 369] on button "Search" at bounding box center [1029, 372] width 99 height 33
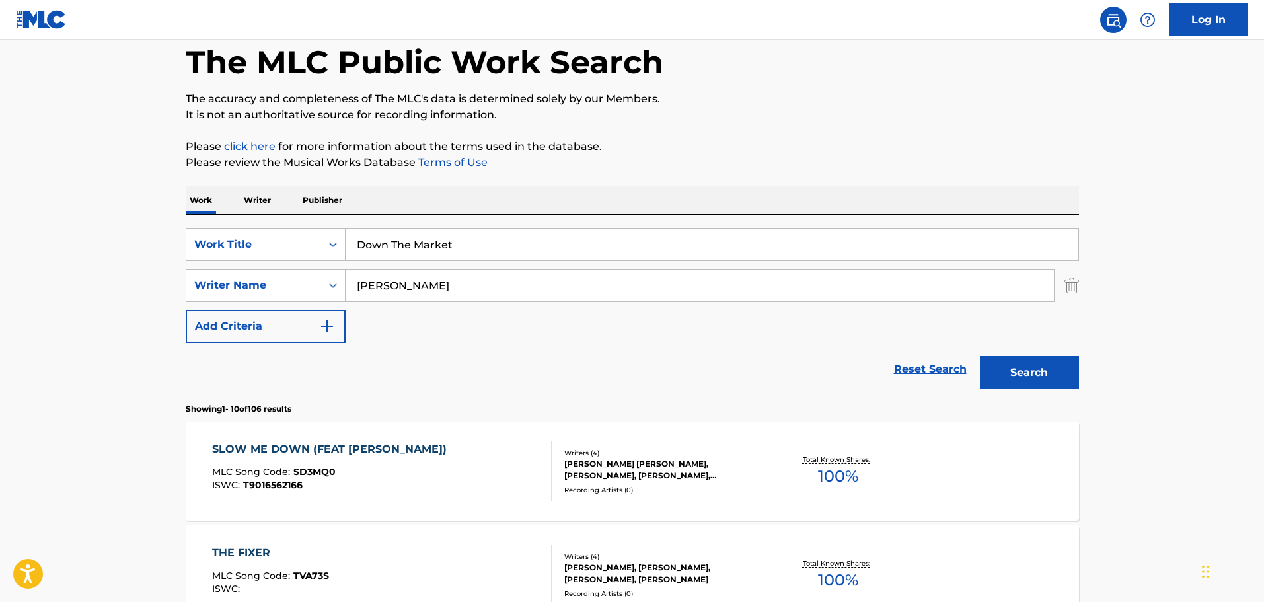
drag, startPoint x: 237, startPoint y: 244, endPoint x: 151, endPoint y: 244, distance: 86.5
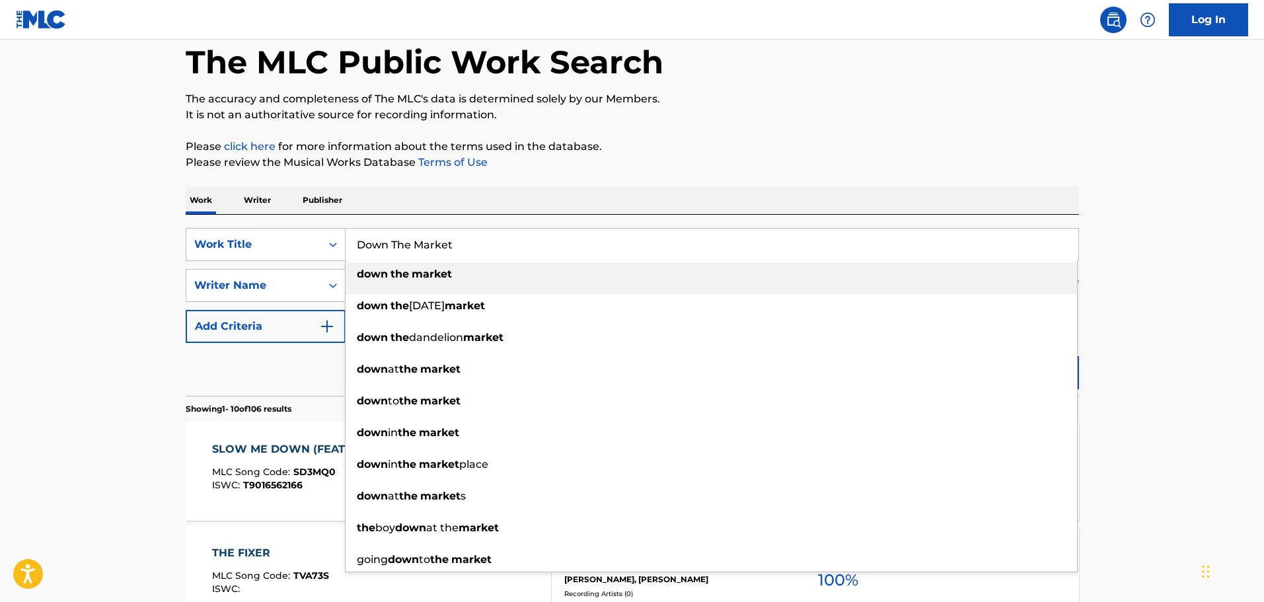
paste input "Rising Stars"
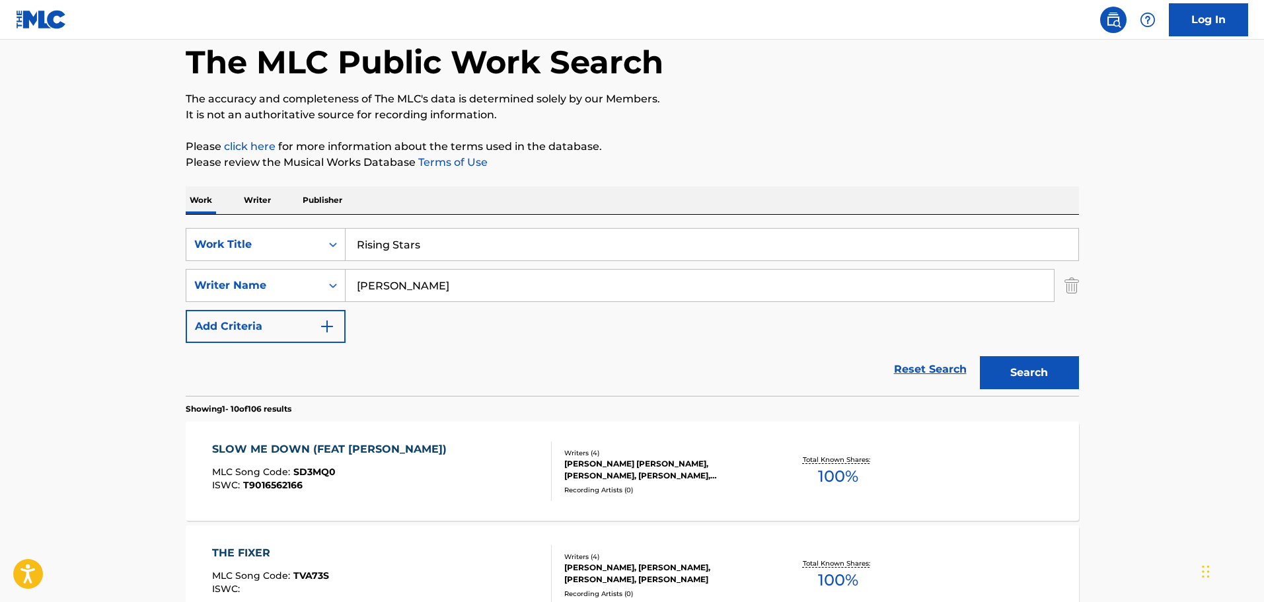
click at [1018, 376] on button "Search" at bounding box center [1029, 372] width 99 height 33
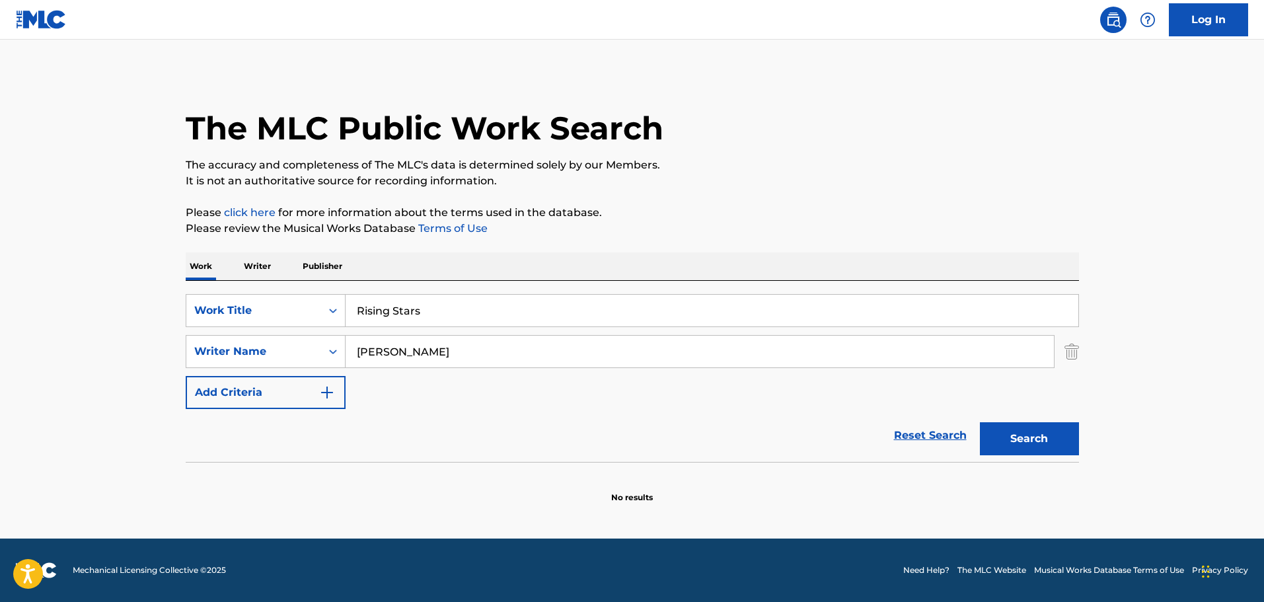
scroll to position [0, 0]
drag, startPoint x: 413, startPoint y: 306, endPoint x: 9, endPoint y: 266, distance: 407.0
click at [9, 266] on main "The MLC Public Work Search The accuracy and completeness of The MLC's data is d…" at bounding box center [632, 289] width 1264 height 499
paste input "Brassing Around Town"
type input "Brassing Around Town"
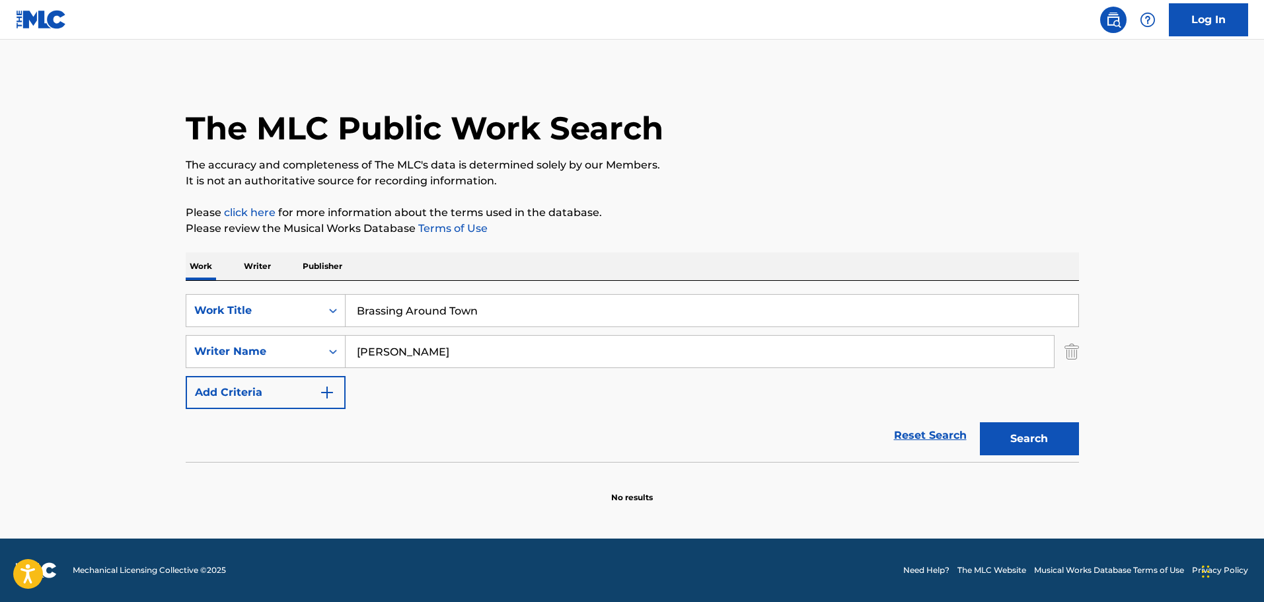
click at [980, 422] on button "Search" at bounding box center [1029, 438] width 99 height 33
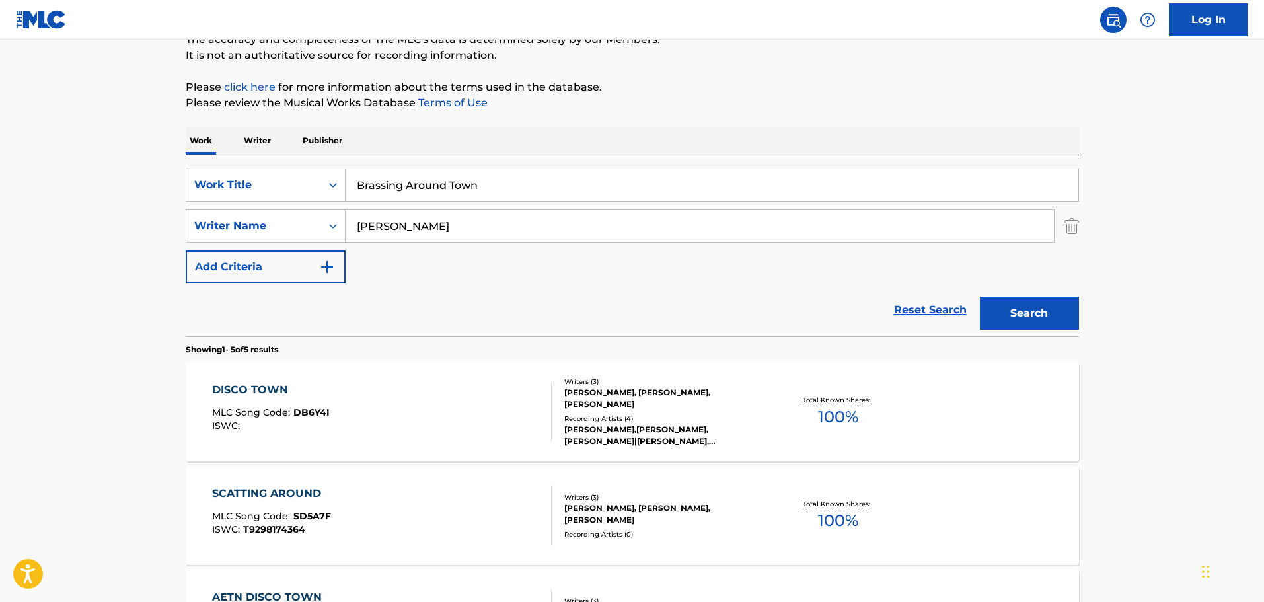
scroll to position [132, 0]
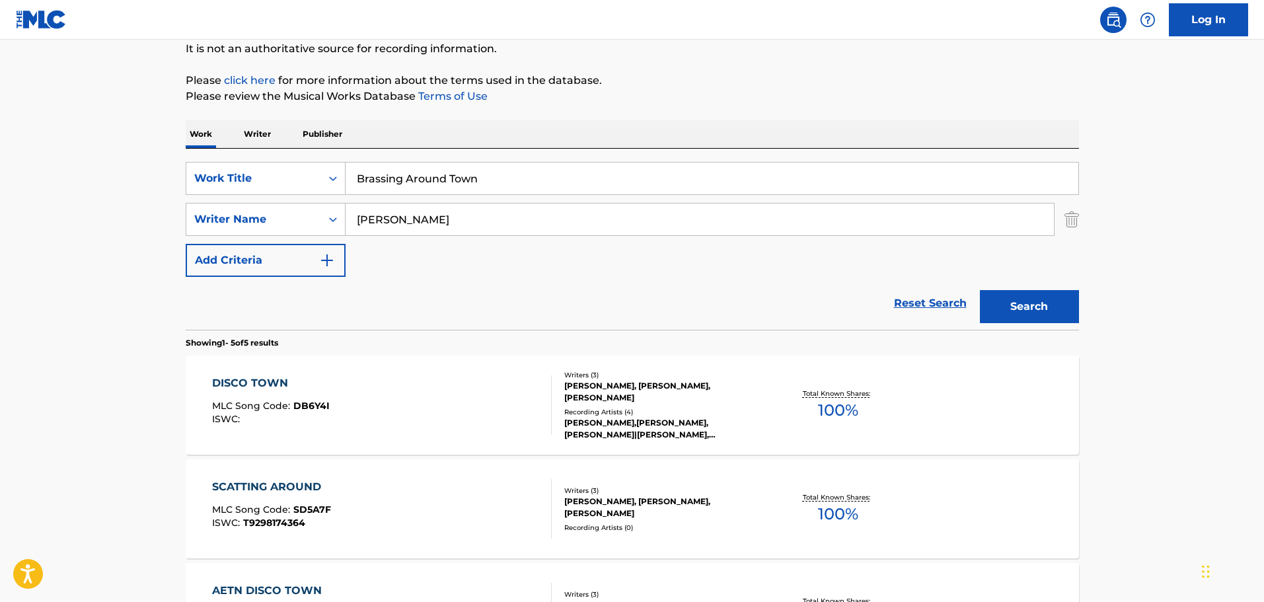
drag, startPoint x: 390, startPoint y: 217, endPoint x: 42, endPoint y: 217, distance: 348.1
click at [42, 217] on main "The MLC Public Work Search The accuracy and completeness of The MLC's data is d…" at bounding box center [632, 423] width 1264 height 1030
click at [1013, 313] on button "Search" at bounding box center [1029, 306] width 99 height 33
